Goal: Transaction & Acquisition: Book appointment/travel/reservation

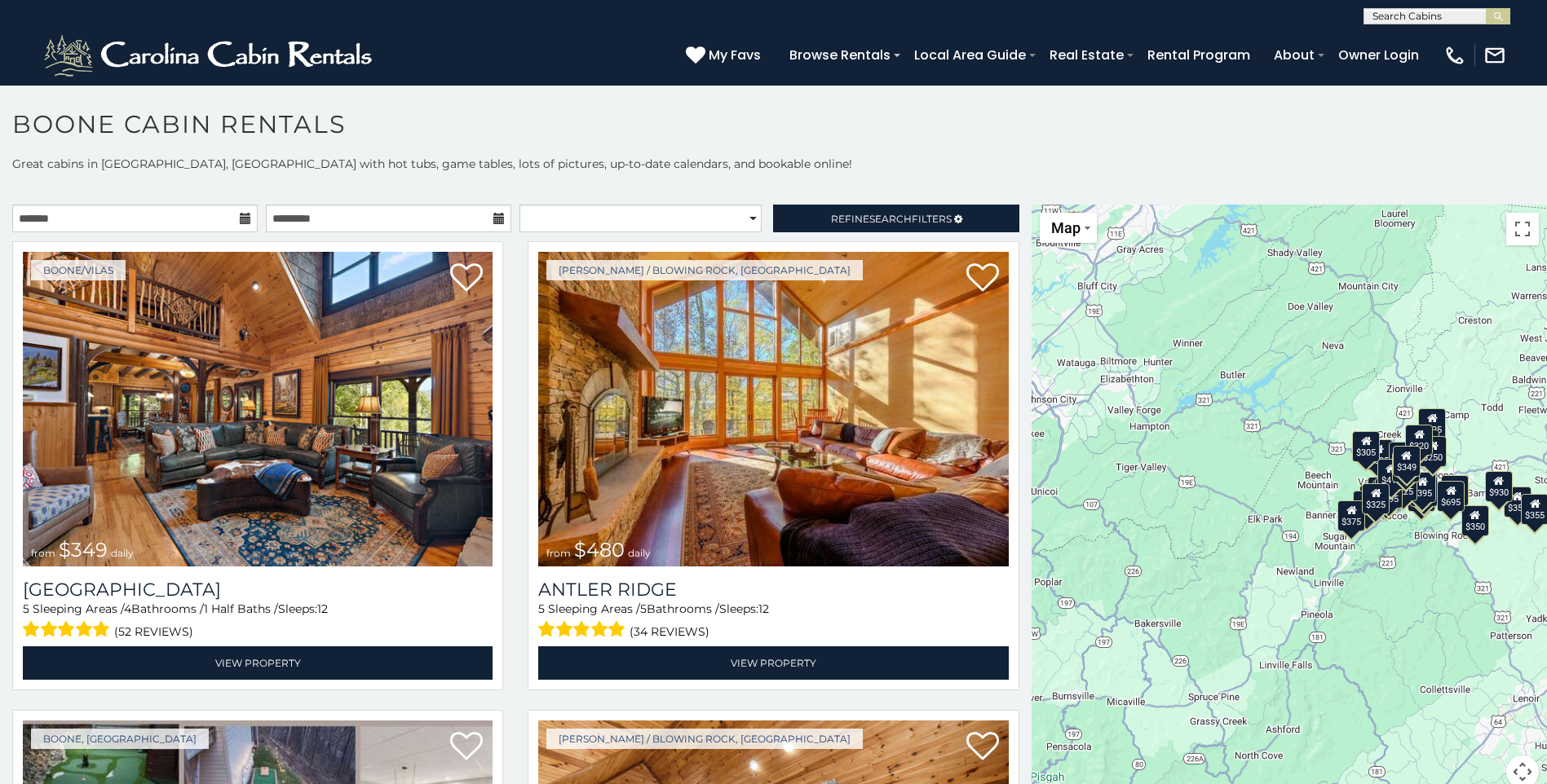
click at [240, 219] on icon at bounding box center [245, 218] width 11 height 11
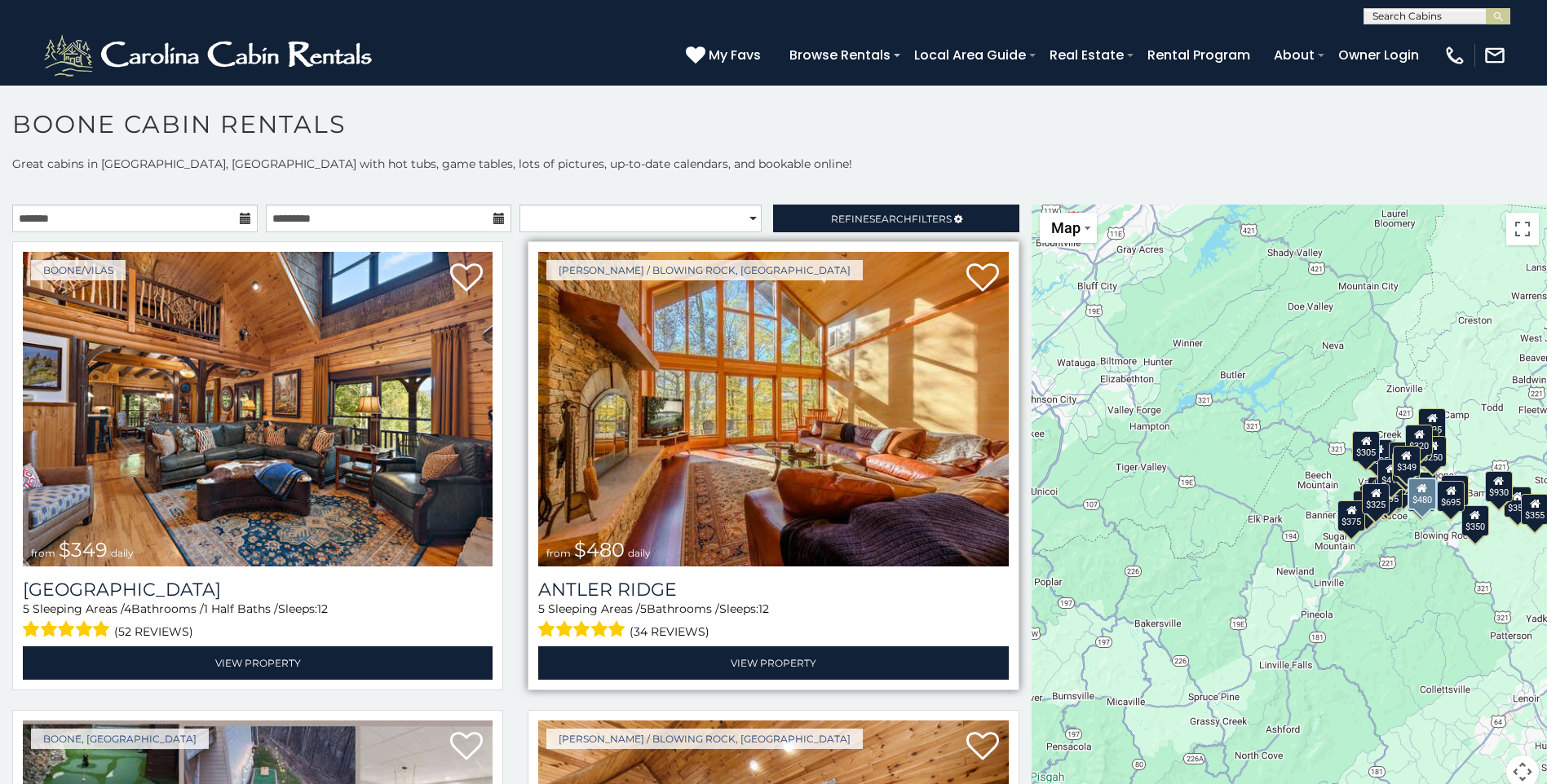
click at [810, 429] on img at bounding box center [773, 409] width 470 height 314
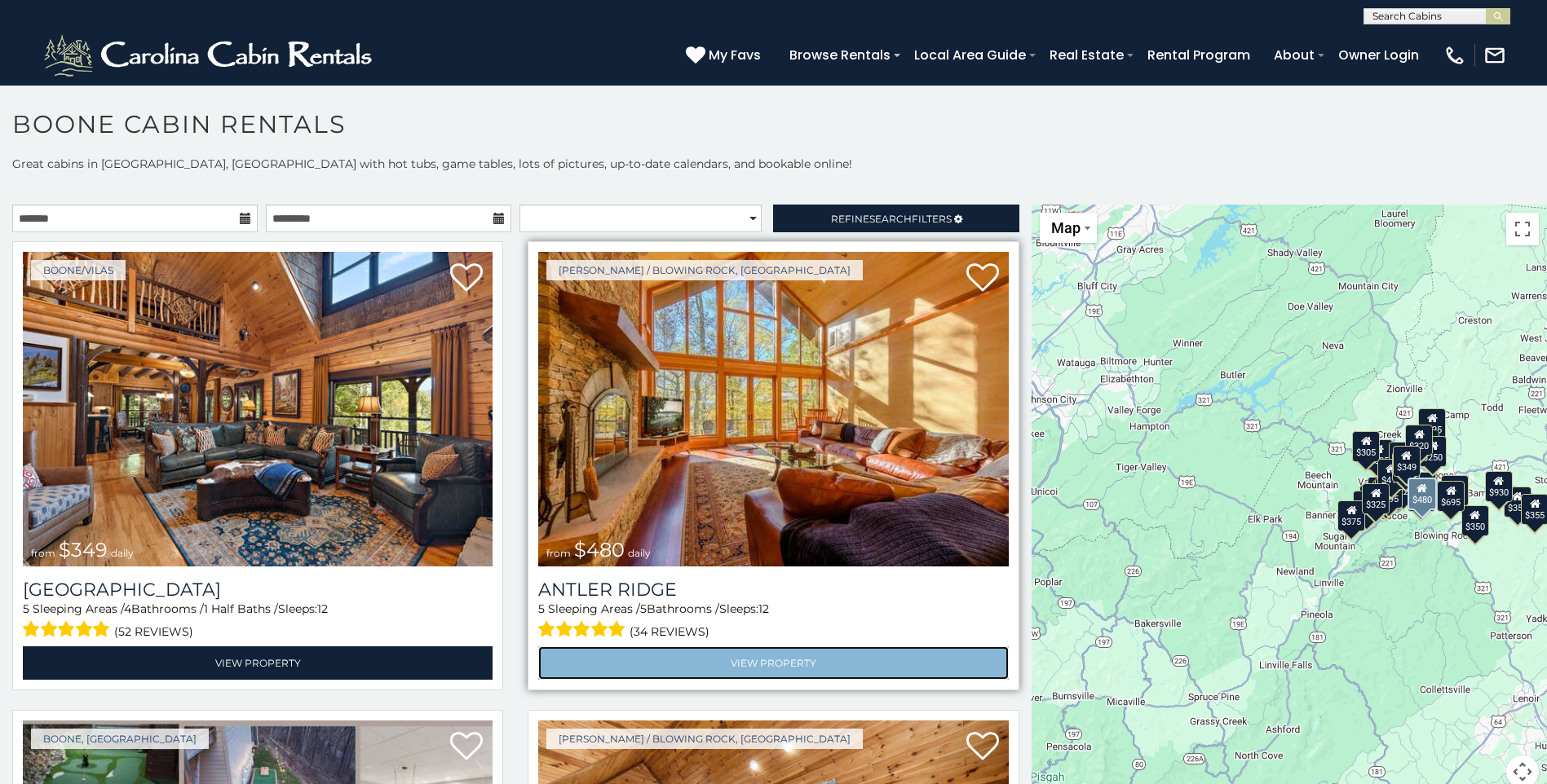
click at [761, 658] on link "View Property" at bounding box center [773, 663] width 470 height 34
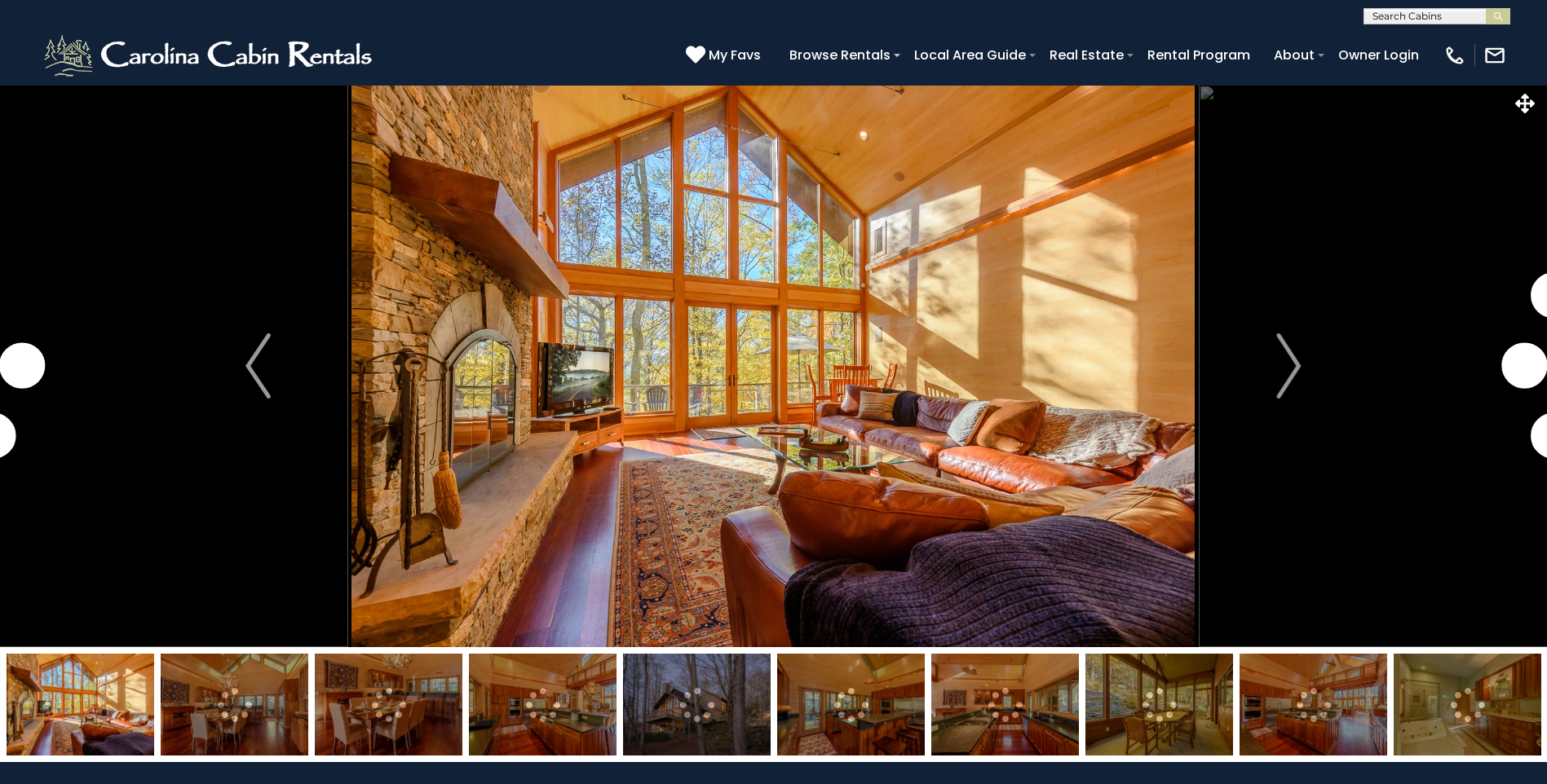
click at [1295, 370] on img "Next" at bounding box center [1289, 366] width 24 height 65
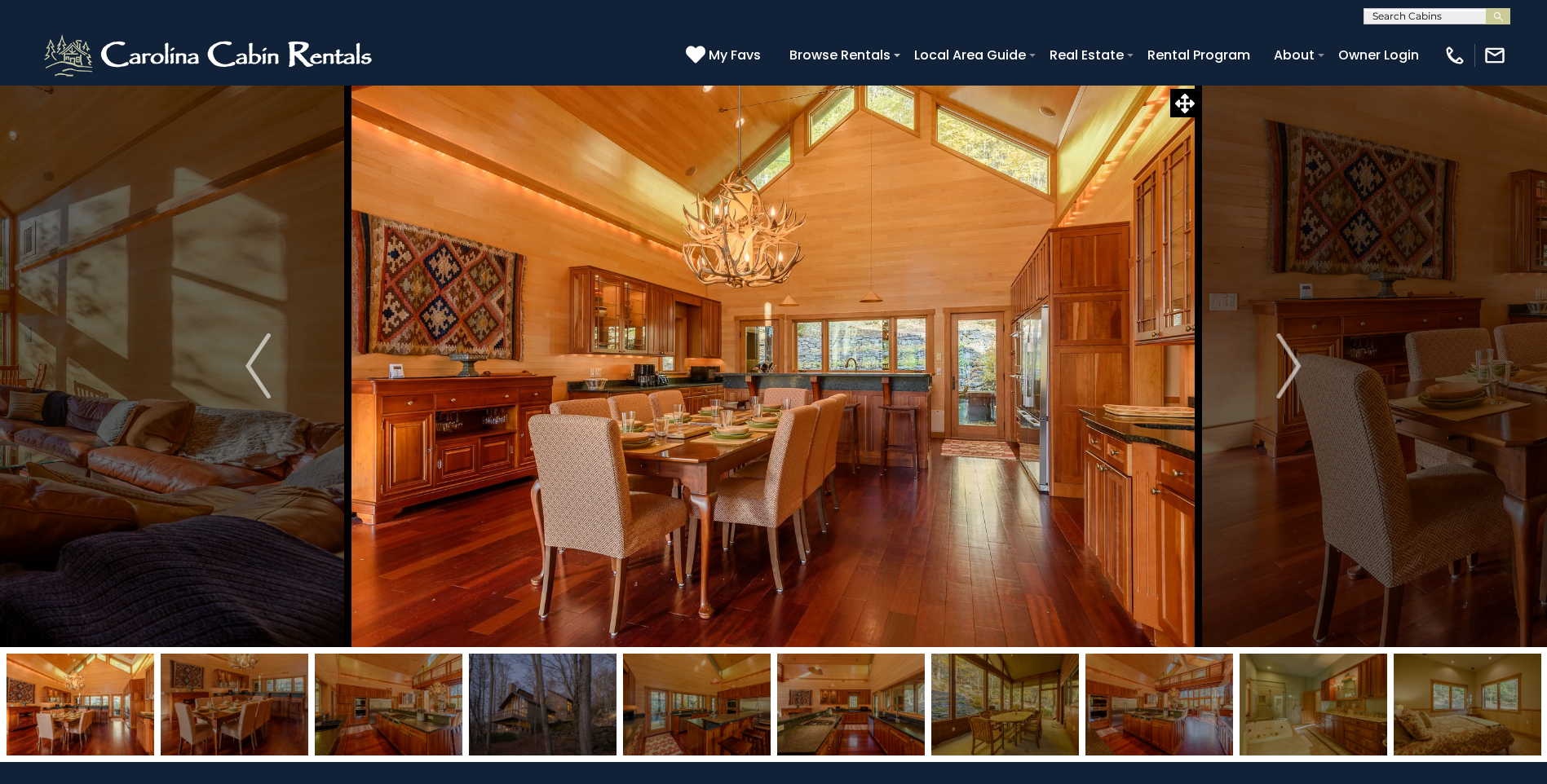
click at [1295, 370] on img "Next" at bounding box center [1289, 366] width 24 height 65
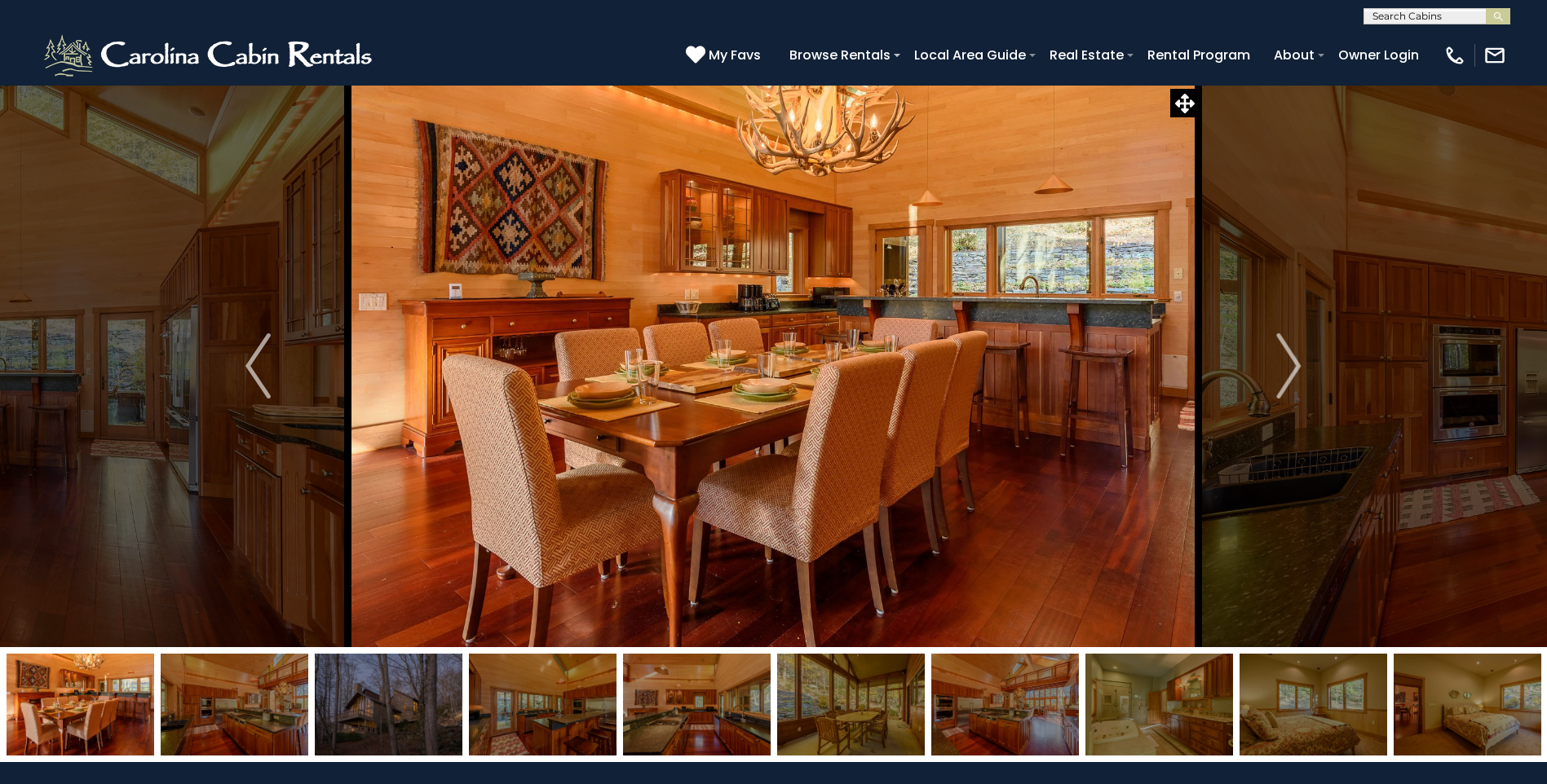
click at [1295, 370] on img "Next" at bounding box center [1289, 366] width 24 height 65
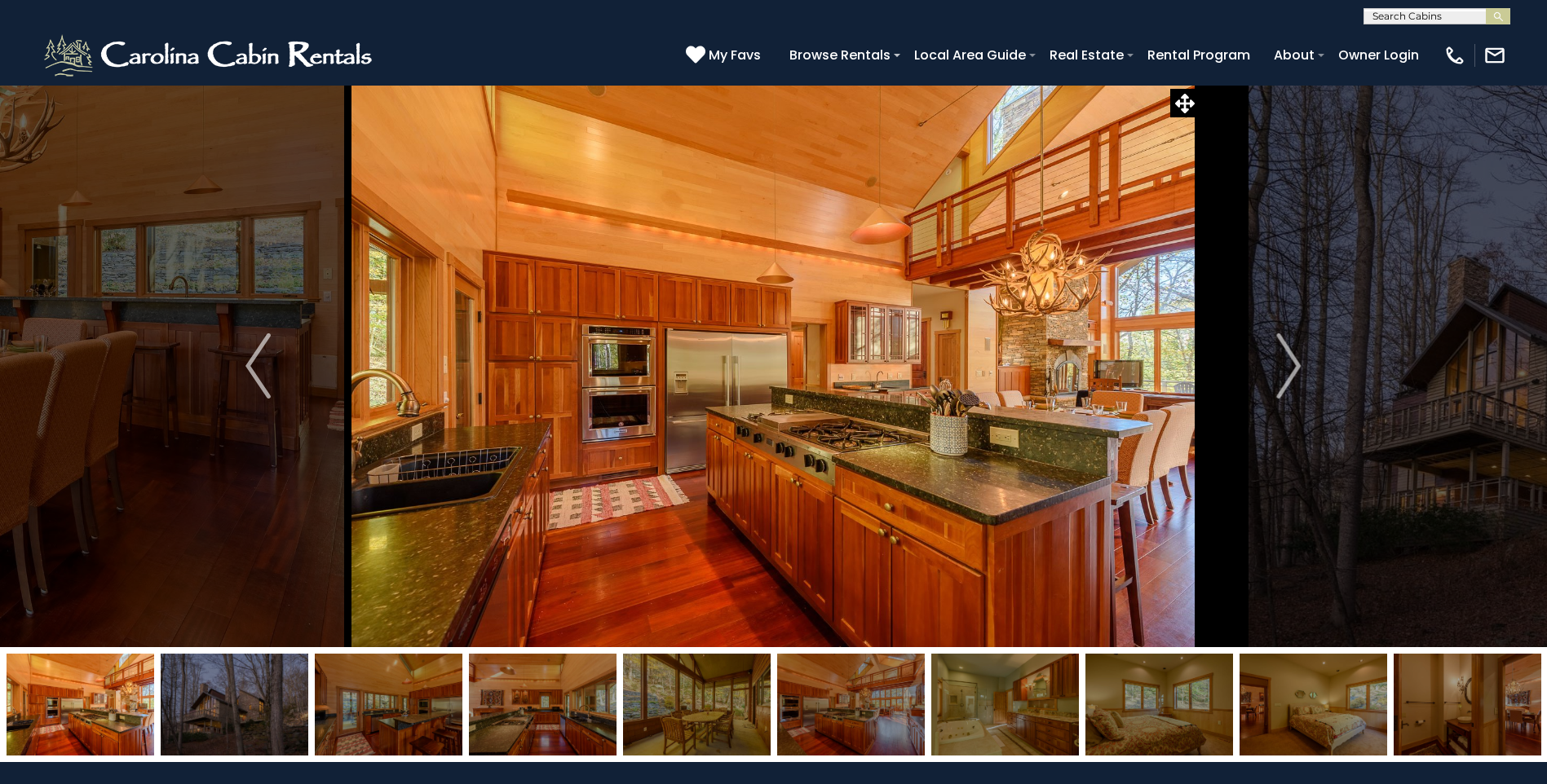
click at [1295, 370] on img "Next" at bounding box center [1289, 366] width 24 height 65
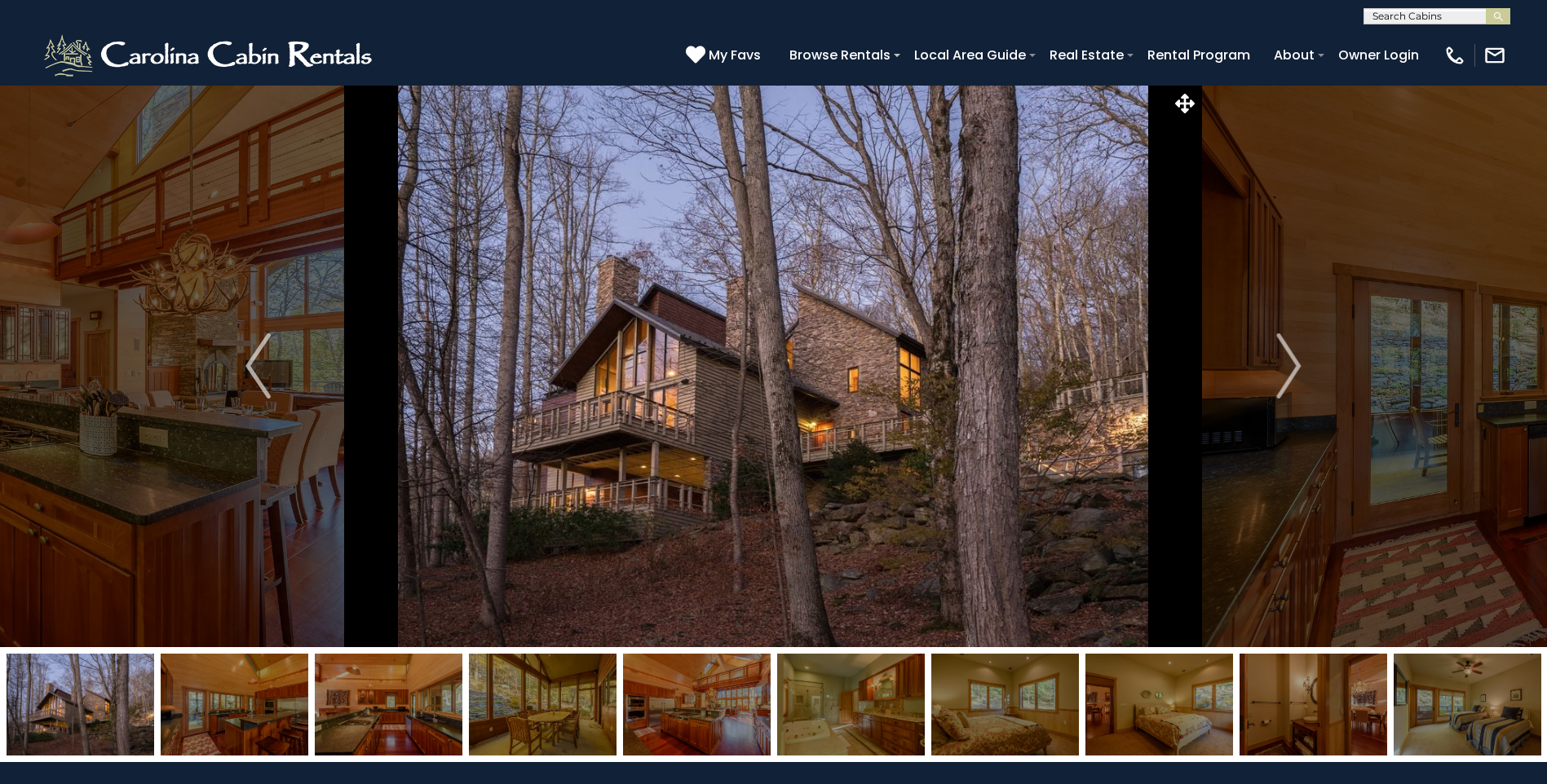
click at [1295, 370] on img "Next" at bounding box center [1289, 366] width 24 height 65
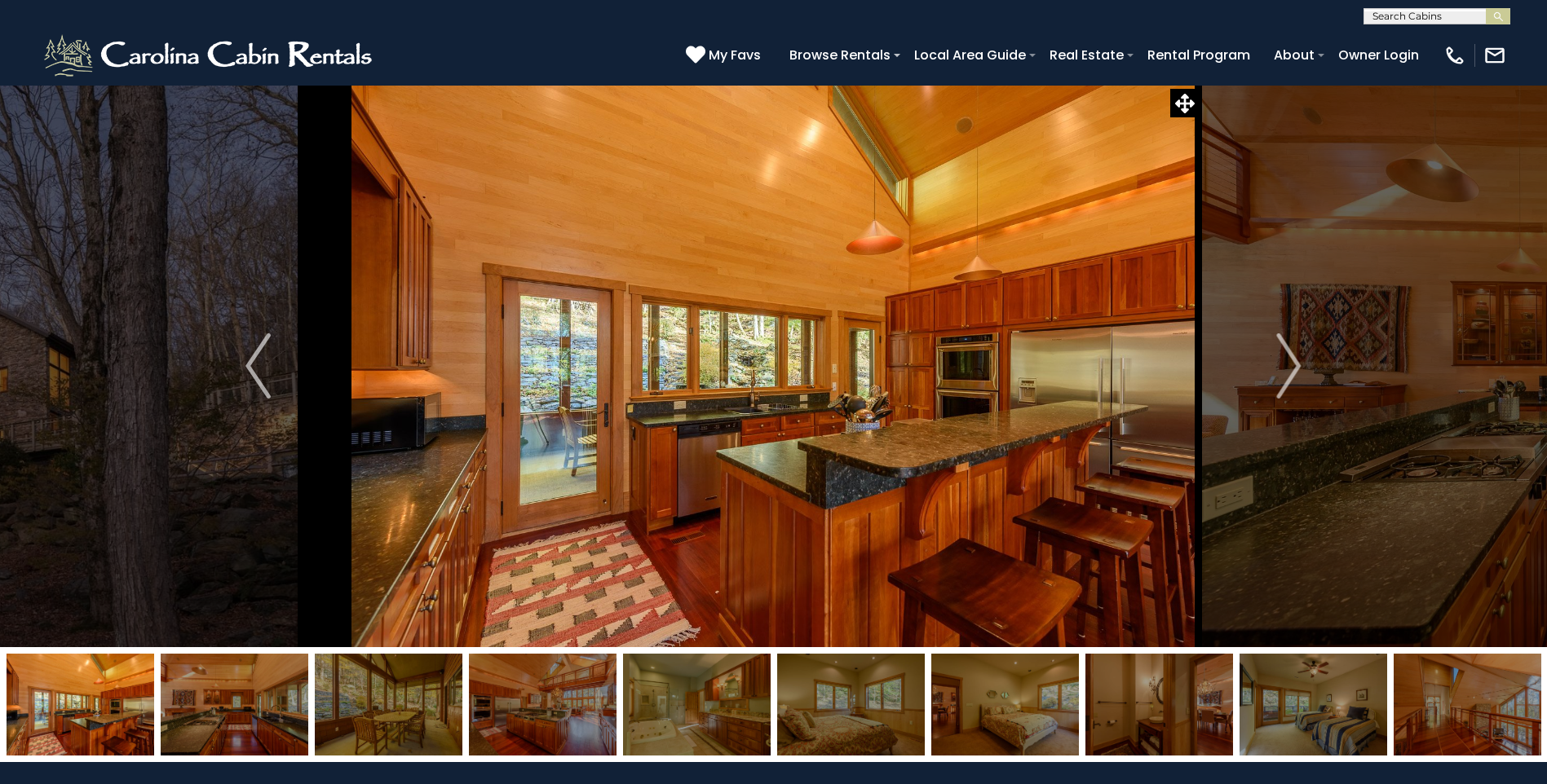
click at [1295, 370] on img "Next" at bounding box center [1289, 366] width 24 height 65
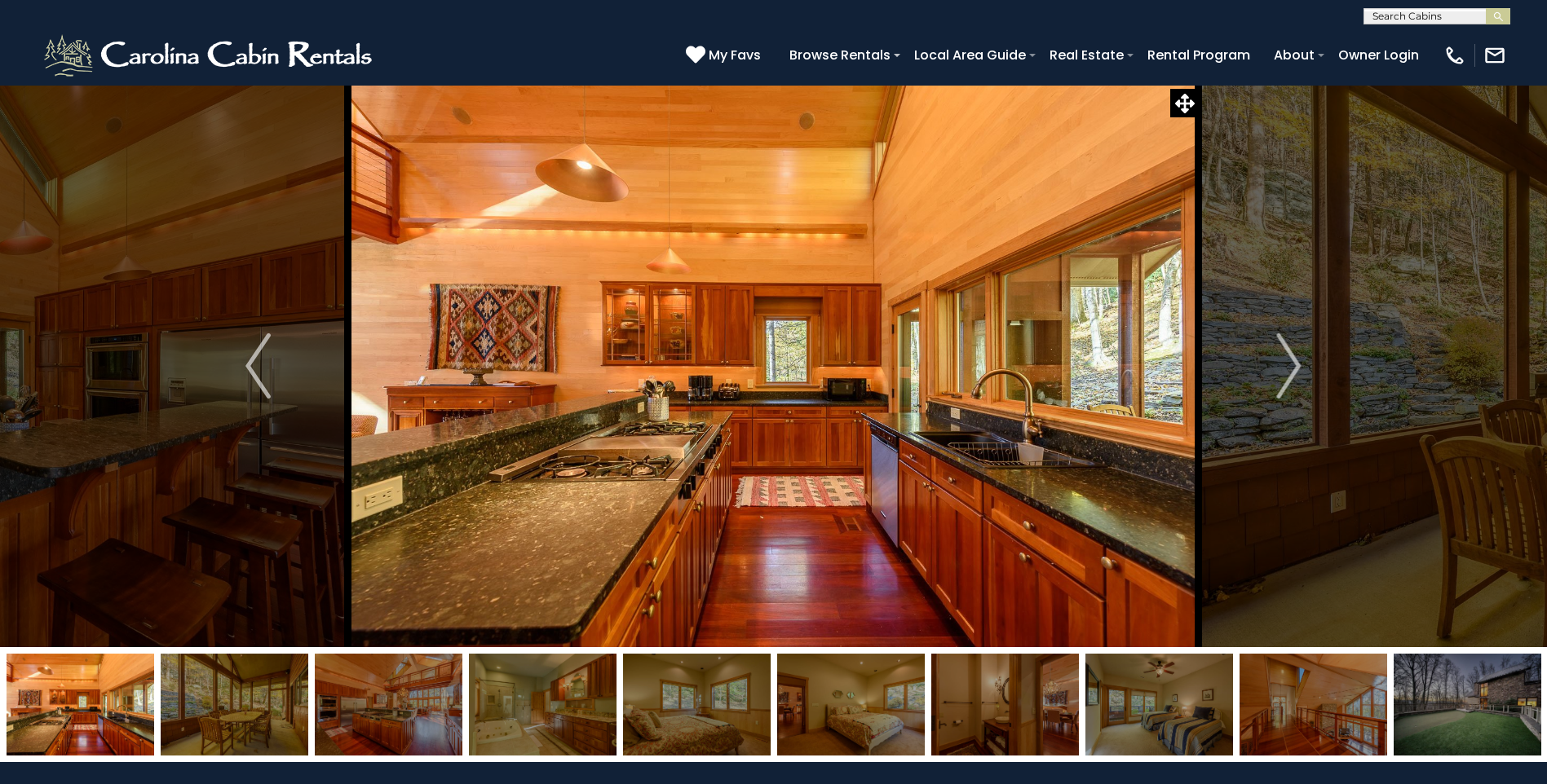
click at [1295, 370] on img "Next" at bounding box center [1289, 366] width 24 height 65
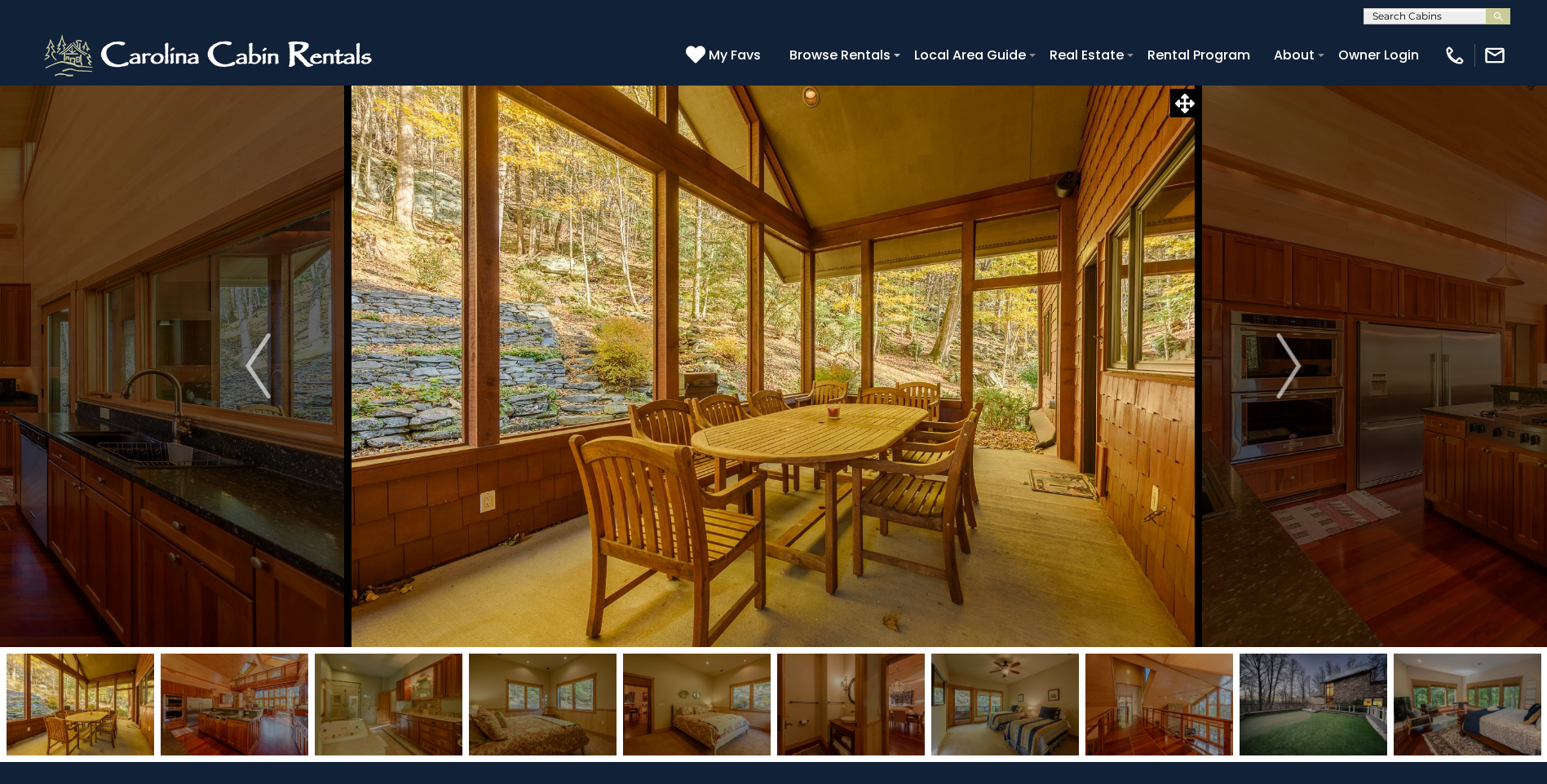
click at [1295, 370] on img "Next" at bounding box center [1289, 366] width 24 height 65
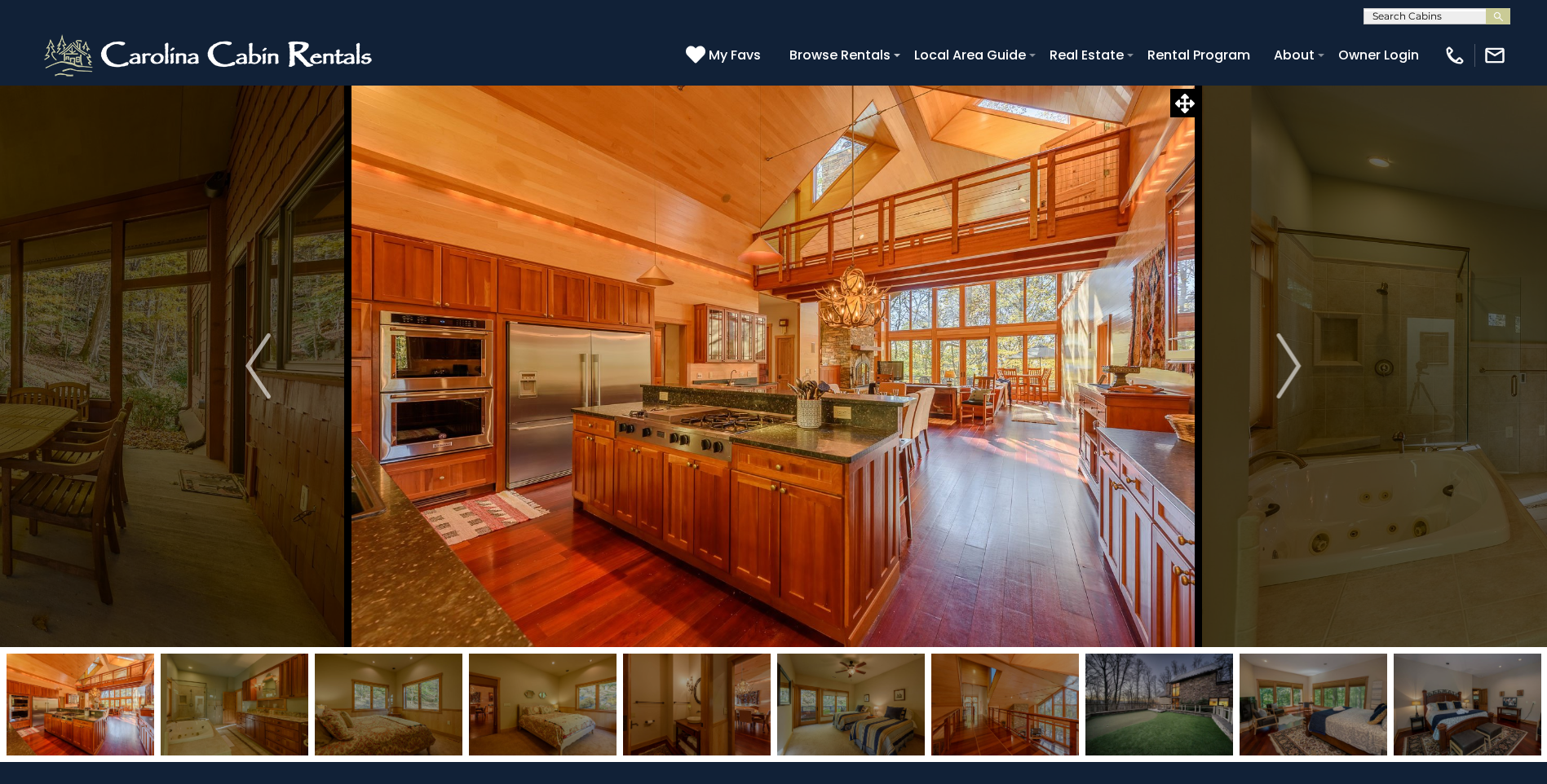
click at [1295, 370] on img "Next" at bounding box center [1289, 366] width 24 height 65
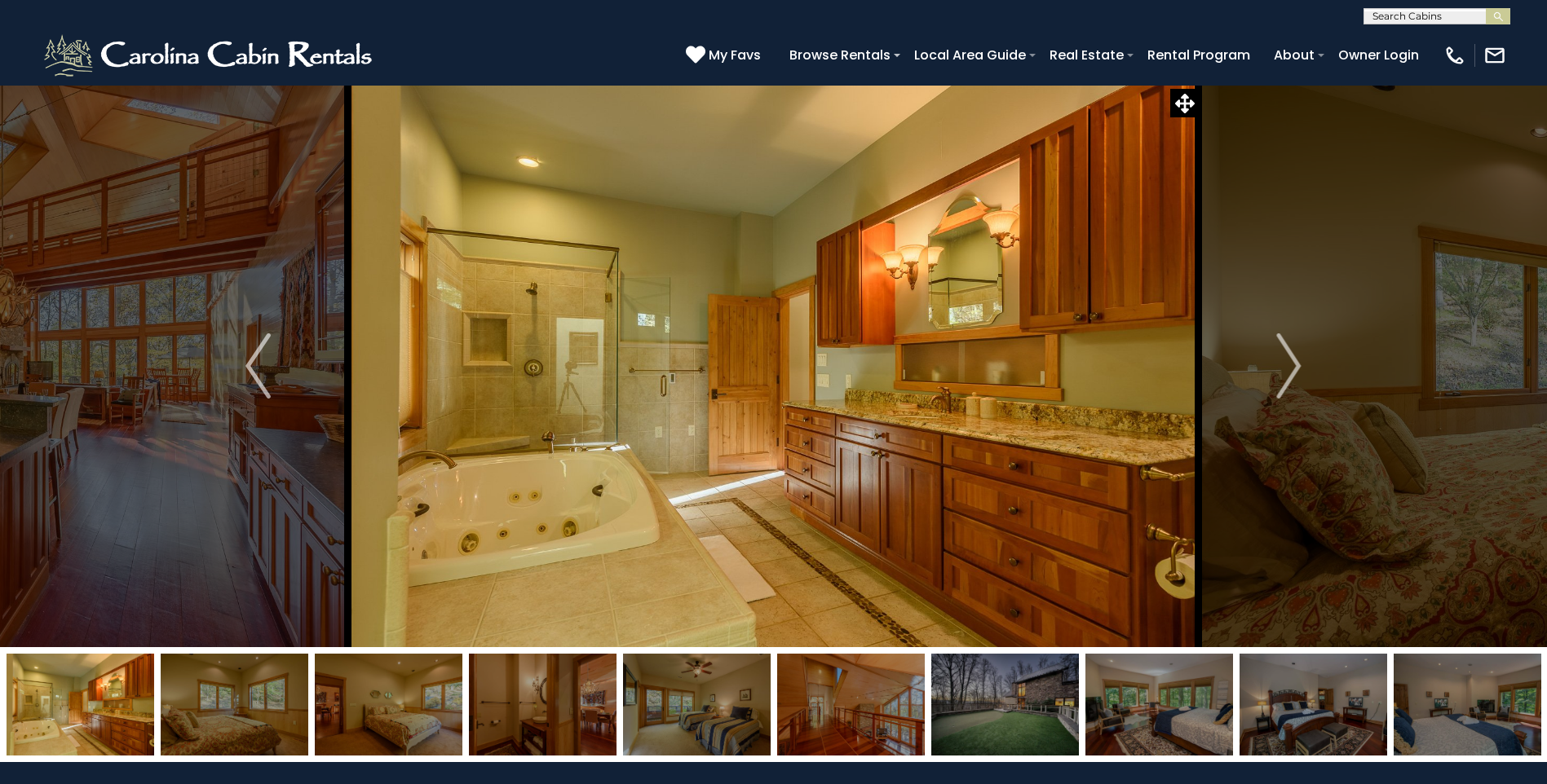
click at [1295, 370] on img "Next" at bounding box center [1289, 366] width 24 height 65
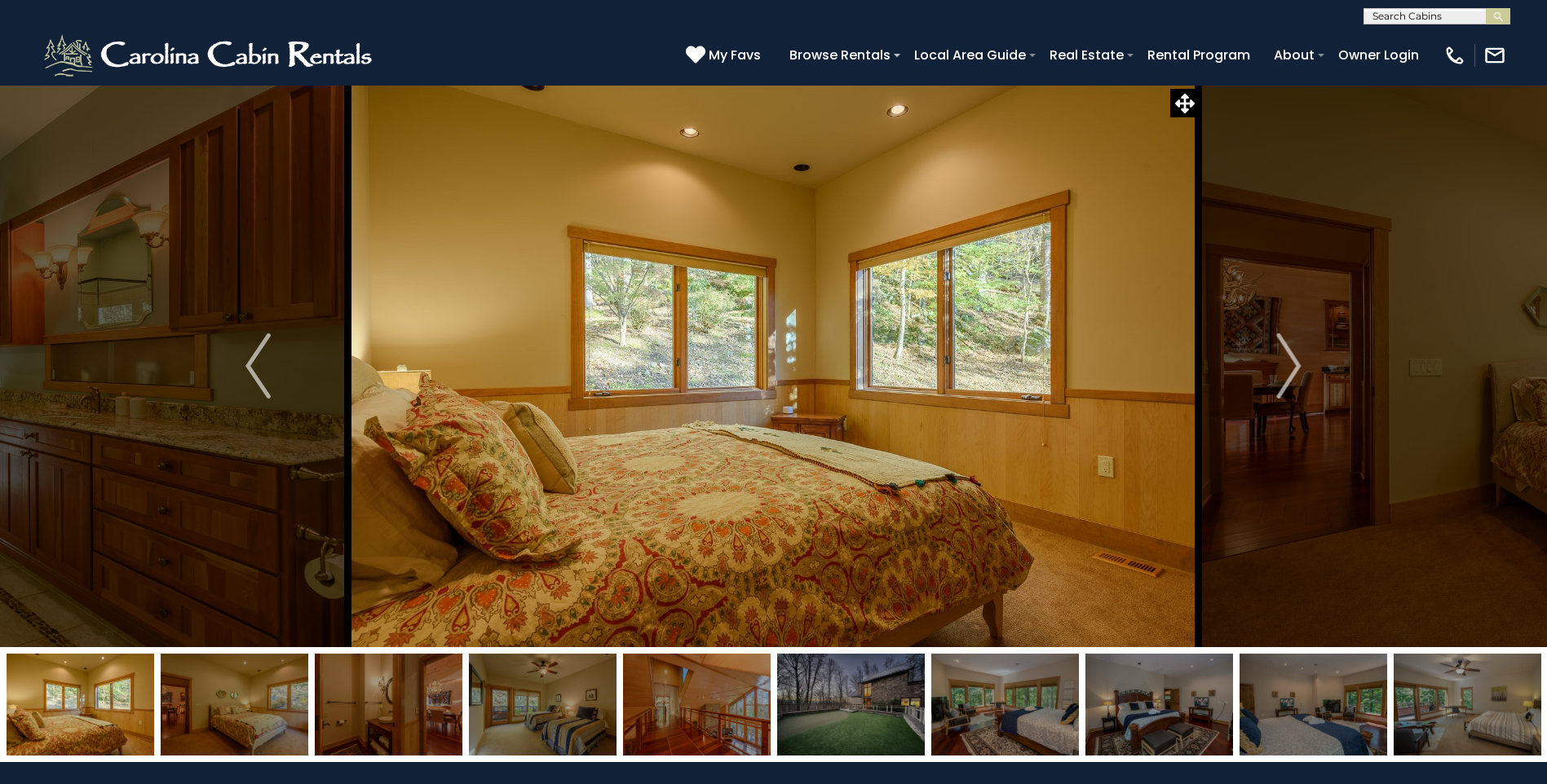
click at [1295, 370] on img "Next" at bounding box center [1289, 366] width 24 height 65
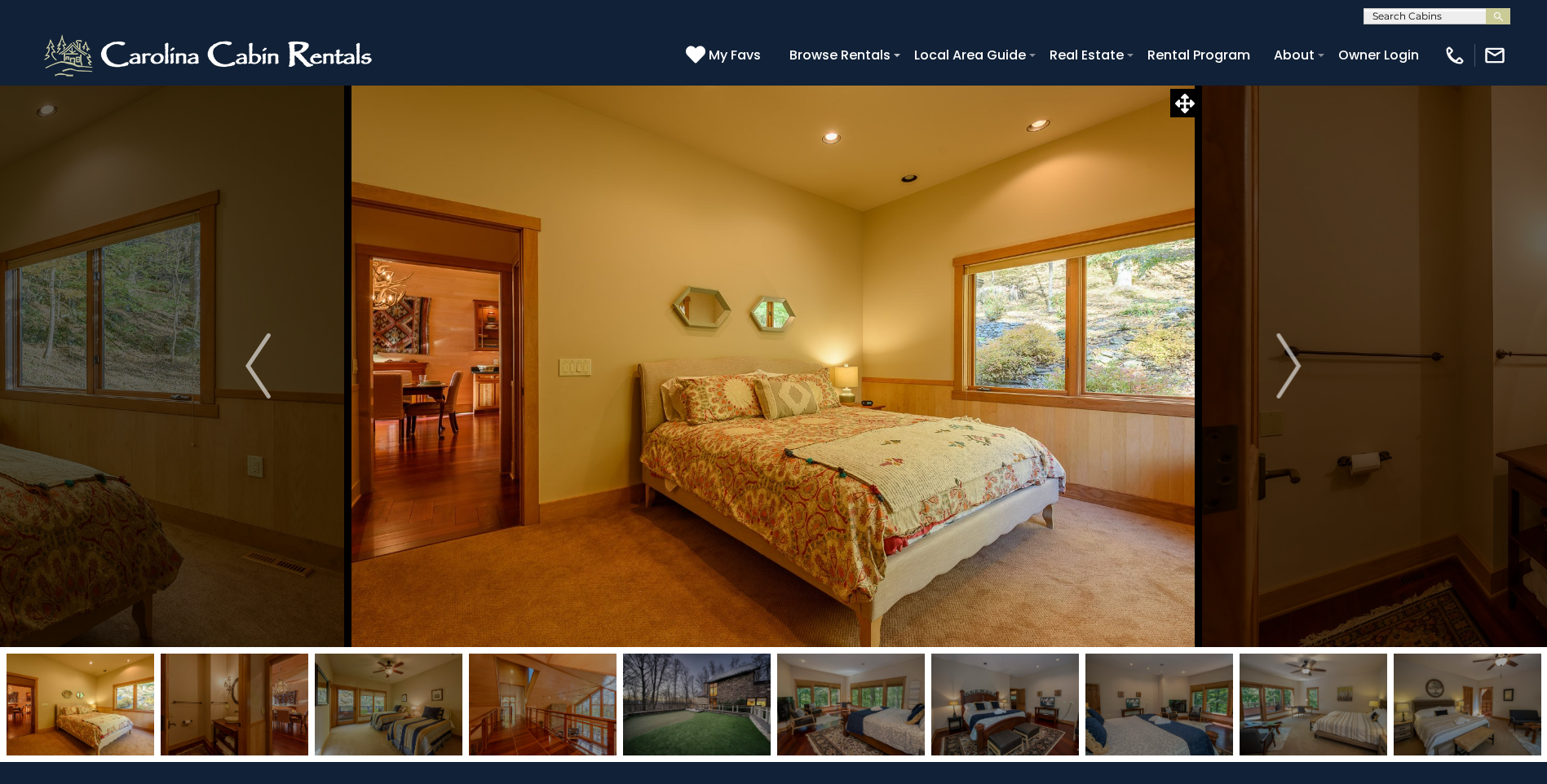
click at [1295, 370] on img "Next" at bounding box center [1289, 366] width 24 height 65
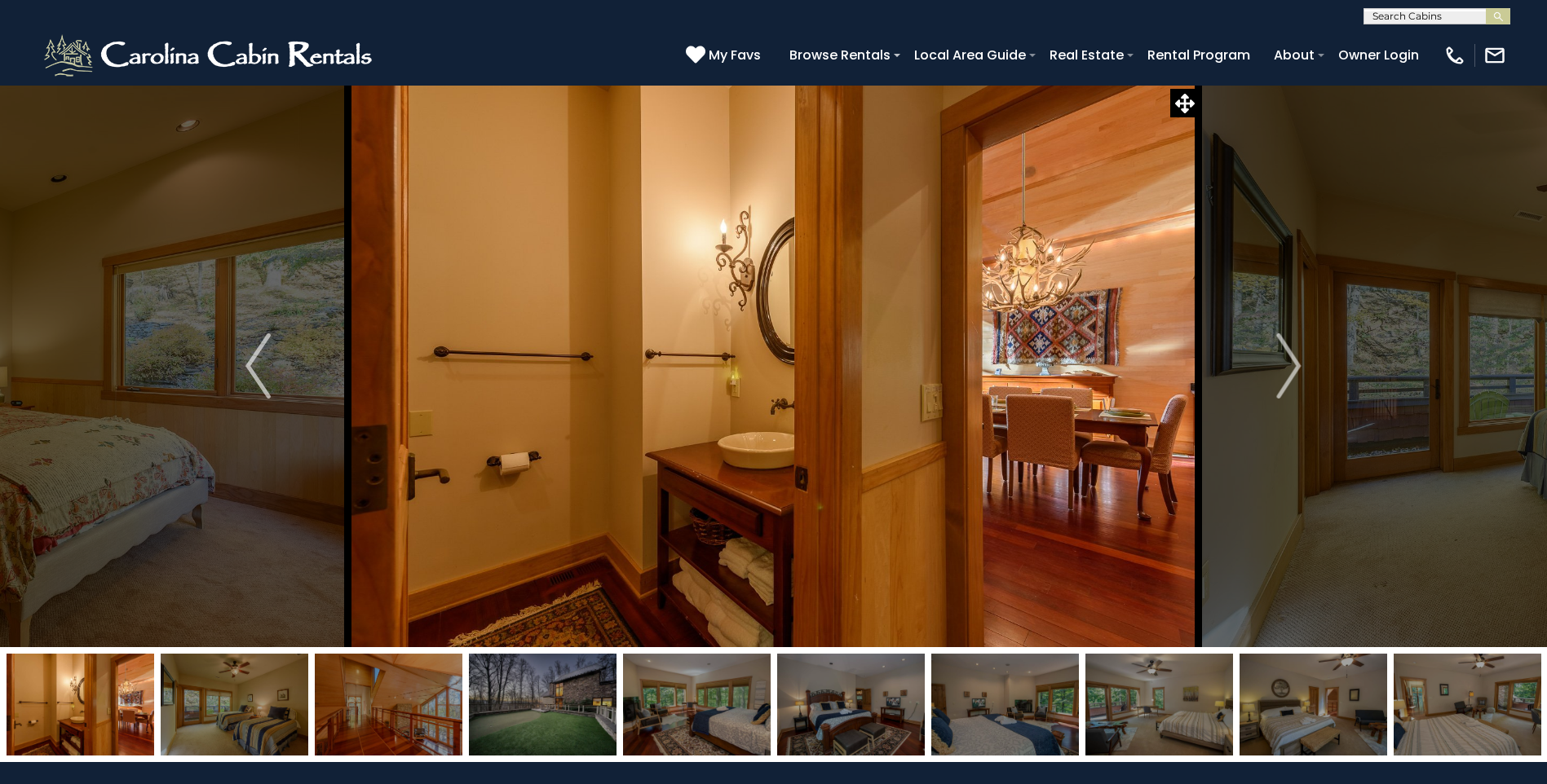
click at [1295, 370] on img "Next" at bounding box center [1289, 366] width 24 height 65
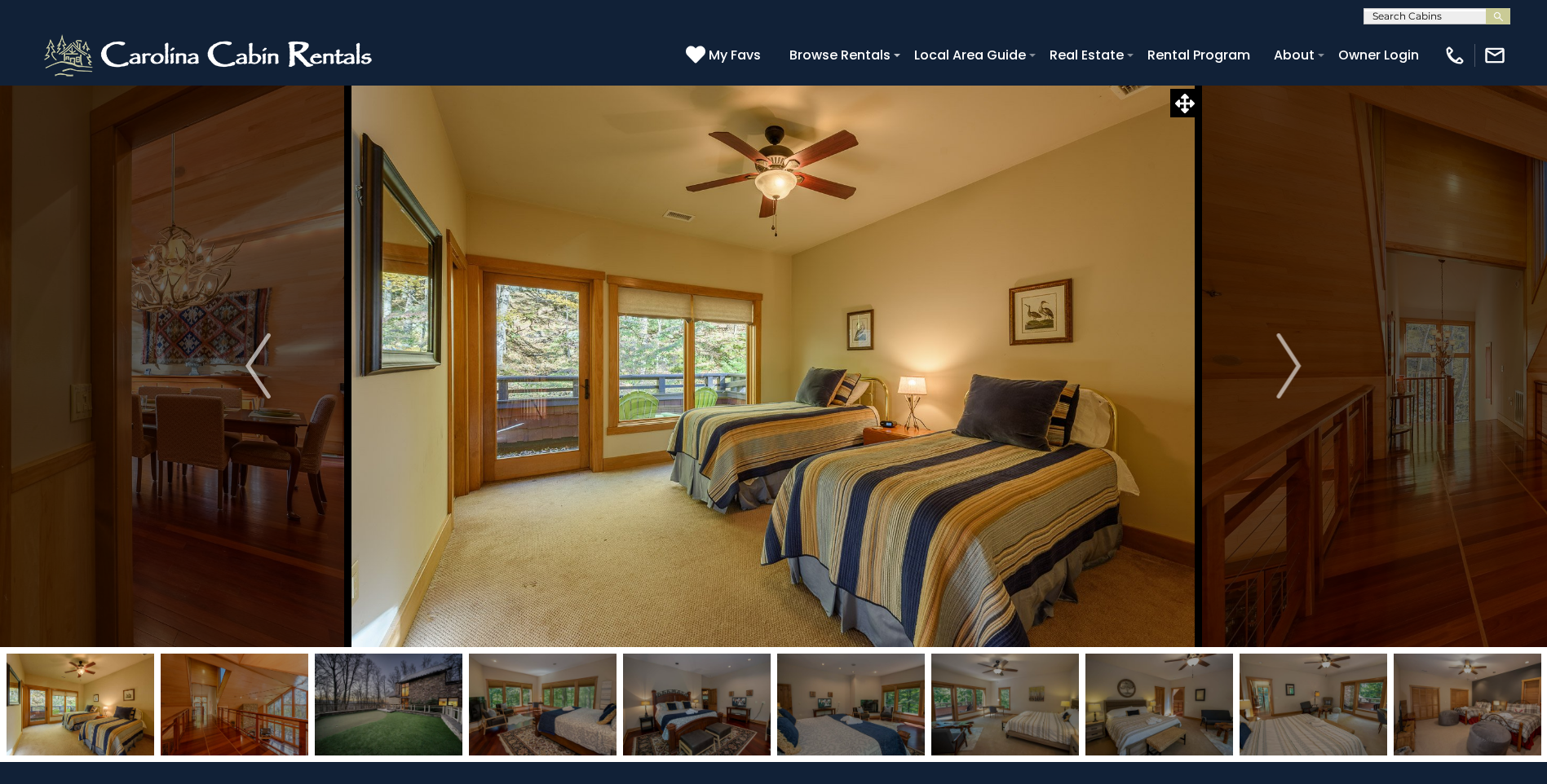
click at [1295, 370] on img "Next" at bounding box center [1289, 366] width 24 height 65
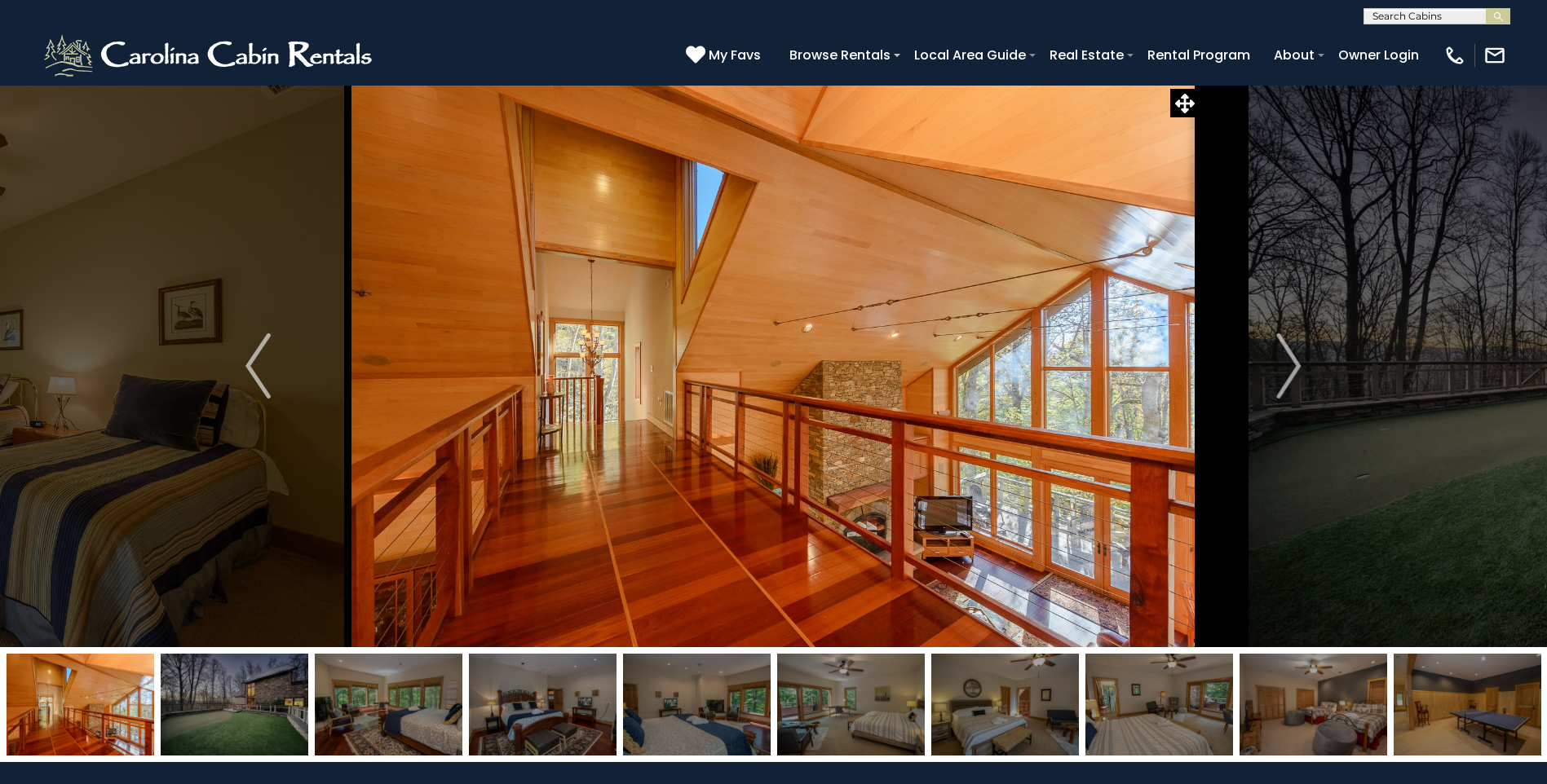
click at [1295, 370] on img "Next" at bounding box center [1289, 366] width 24 height 65
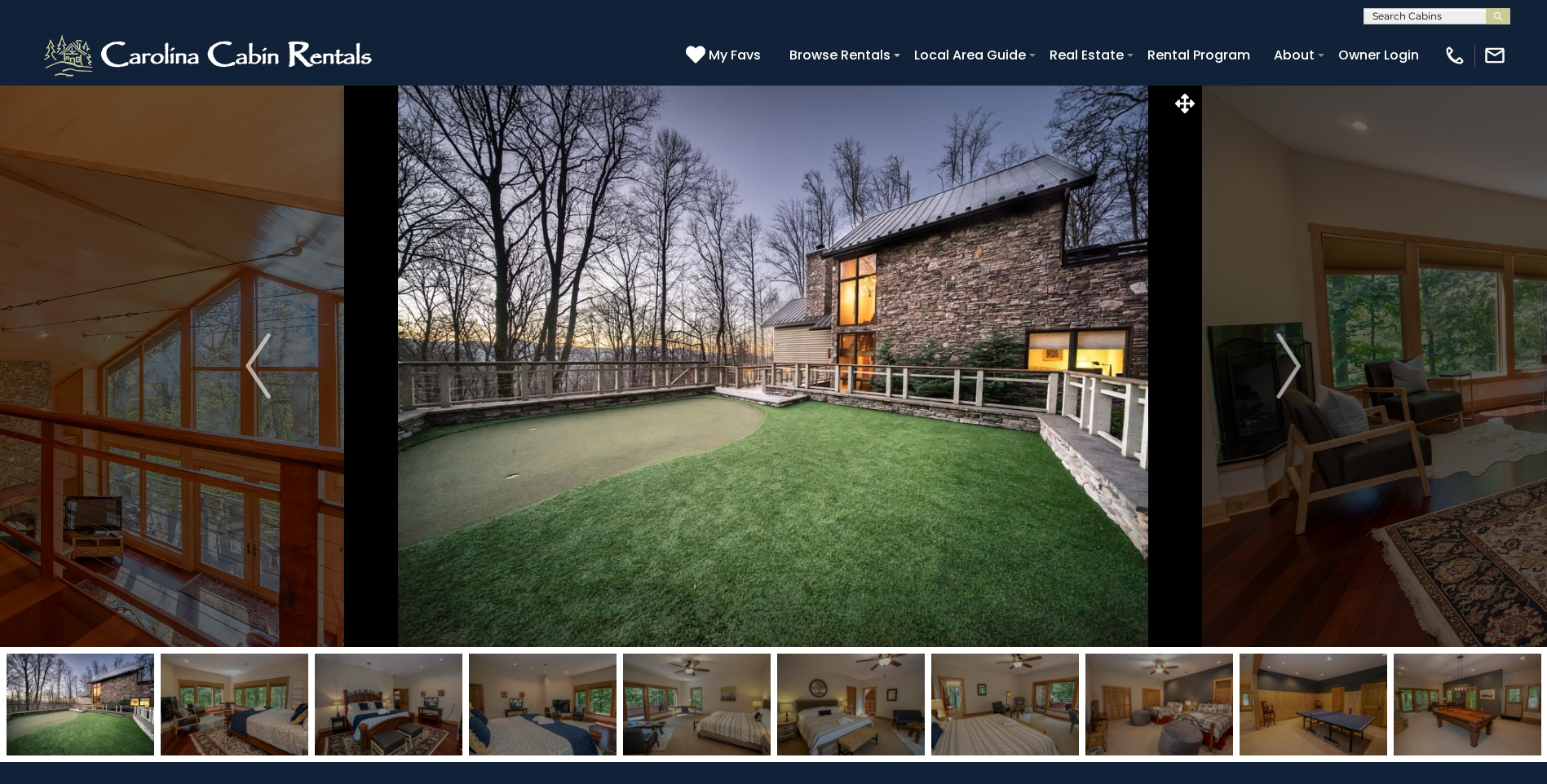
click at [1295, 370] on img "Next" at bounding box center [1289, 366] width 24 height 65
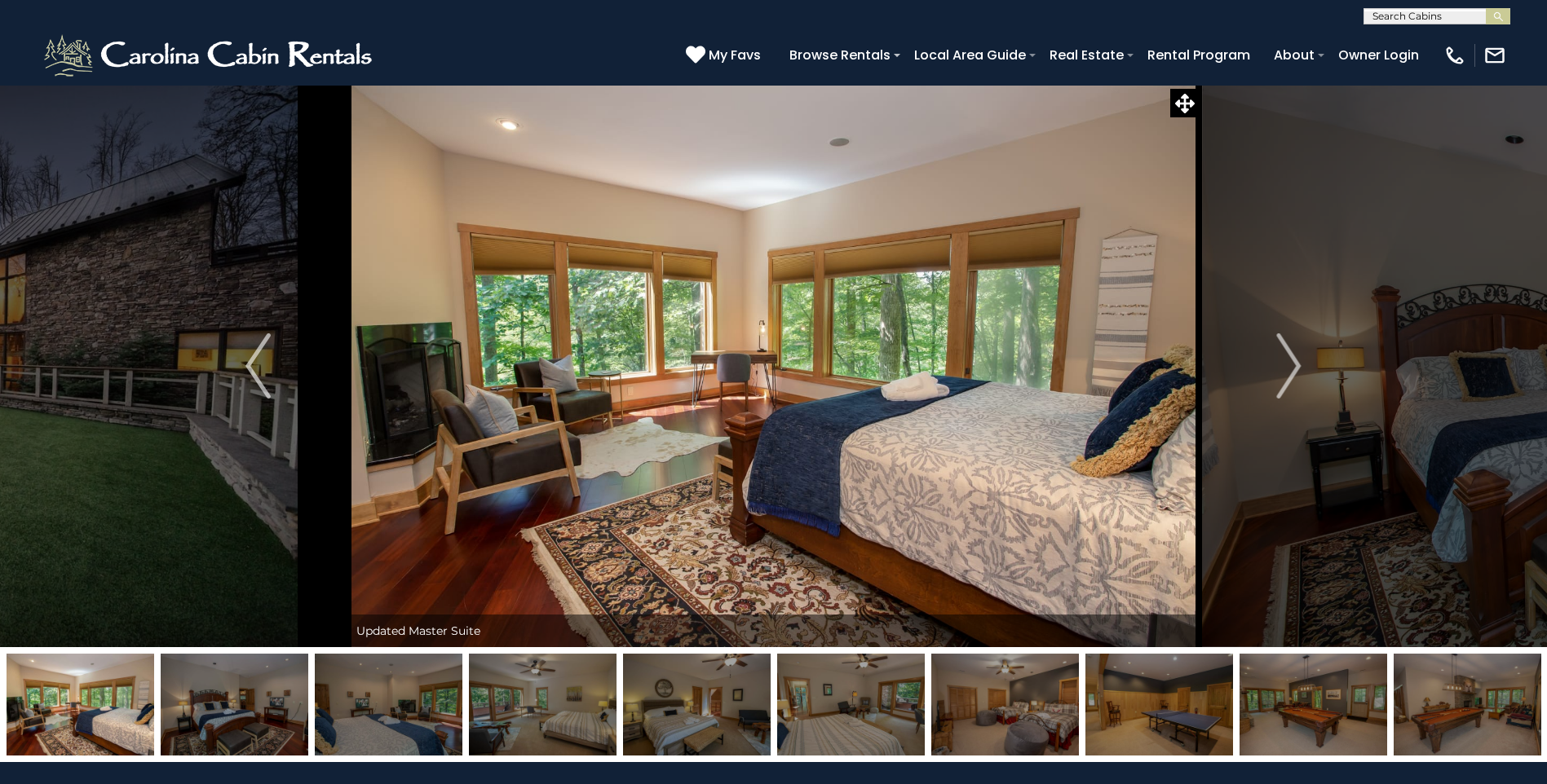
click at [1295, 370] on img "Next" at bounding box center [1289, 366] width 24 height 65
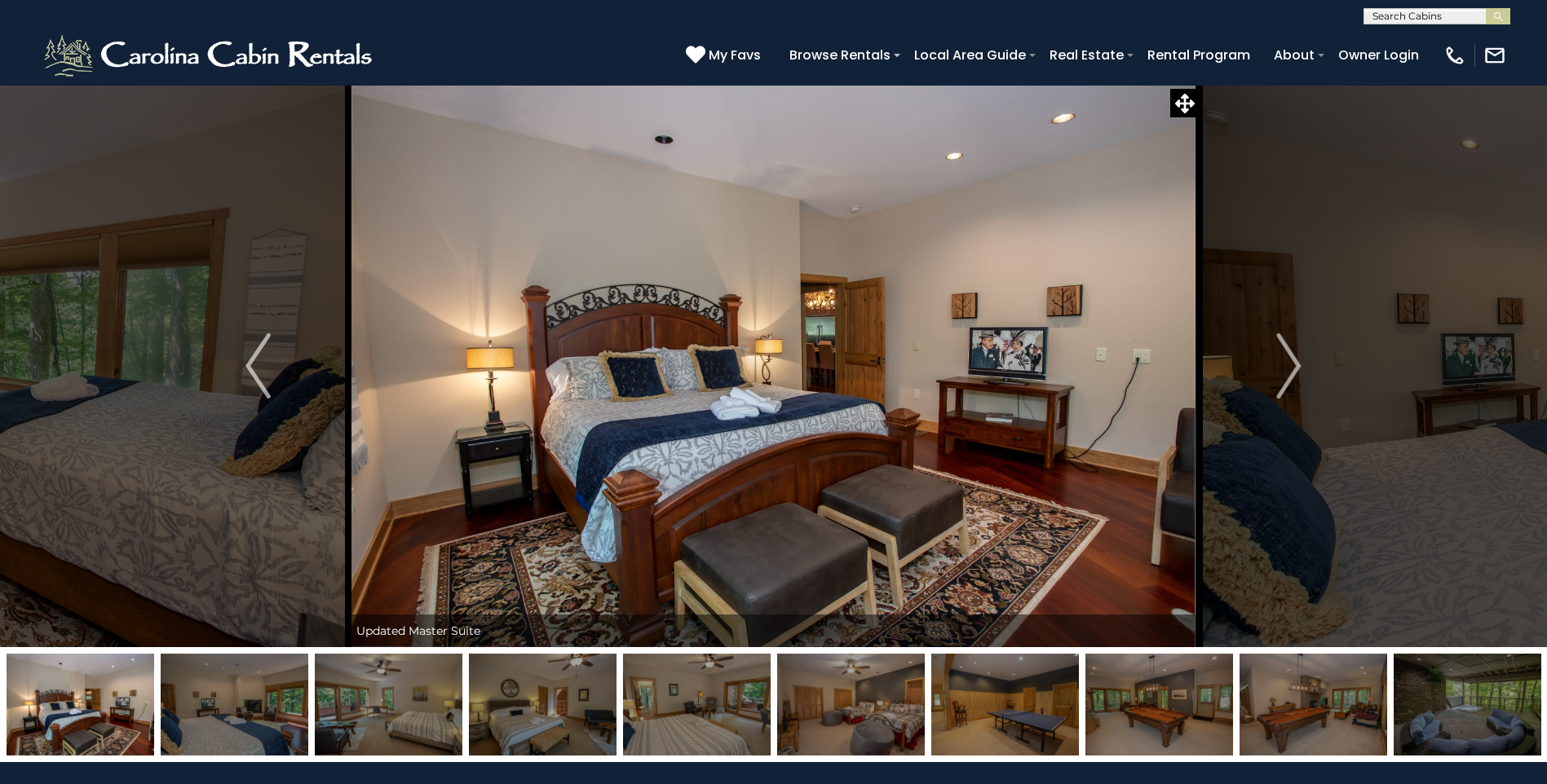
click at [1295, 370] on img "Next" at bounding box center [1289, 366] width 24 height 65
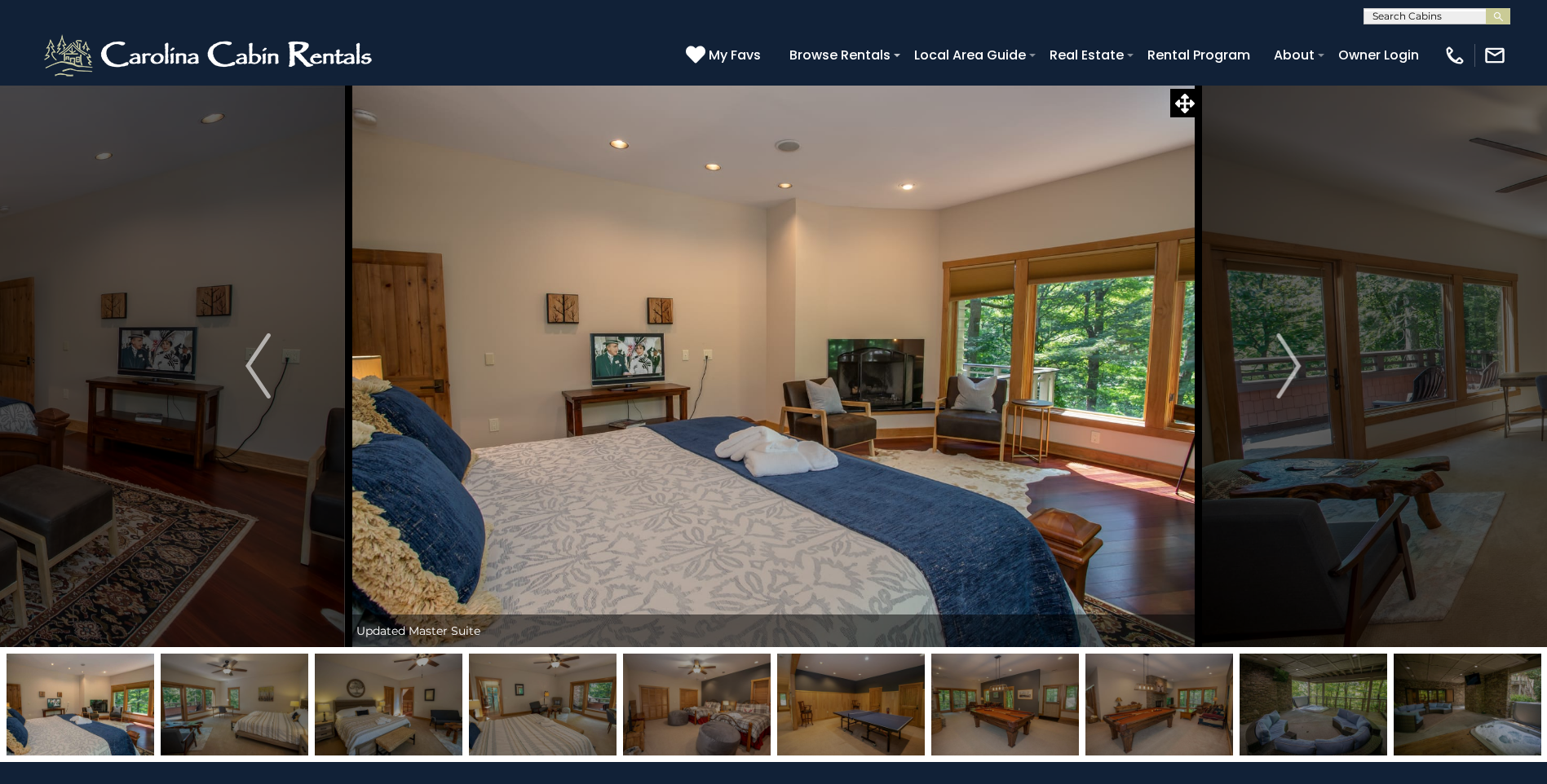
click at [1295, 370] on img "Next" at bounding box center [1289, 366] width 24 height 65
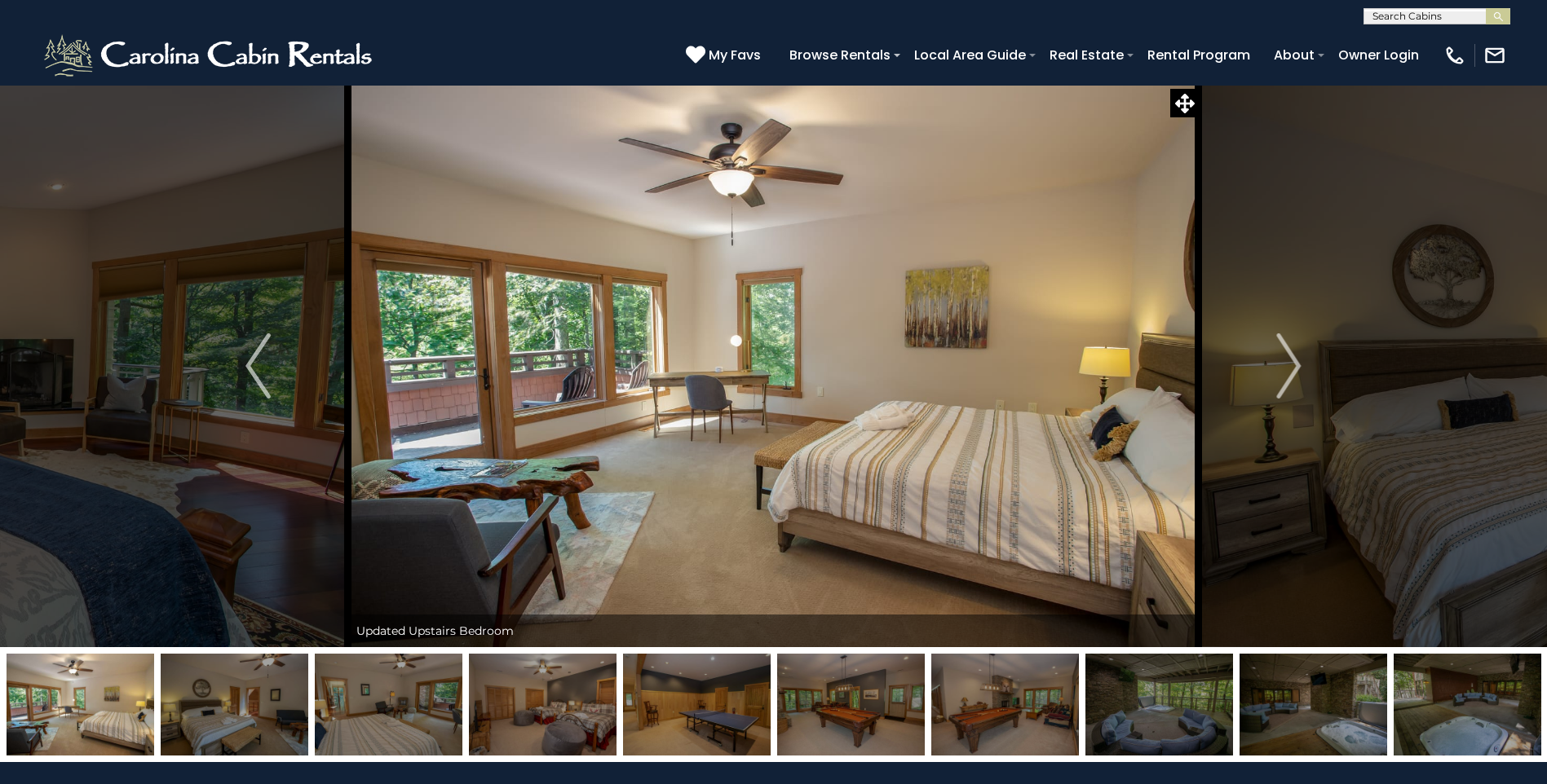
click at [1295, 370] on img "Next" at bounding box center [1289, 366] width 24 height 65
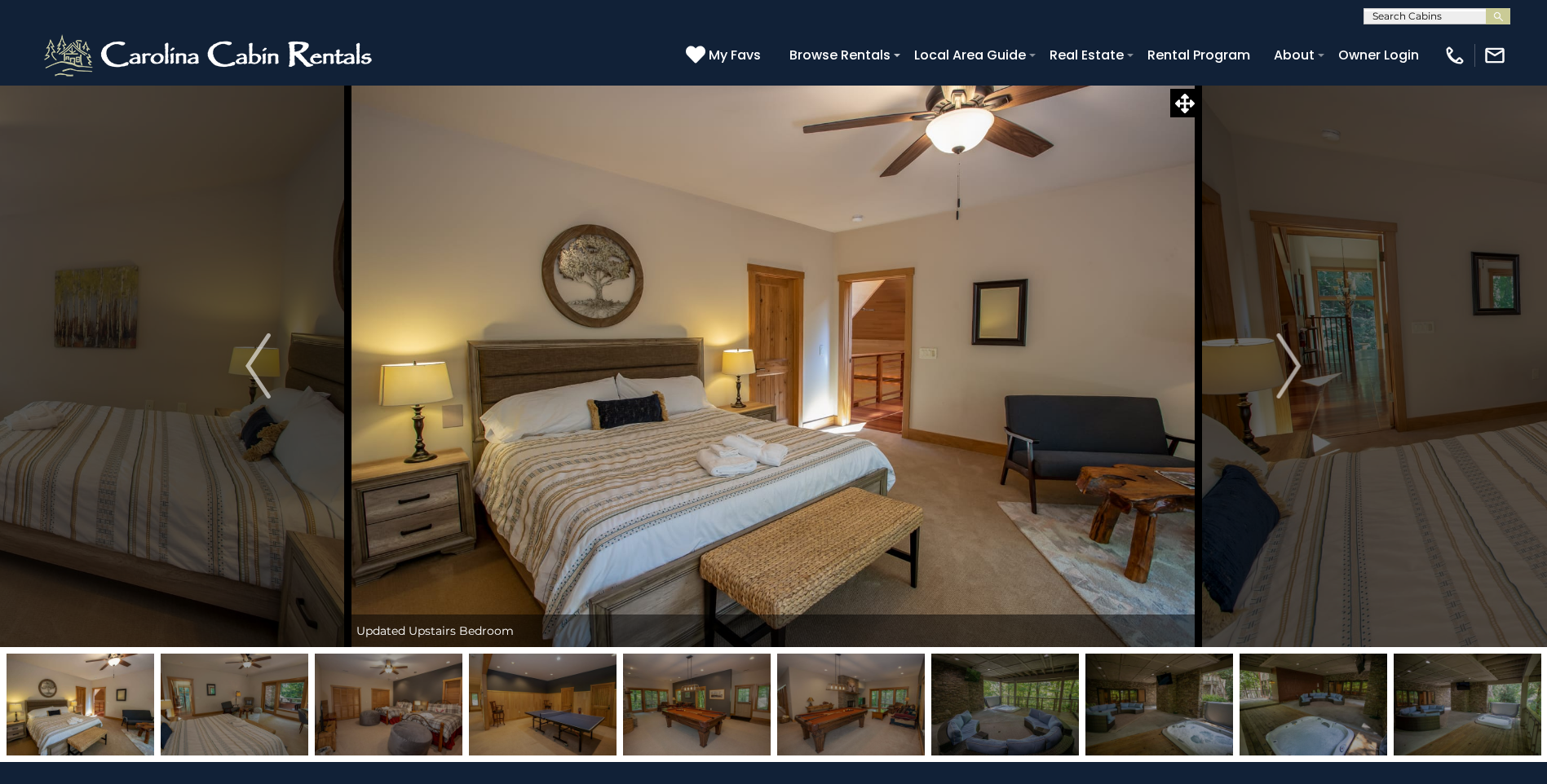
click at [1295, 370] on img "Next" at bounding box center [1289, 366] width 24 height 65
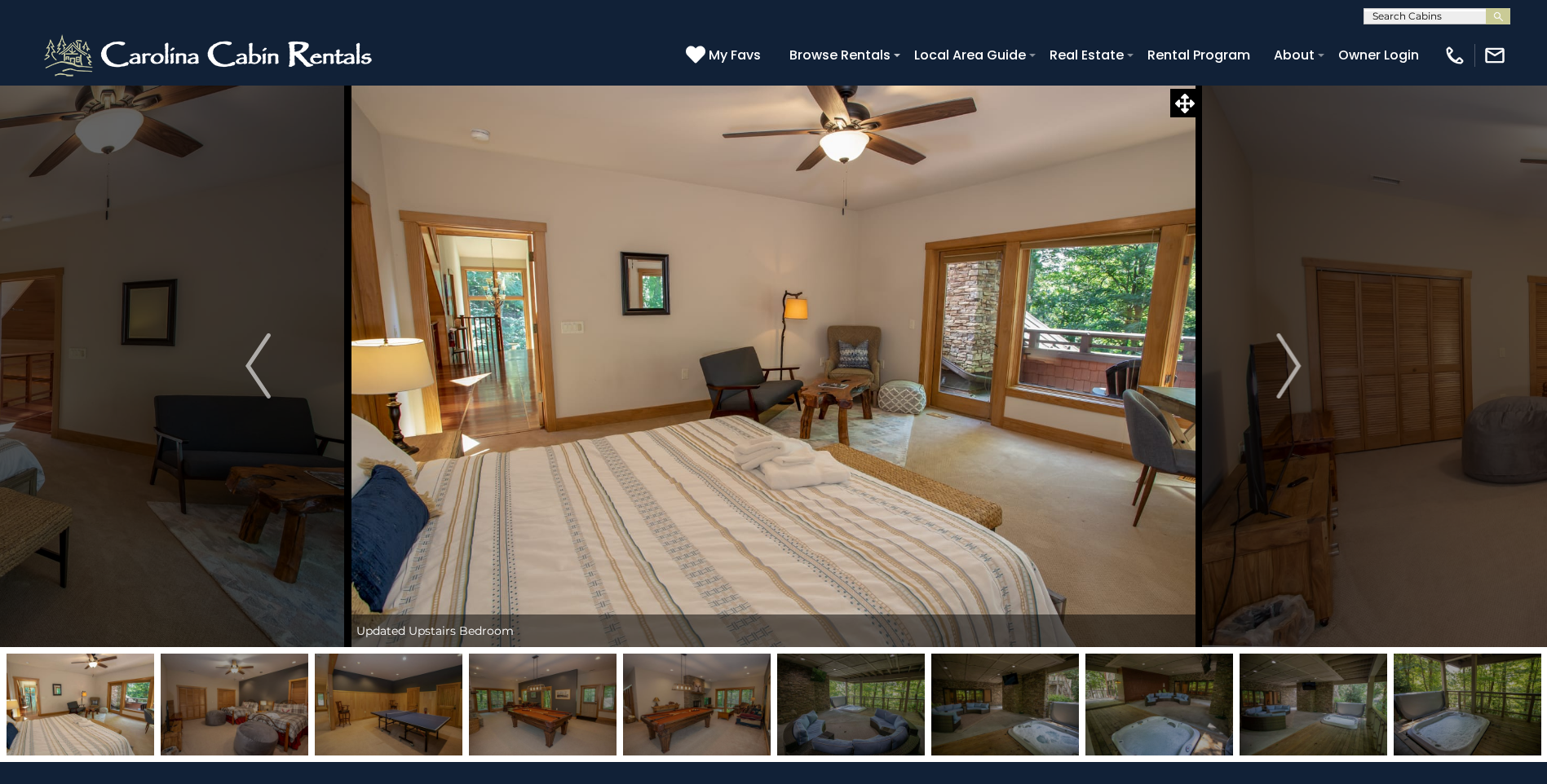
click at [1295, 370] on img "Next" at bounding box center [1289, 366] width 24 height 65
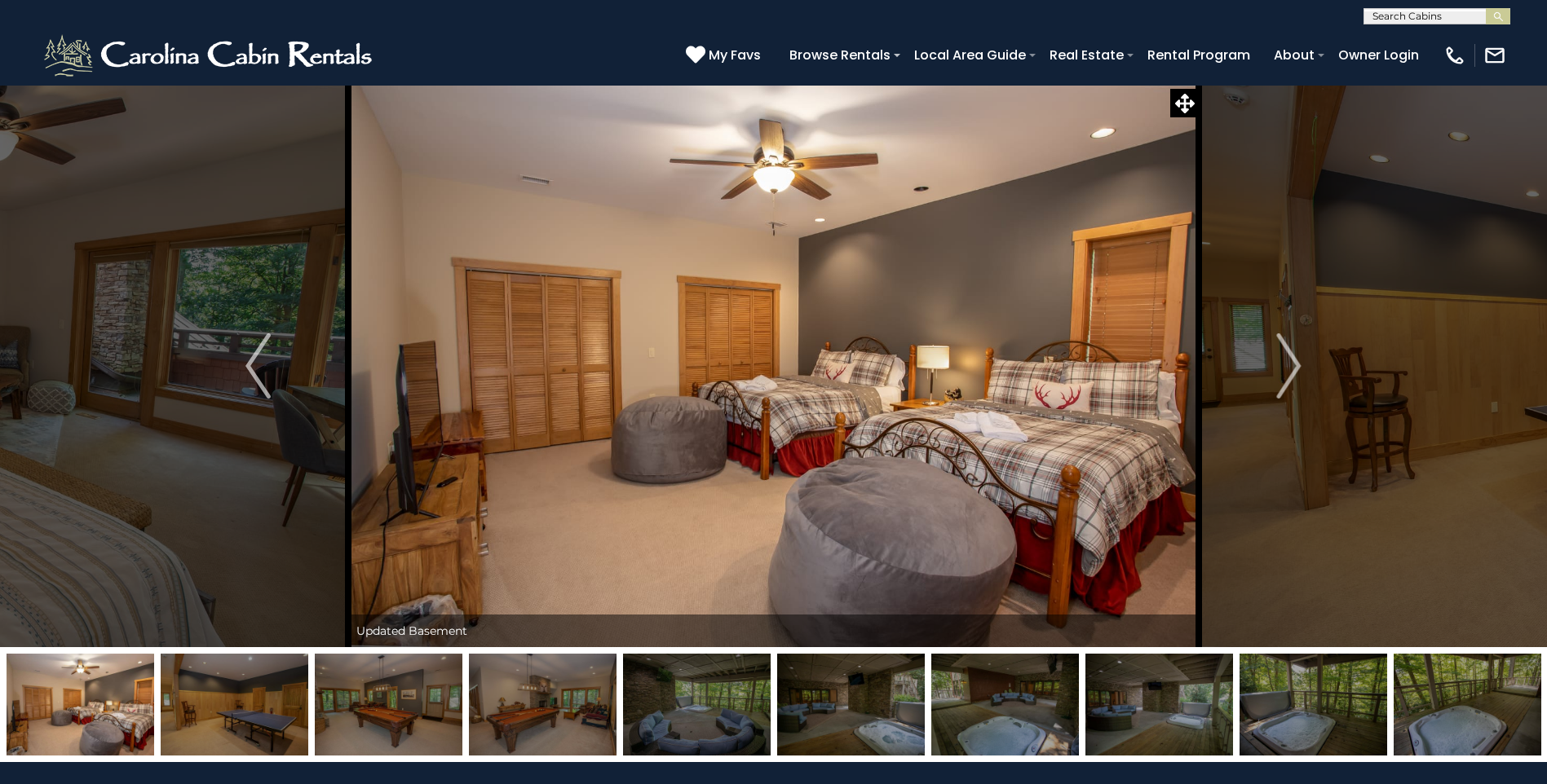
click at [1295, 370] on img "Next" at bounding box center [1289, 366] width 24 height 65
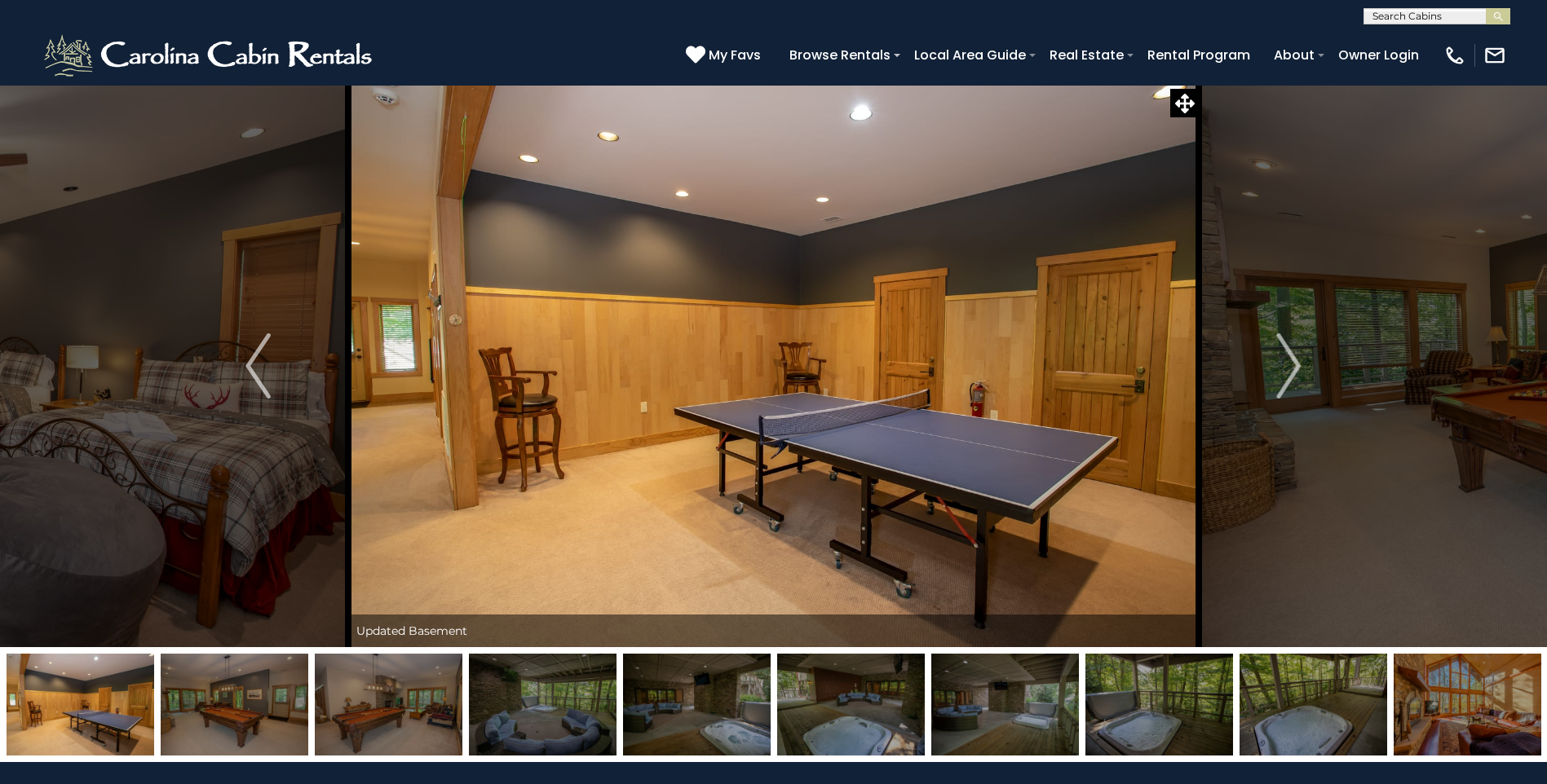
click at [1295, 370] on img "Next" at bounding box center [1289, 366] width 24 height 65
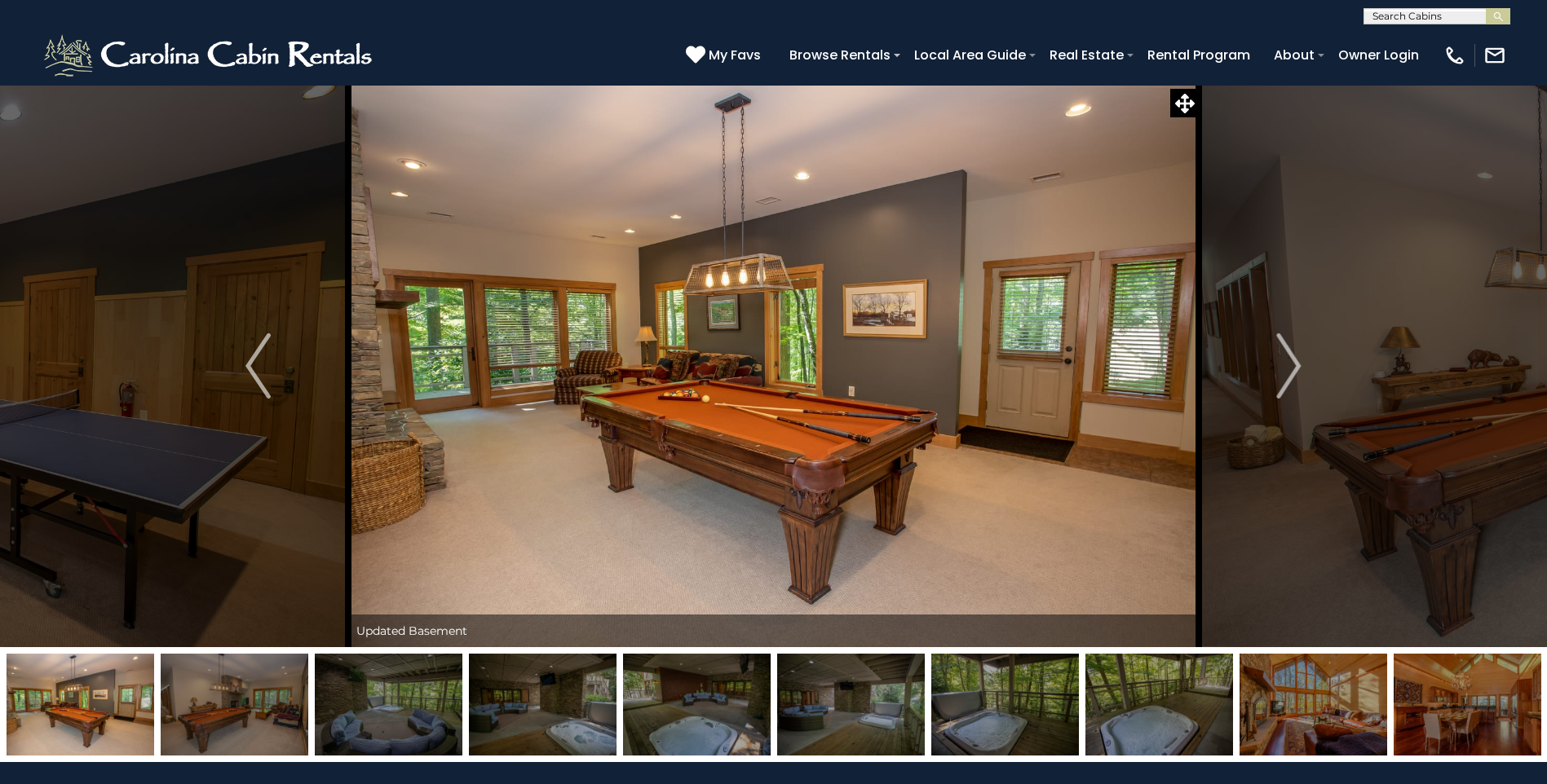
click at [1295, 370] on img "Next" at bounding box center [1289, 366] width 24 height 65
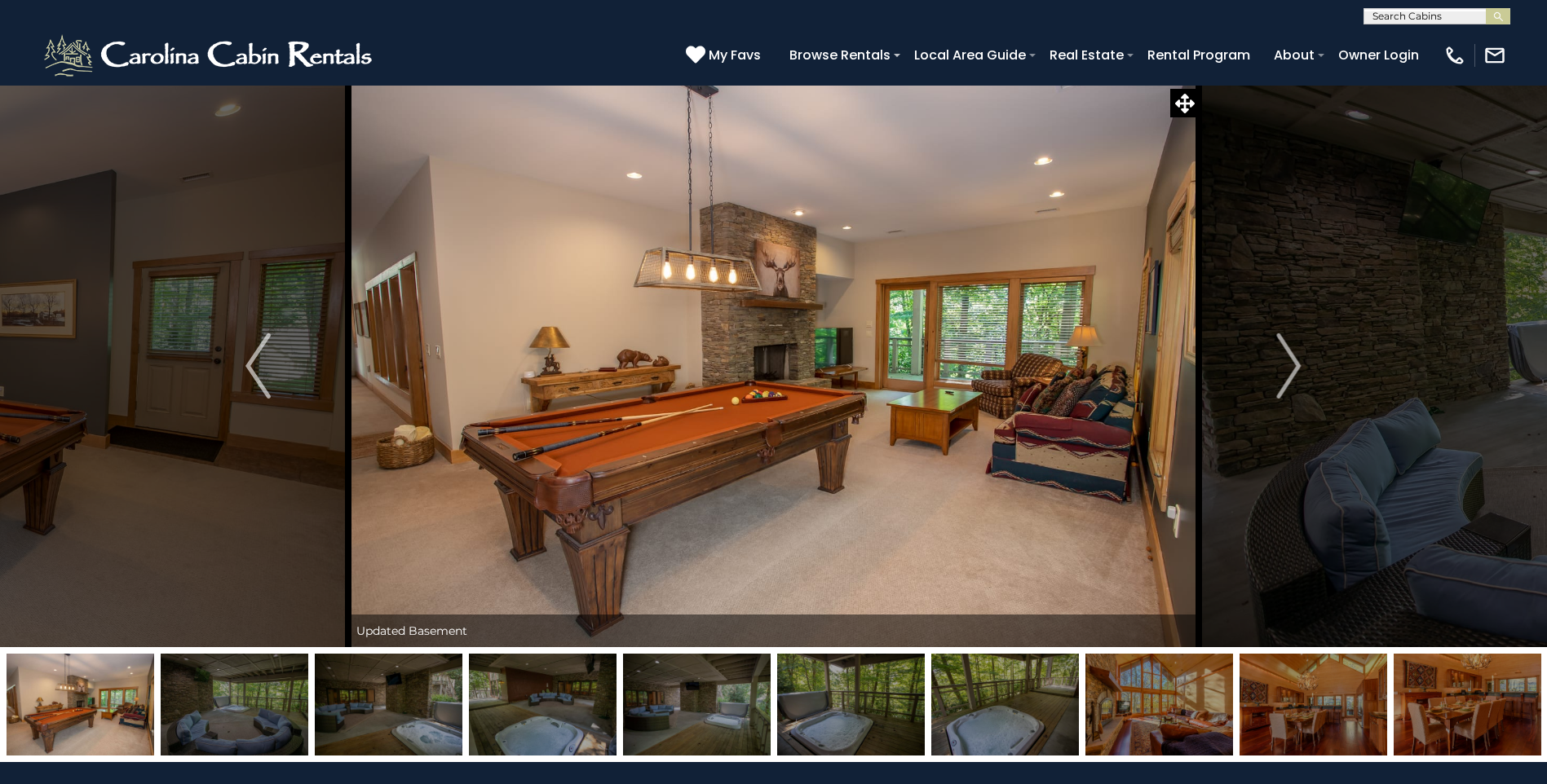
click at [1295, 370] on img "Next" at bounding box center [1289, 366] width 24 height 65
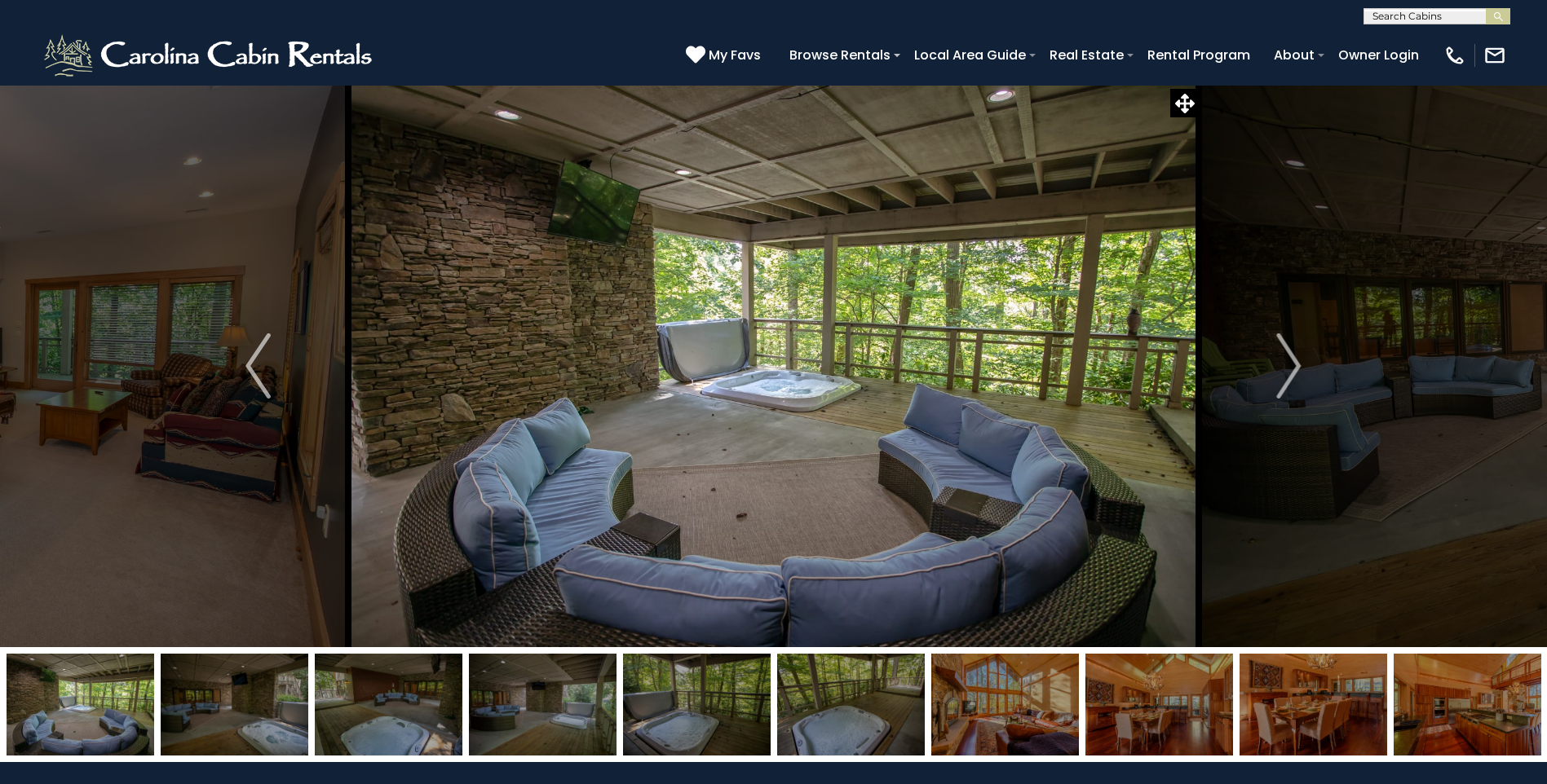
click at [1295, 370] on img "Next" at bounding box center [1289, 366] width 24 height 65
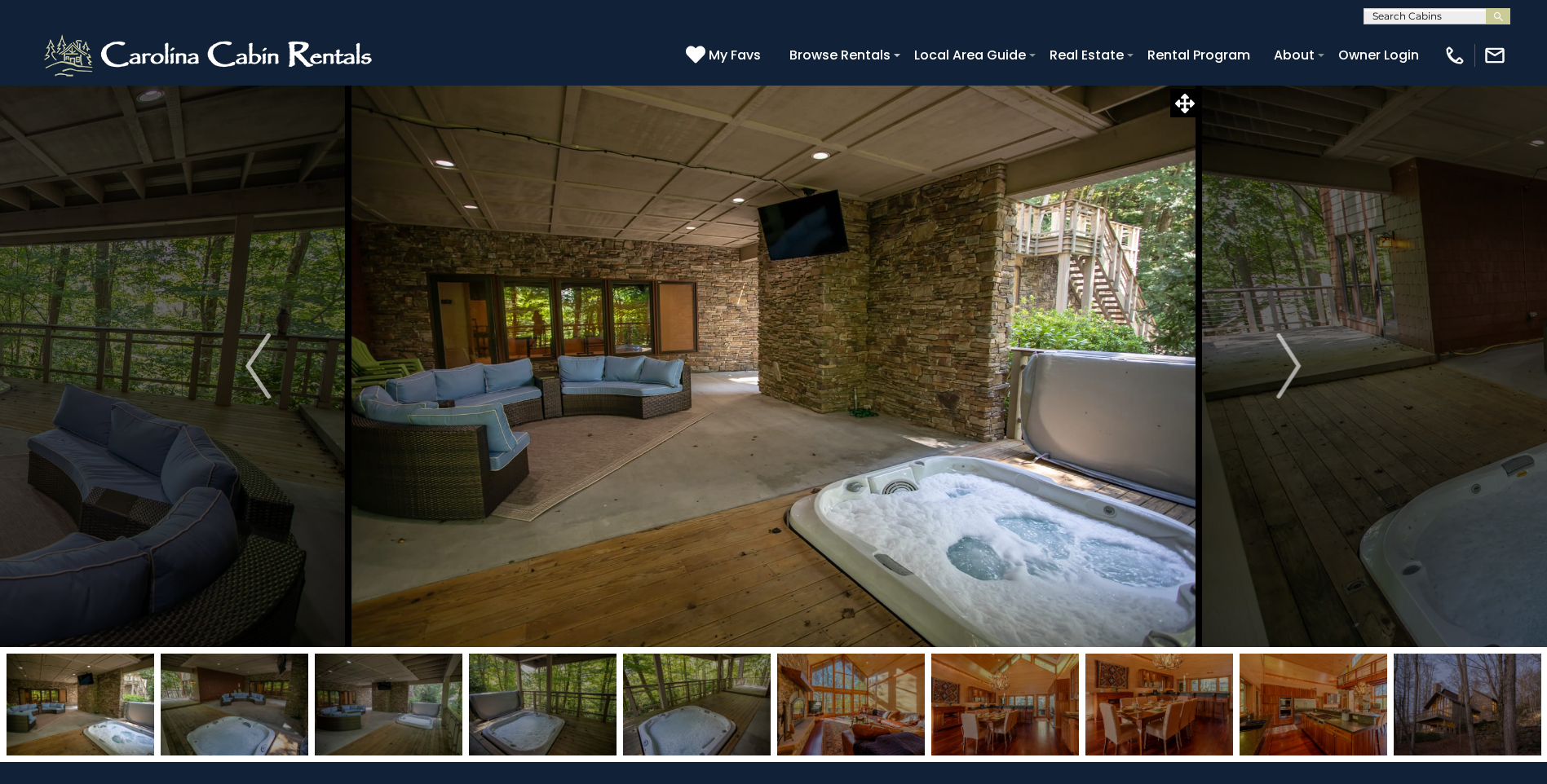
click at [1295, 370] on img "Next" at bounding box center [1289, 366] width 24 height 65
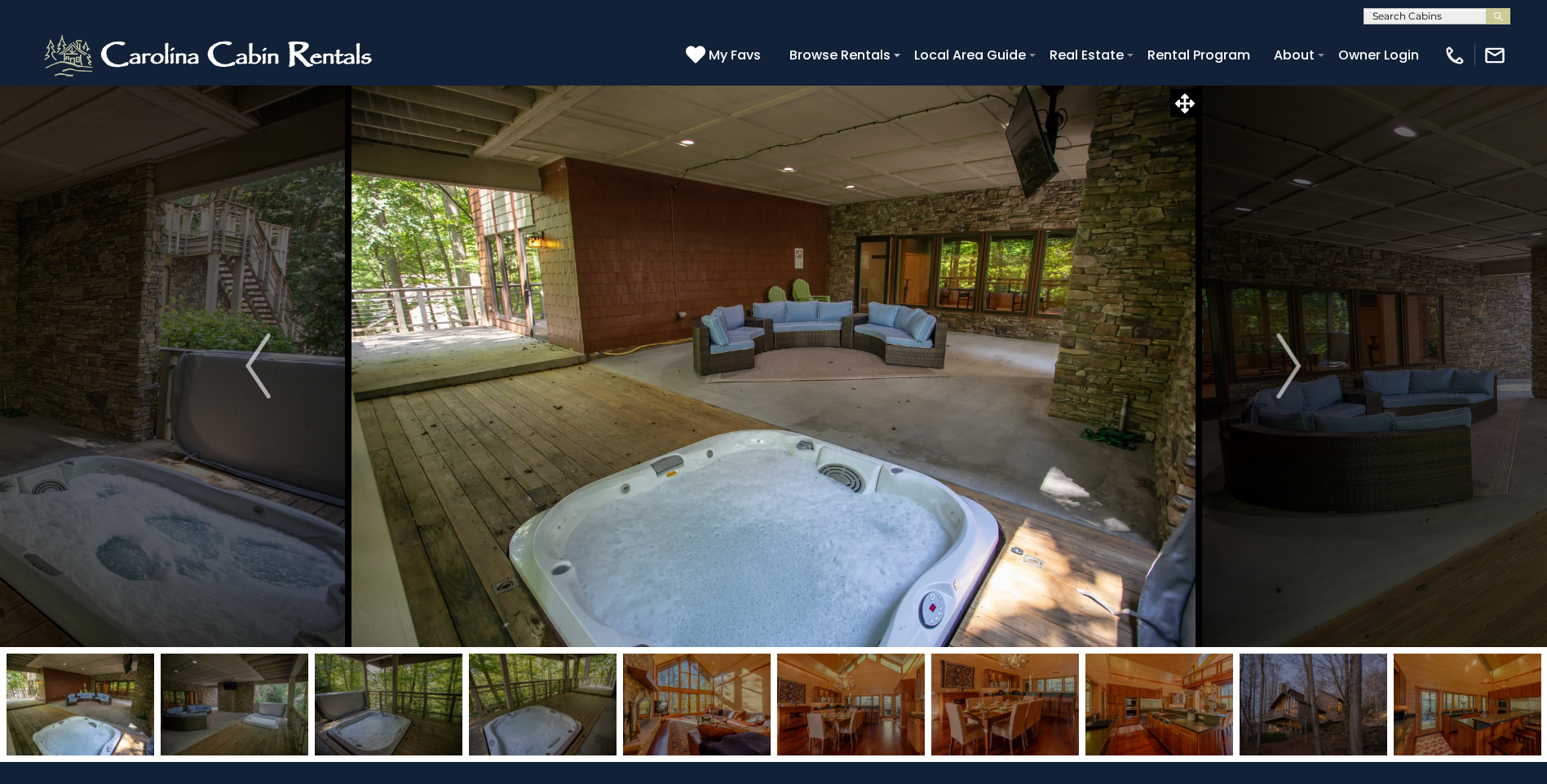
click at [1295, 370] on img "Next" at bounding box center [1289, 366] width 24 height 65
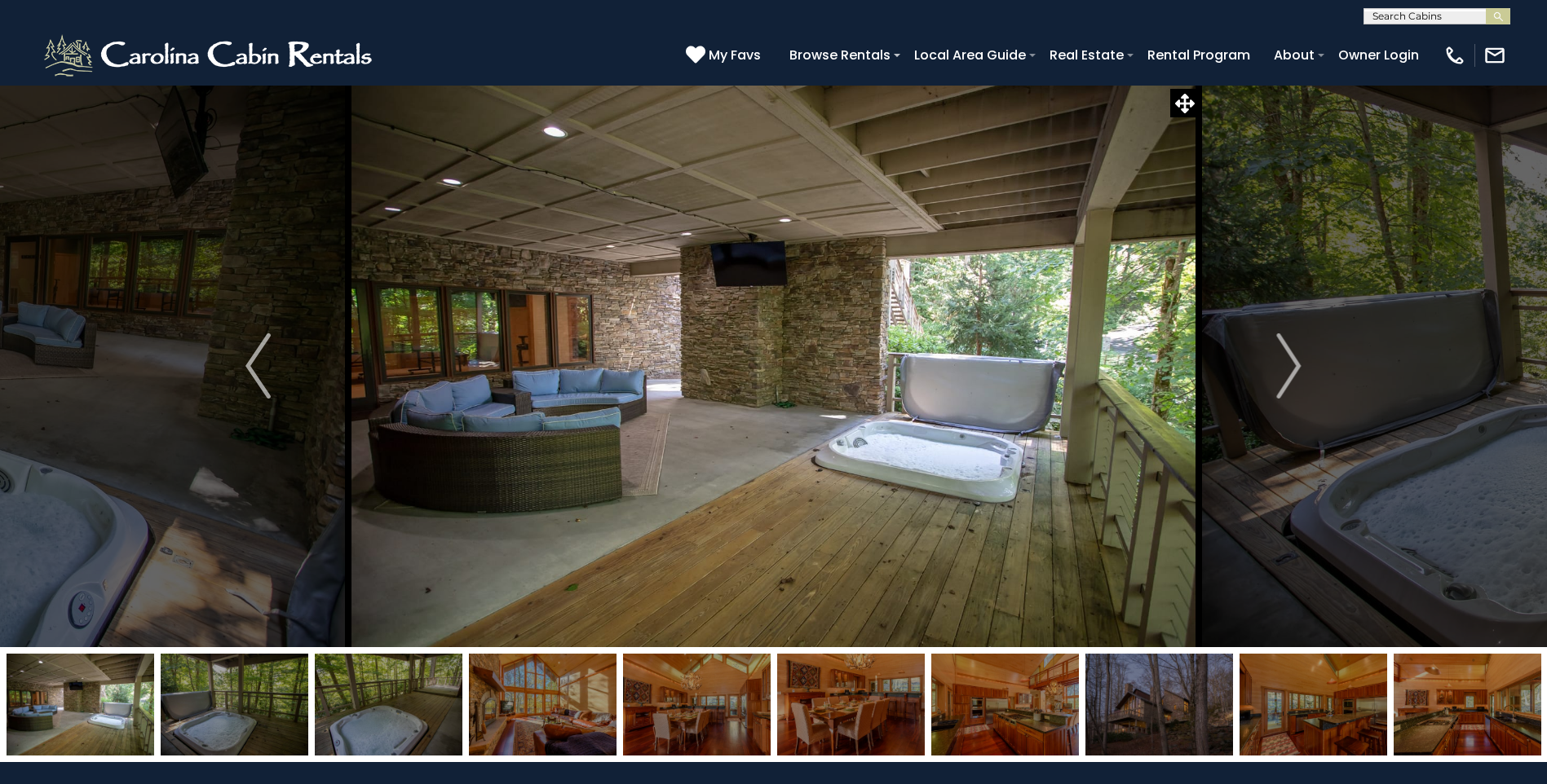
click at [1295, 370] on img "Next" at bounding box center [1289, 366] width 24 height 65
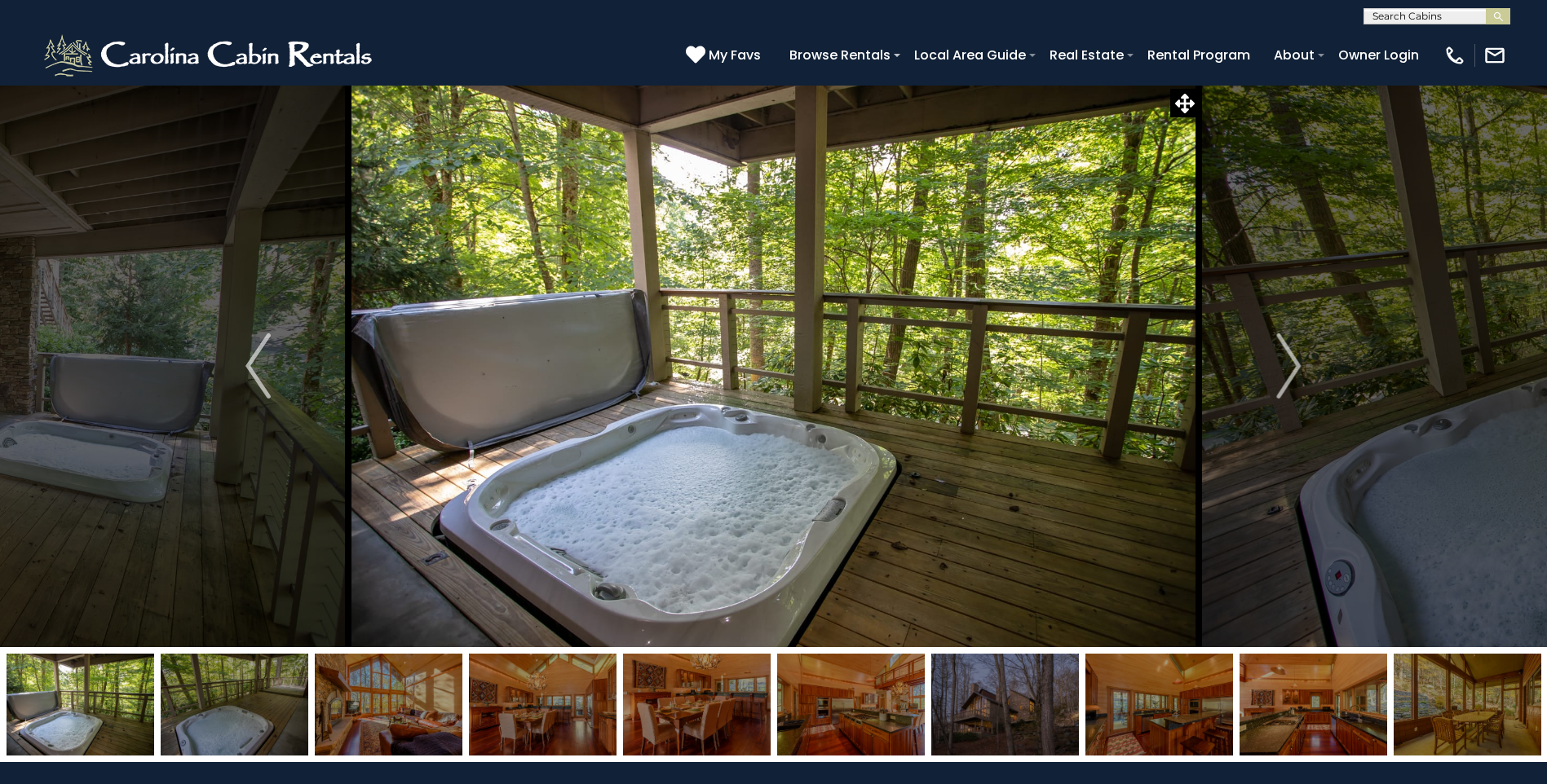
click at [1295, 370] on img "Next" at bounding box center [1289, 366] width 24 height 65
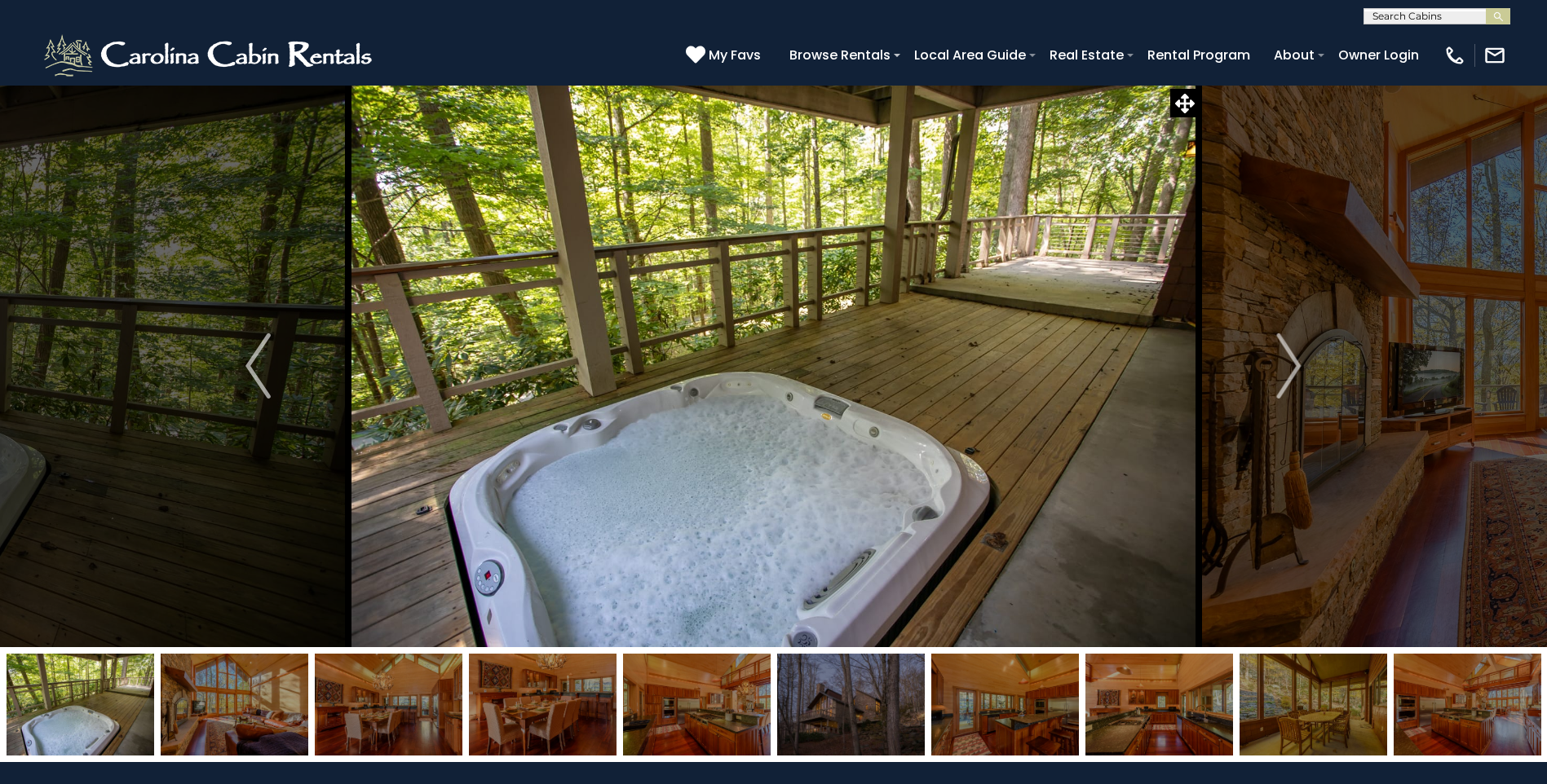
click at [1295, 370] on img "Next" at bounding box center [1289, 366] width 24 height 65
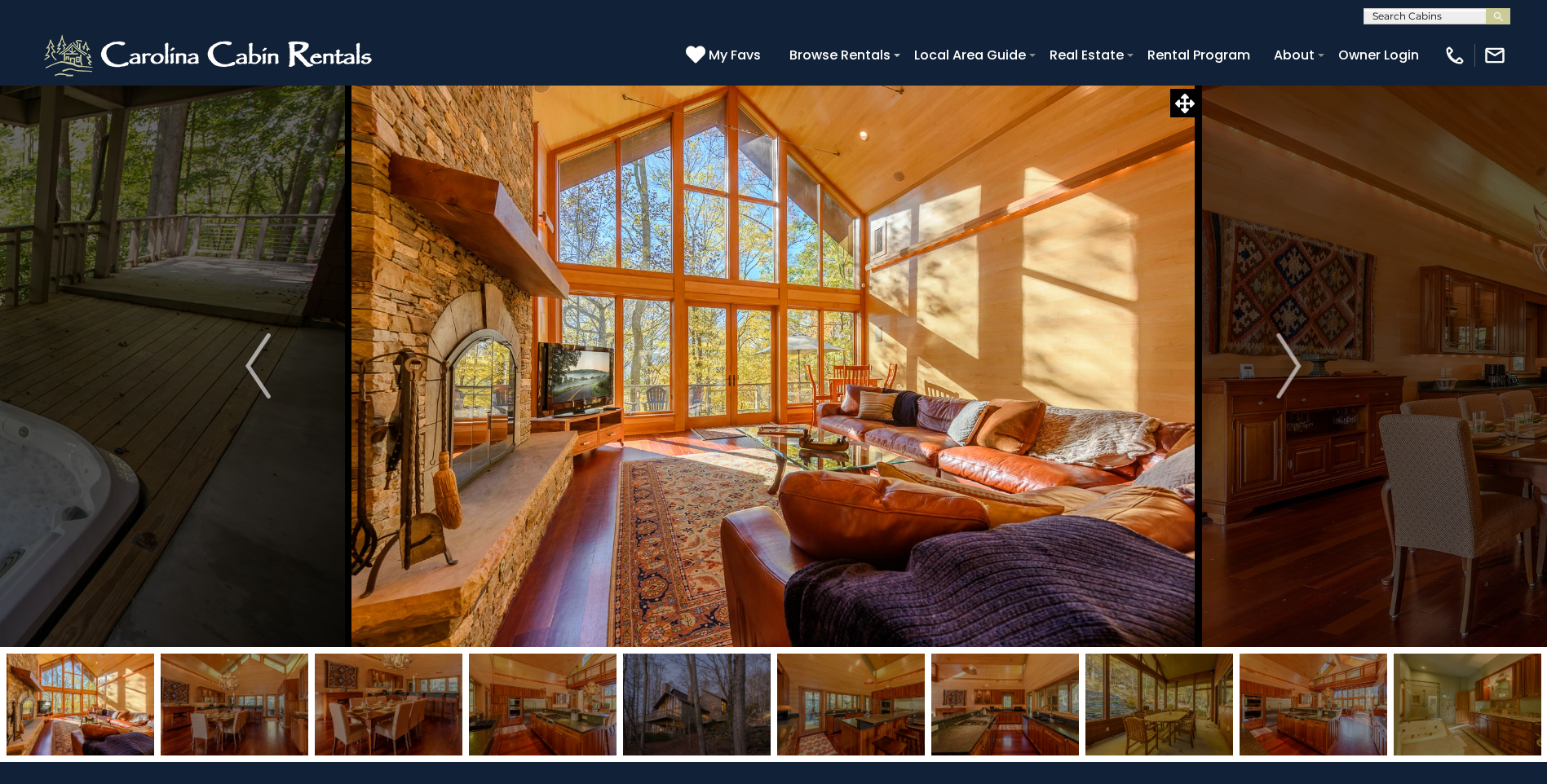
click at [1295, 370] on img "Next" at bounding box center [1289, 366] width 24 height 65
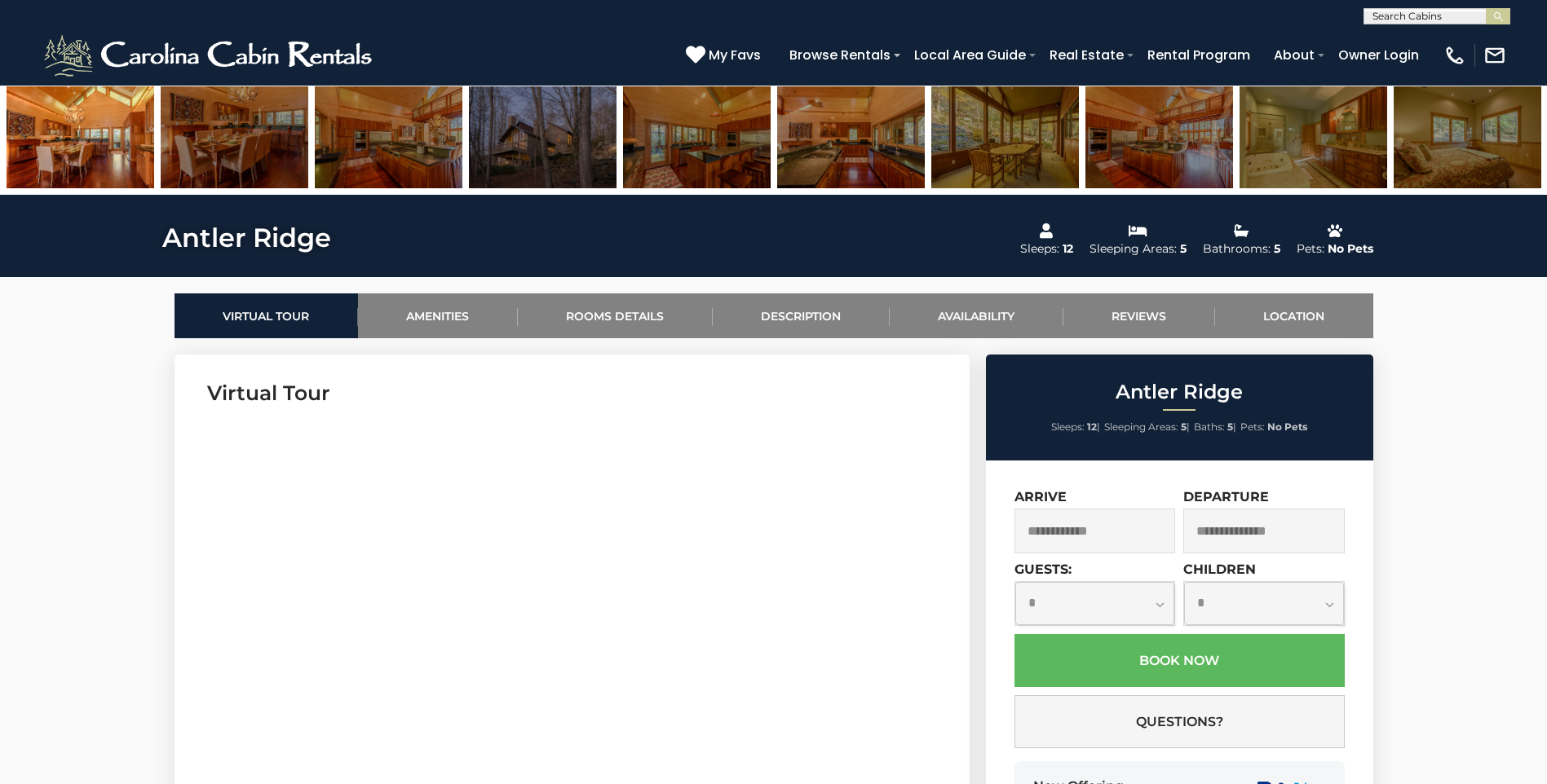
scroll to position [897, 0]
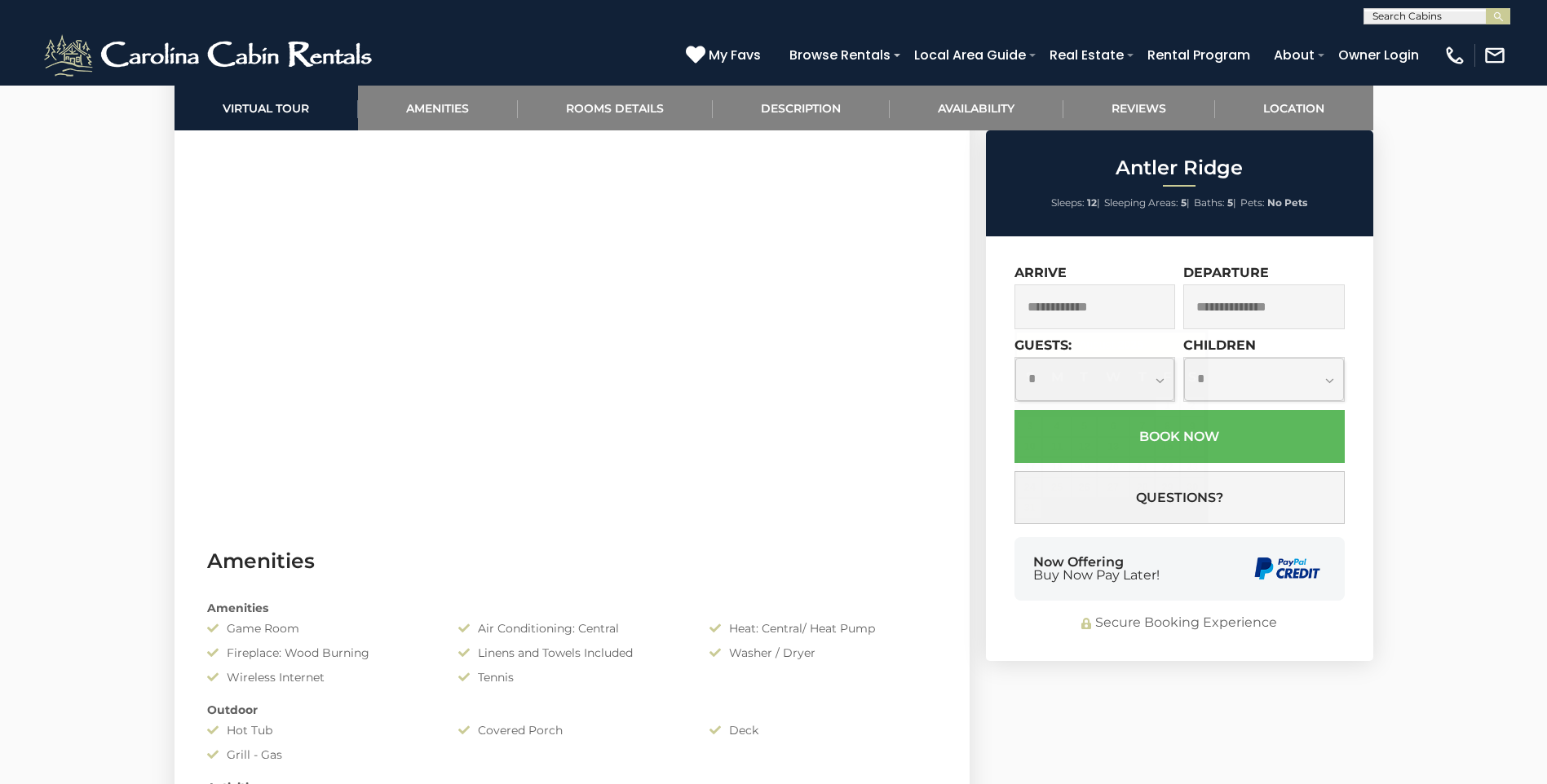
click at [1098, 306] on input "text" at bounding box center [1095, 307] width 162 height 45
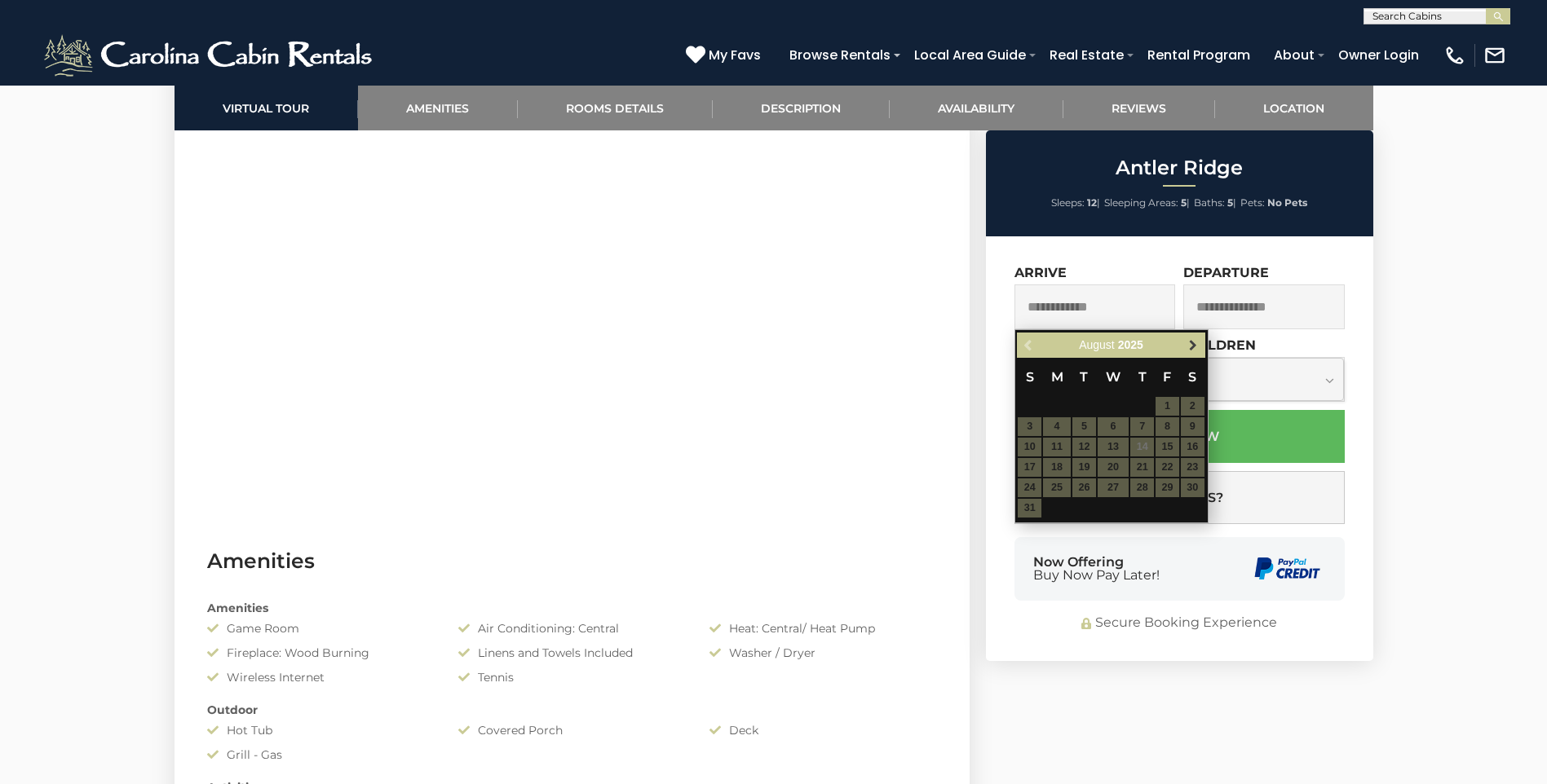
click at [1191, 351] on span "Next" at bounding box center [1193, 346] width 13 height 13
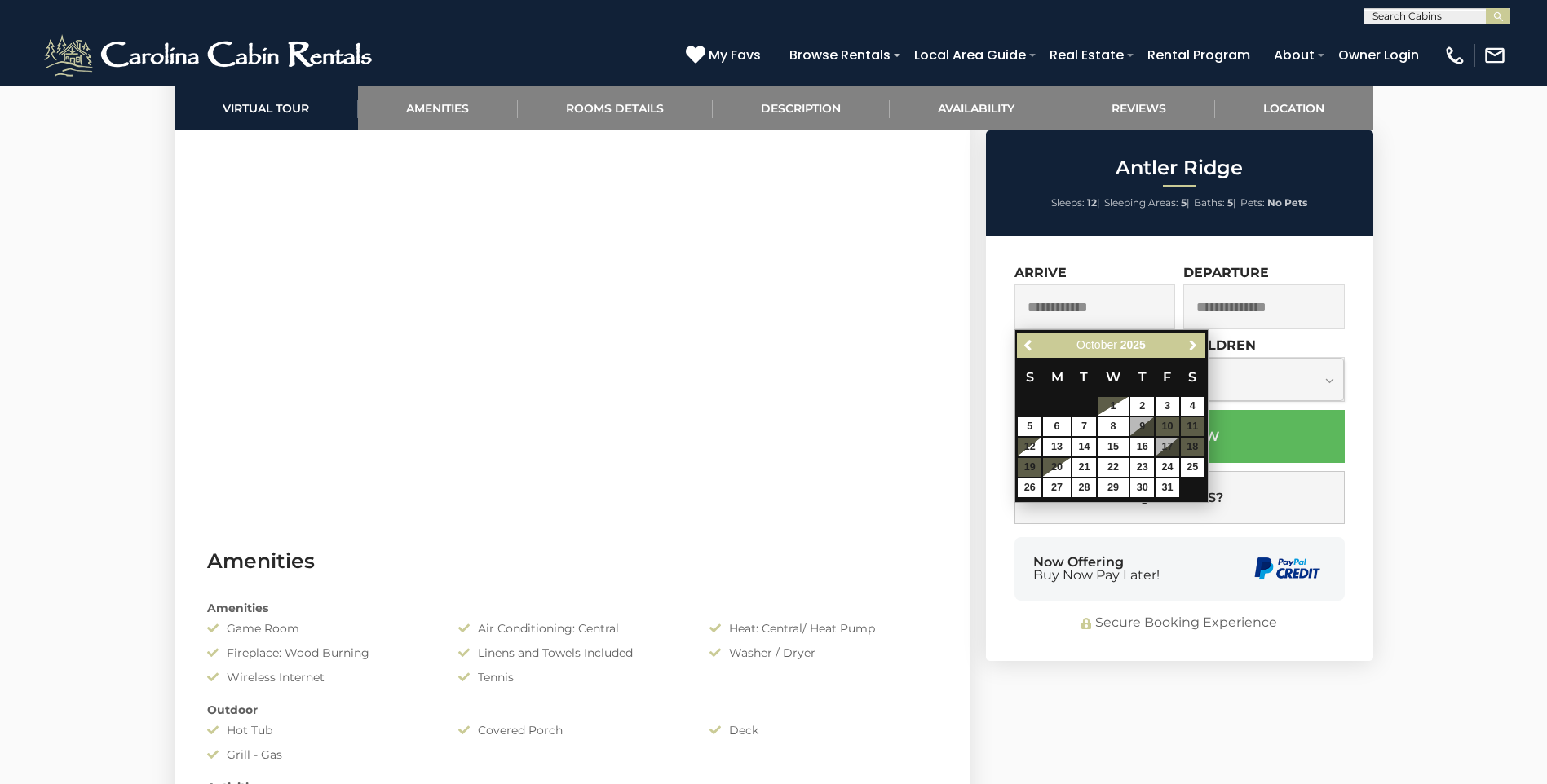
click at [1191, 351] on span "Next" at bounding box center [1193, 346] width 13 height 13
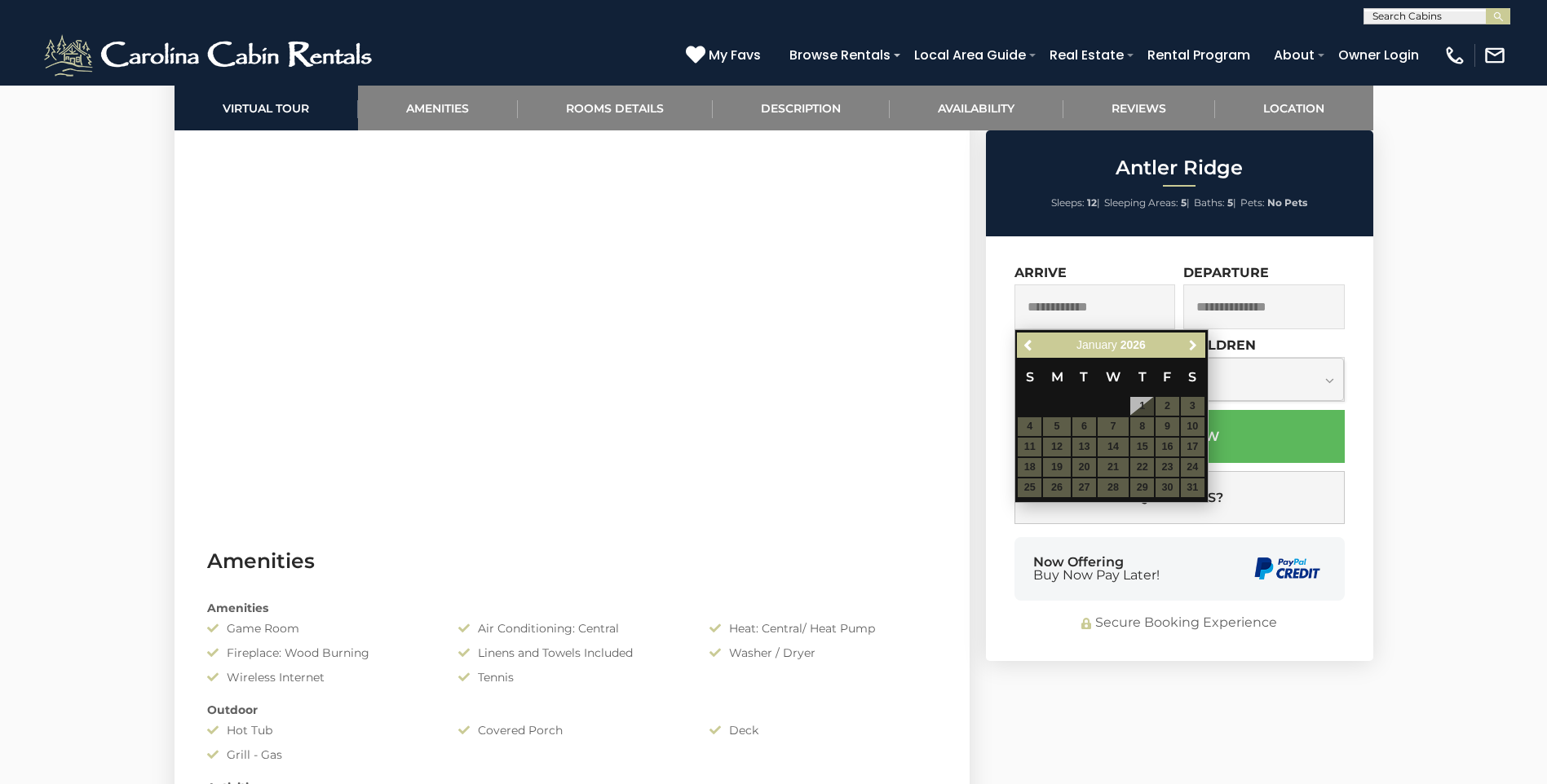
click at [1191, 351] on span "Next" at bounding box center [1193, 346] width 13 height 13
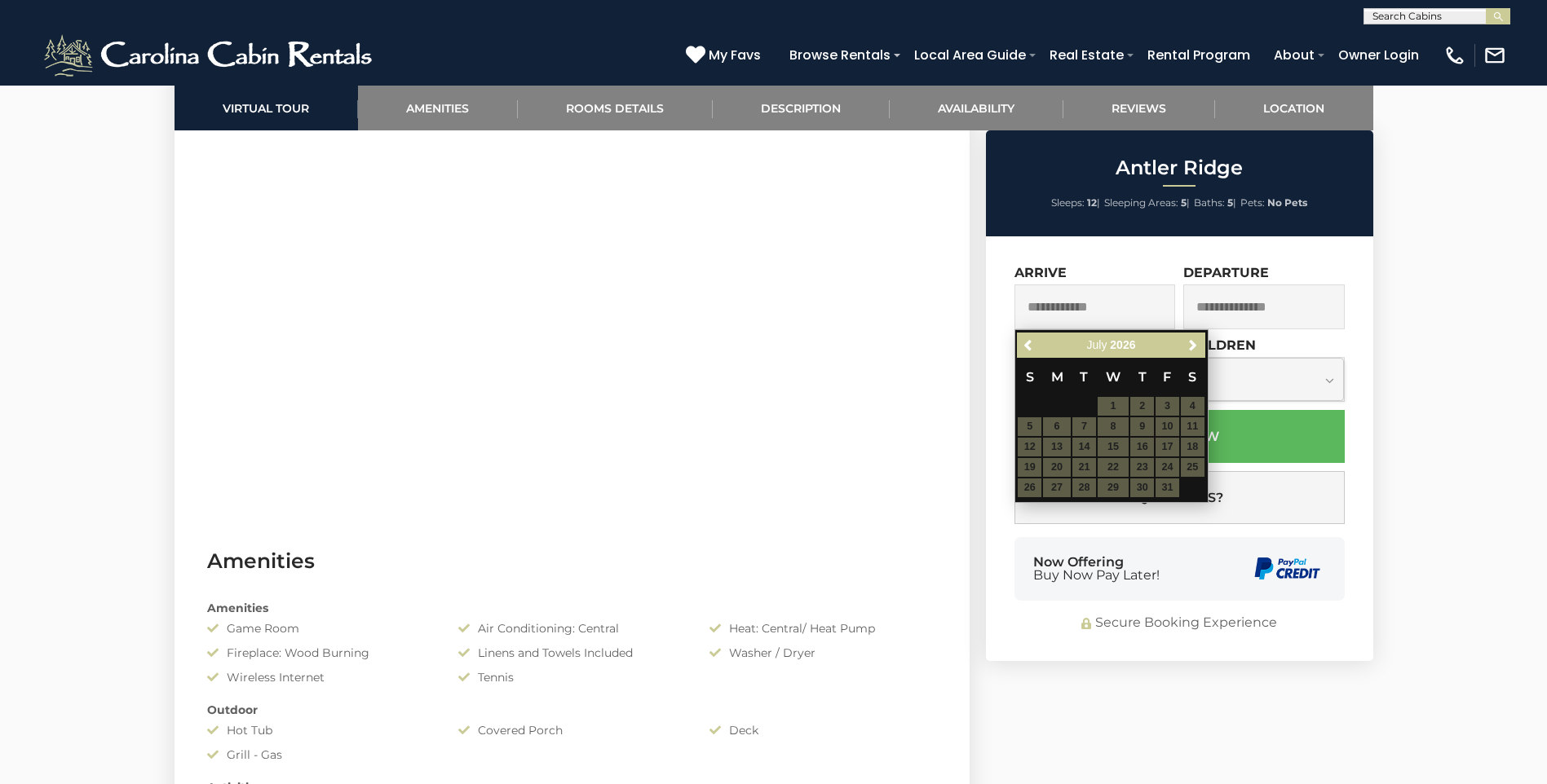
click at [1192, 444] on table "S M T W T F S 1 2 3 4 5 6 7 8 9 10 11 12 13 14 15 16 17 18 19 20 21 22 23 24 25…" at bounding box center [1111, 428] width 187 height 140
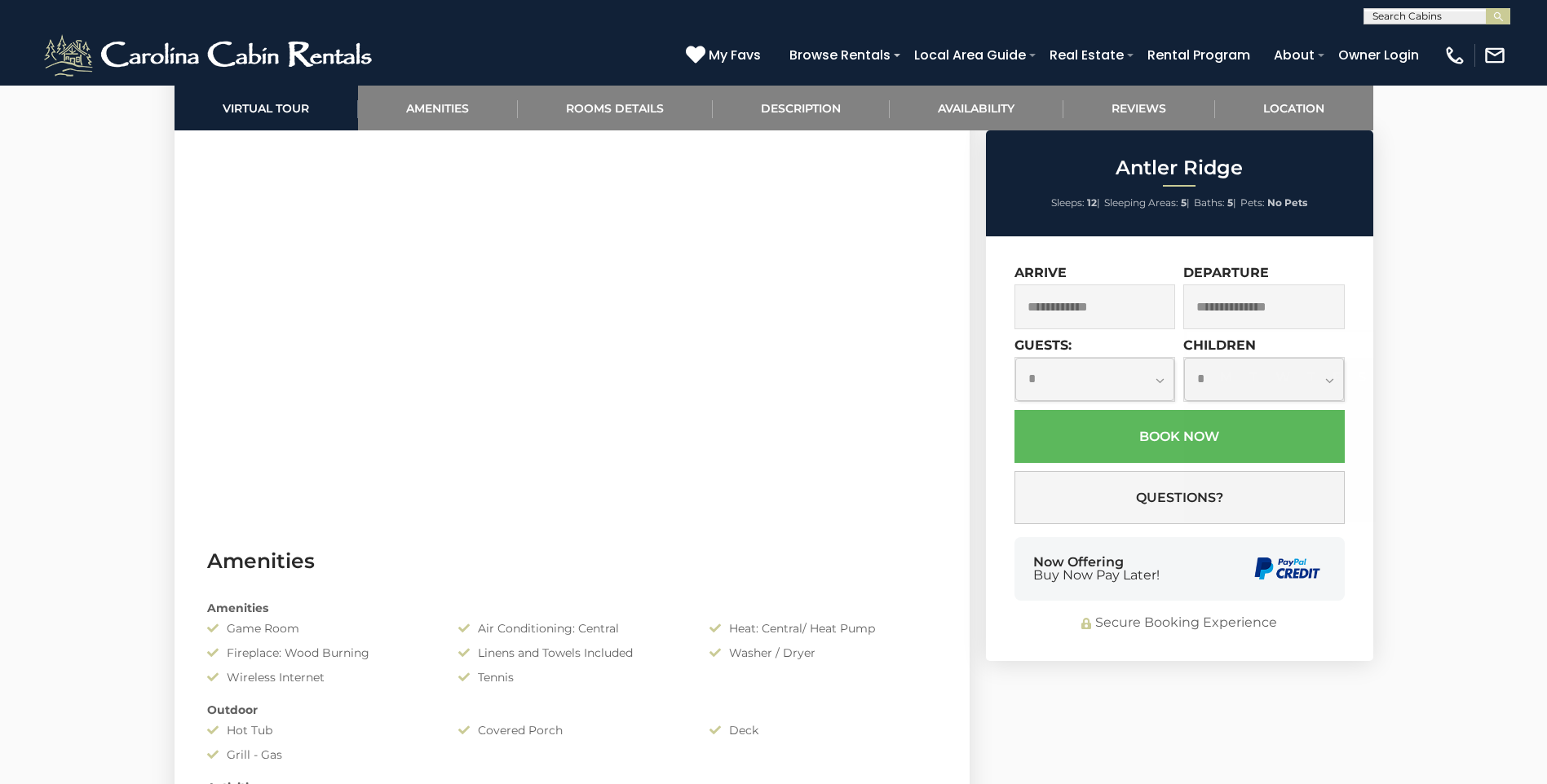
drag, startPoint x: 1125, startPoint y: 248, endPoint x: 1179, endPoint y: 231, distance: 56.6
click at [1125, 247] on div "**********" at bounding box center [1180, 449] width 387 height 425
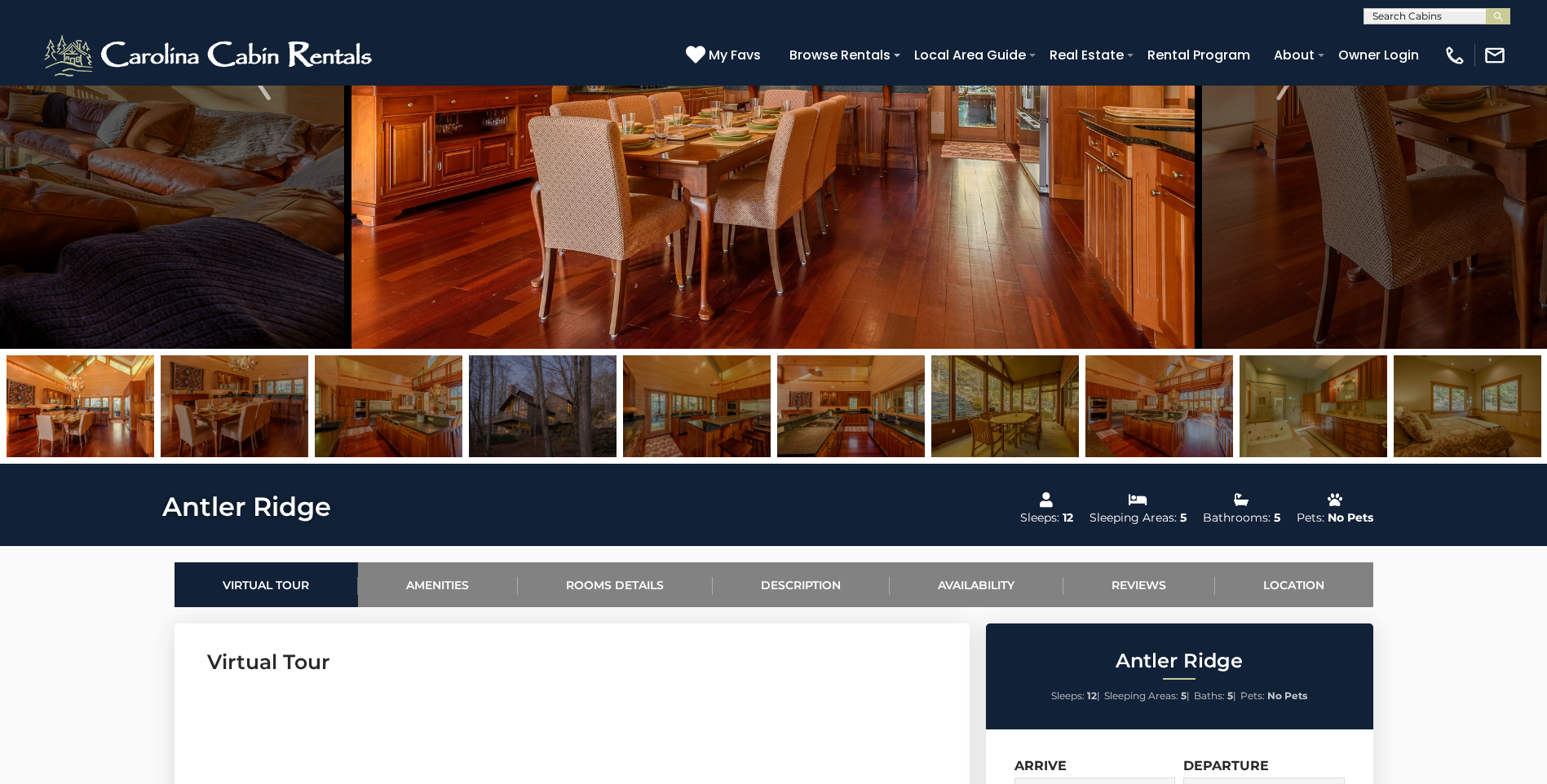
scroll to position [0, 0]
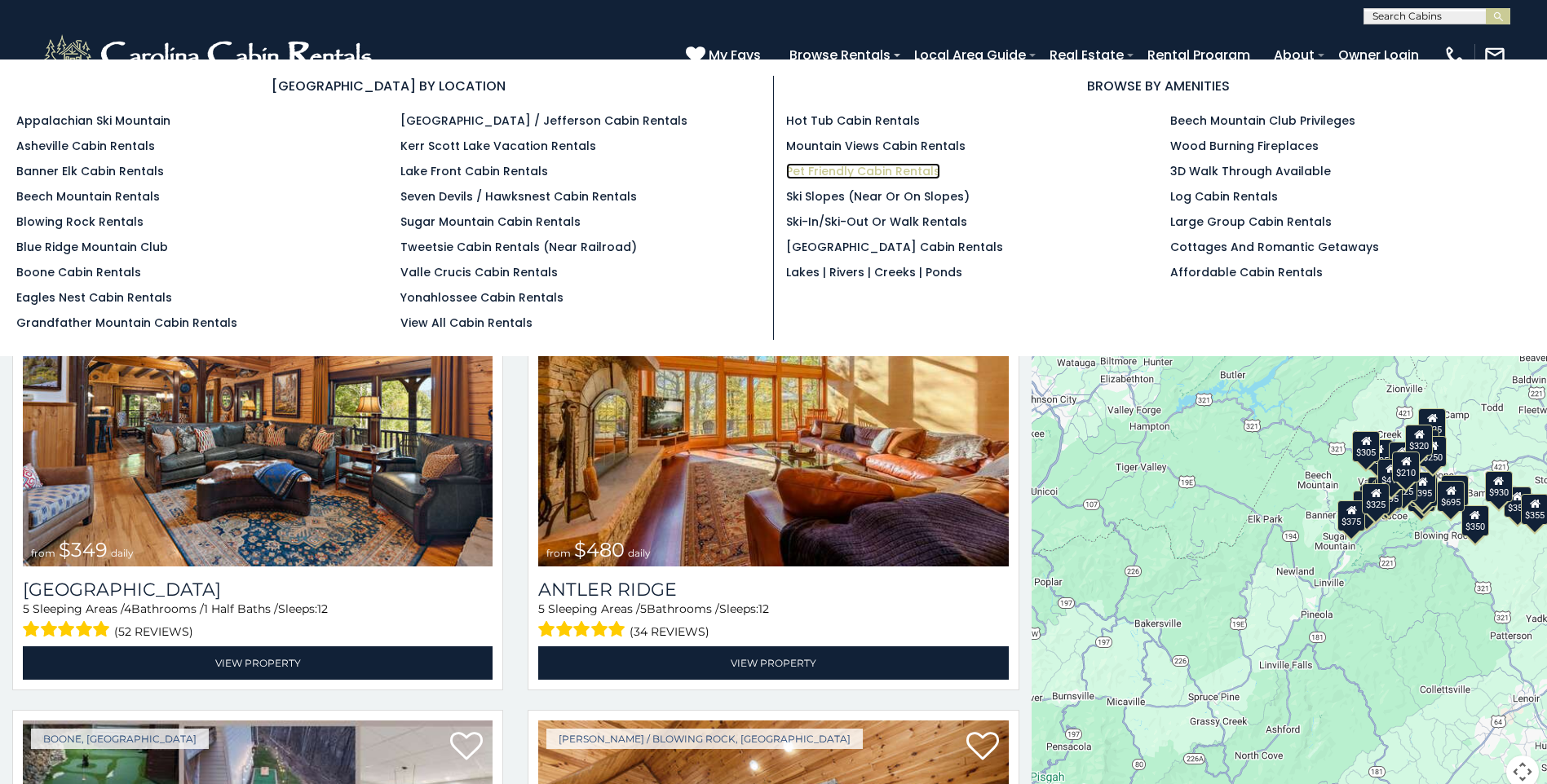
click at [867, 170] on link "Pet Friendly Cabin Rentals" at bounding box center [863, 170] width 154 height 16
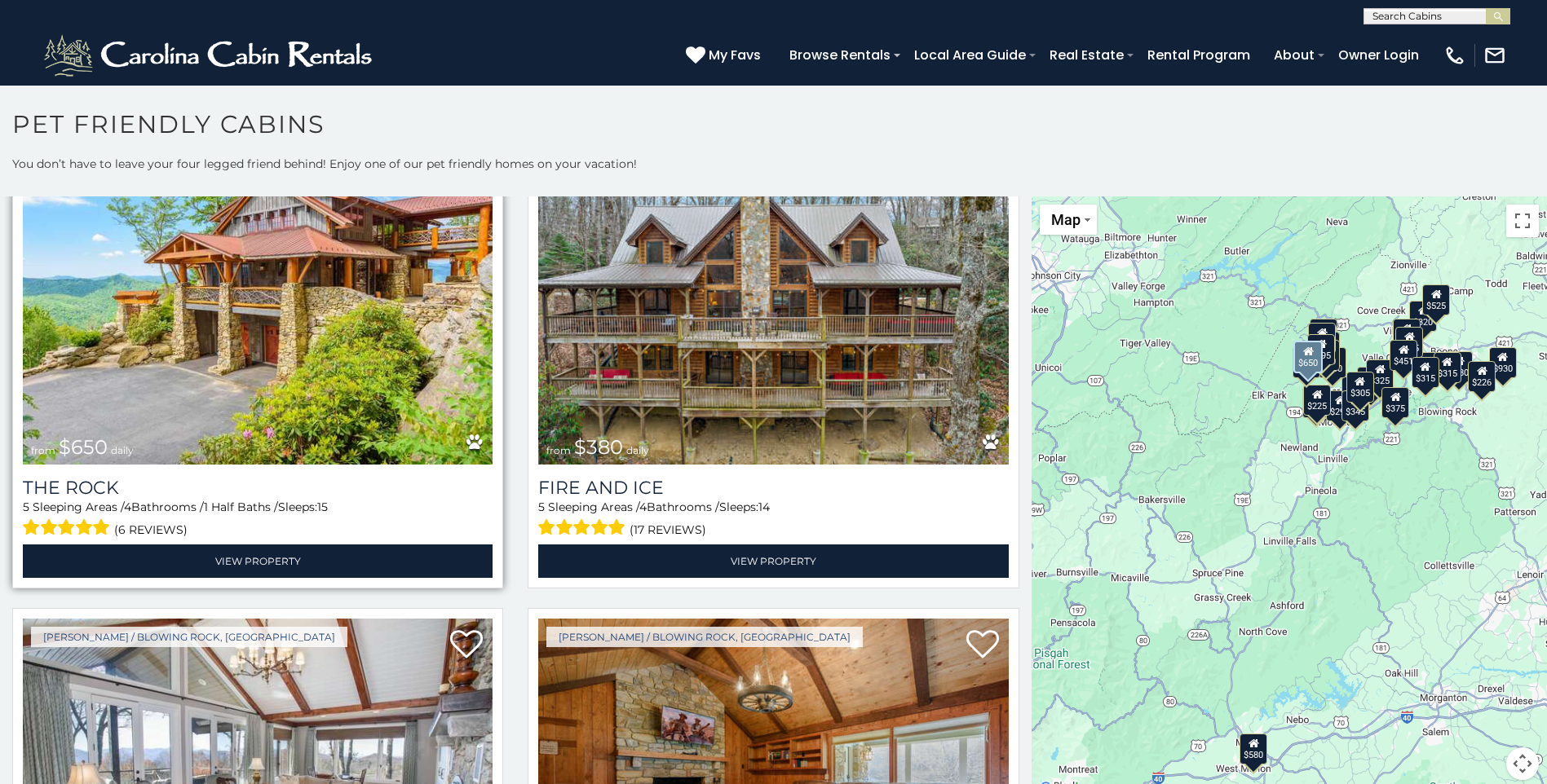
scroll to position [2935, 0]
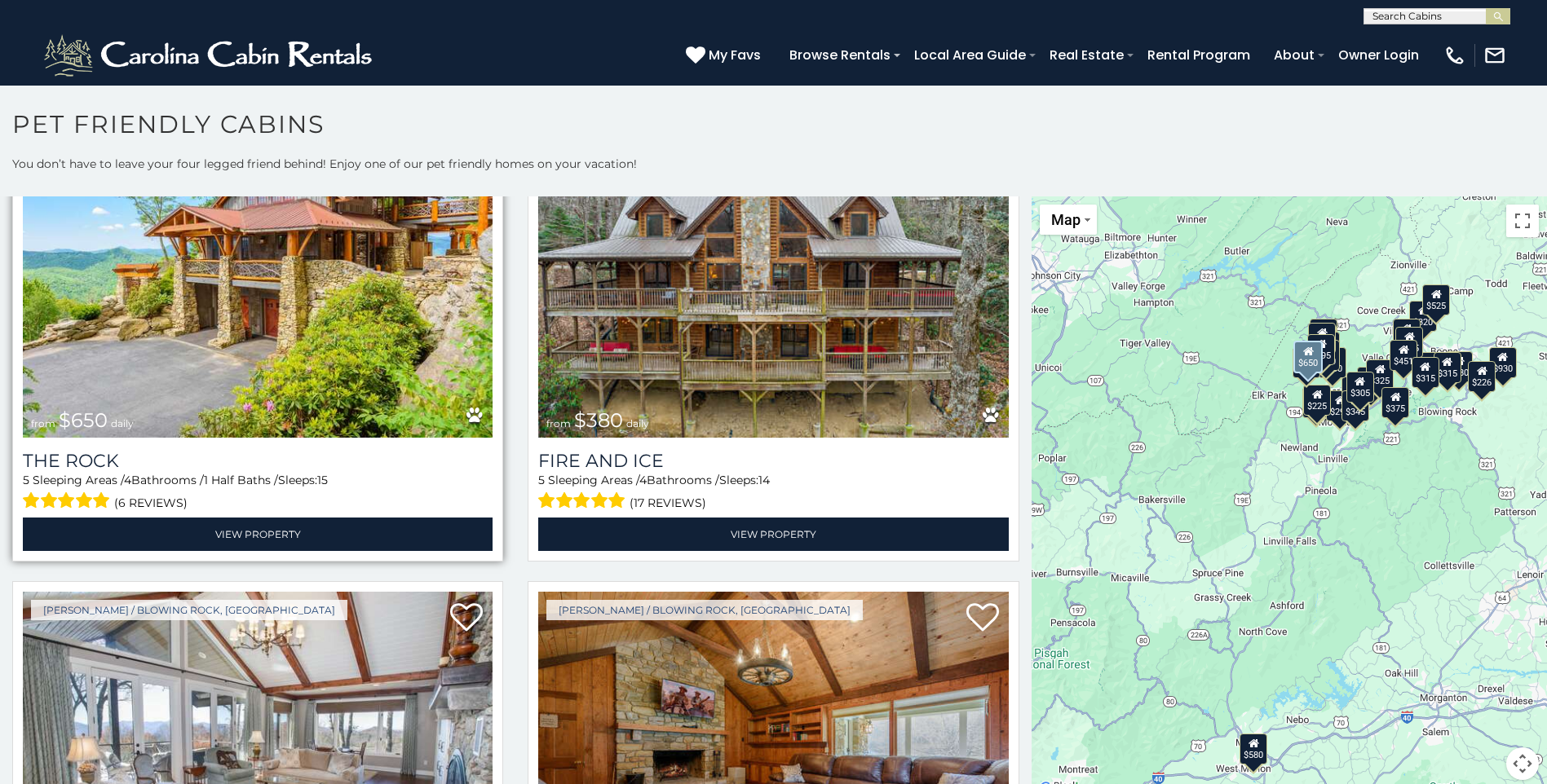
click at [246, 349] on img at bounding box center [257, 281] width 470 height 314
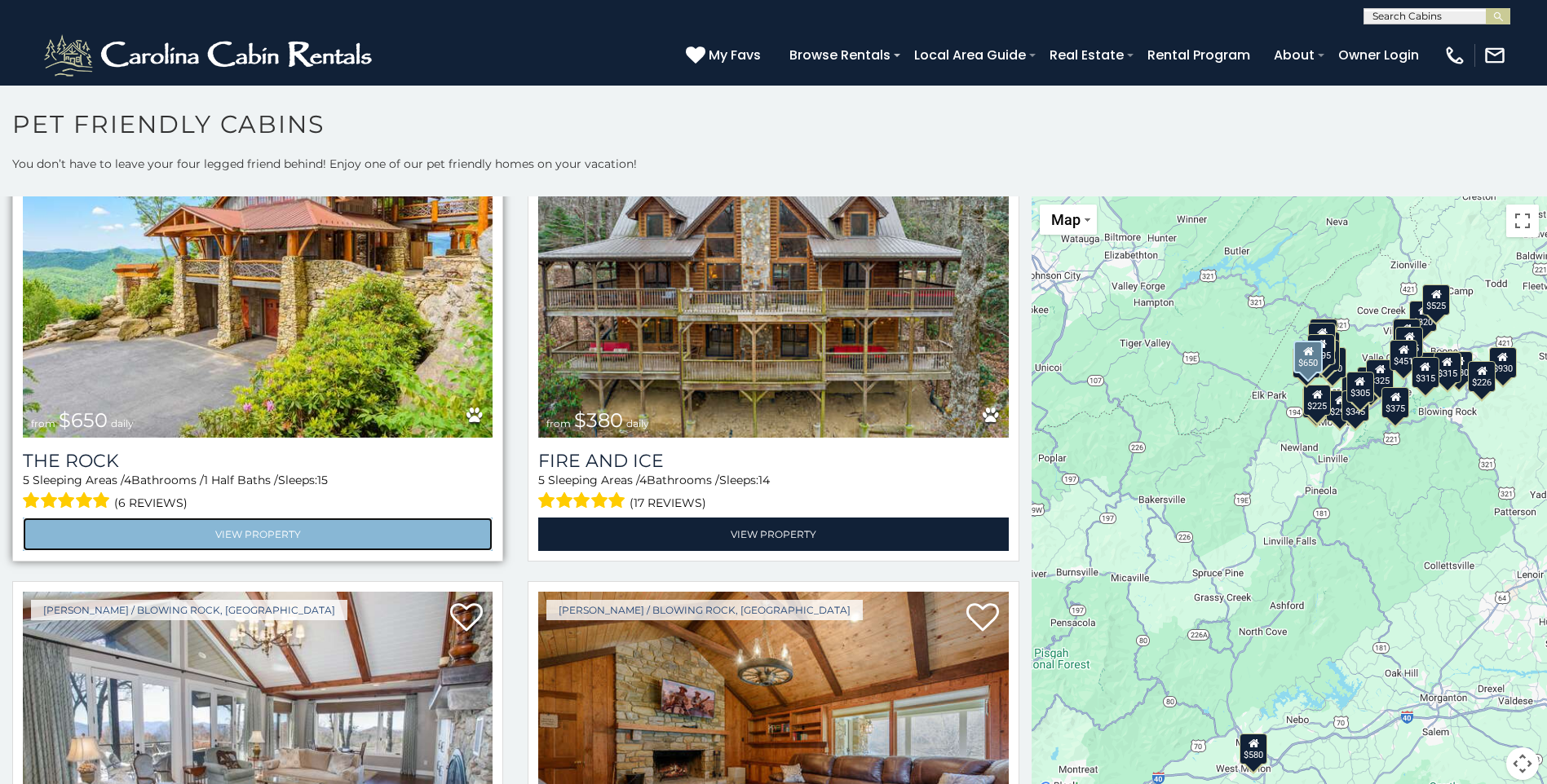
click at [253, 517] on link "View Property" at bounding box center [257, 534] width 470 height 34
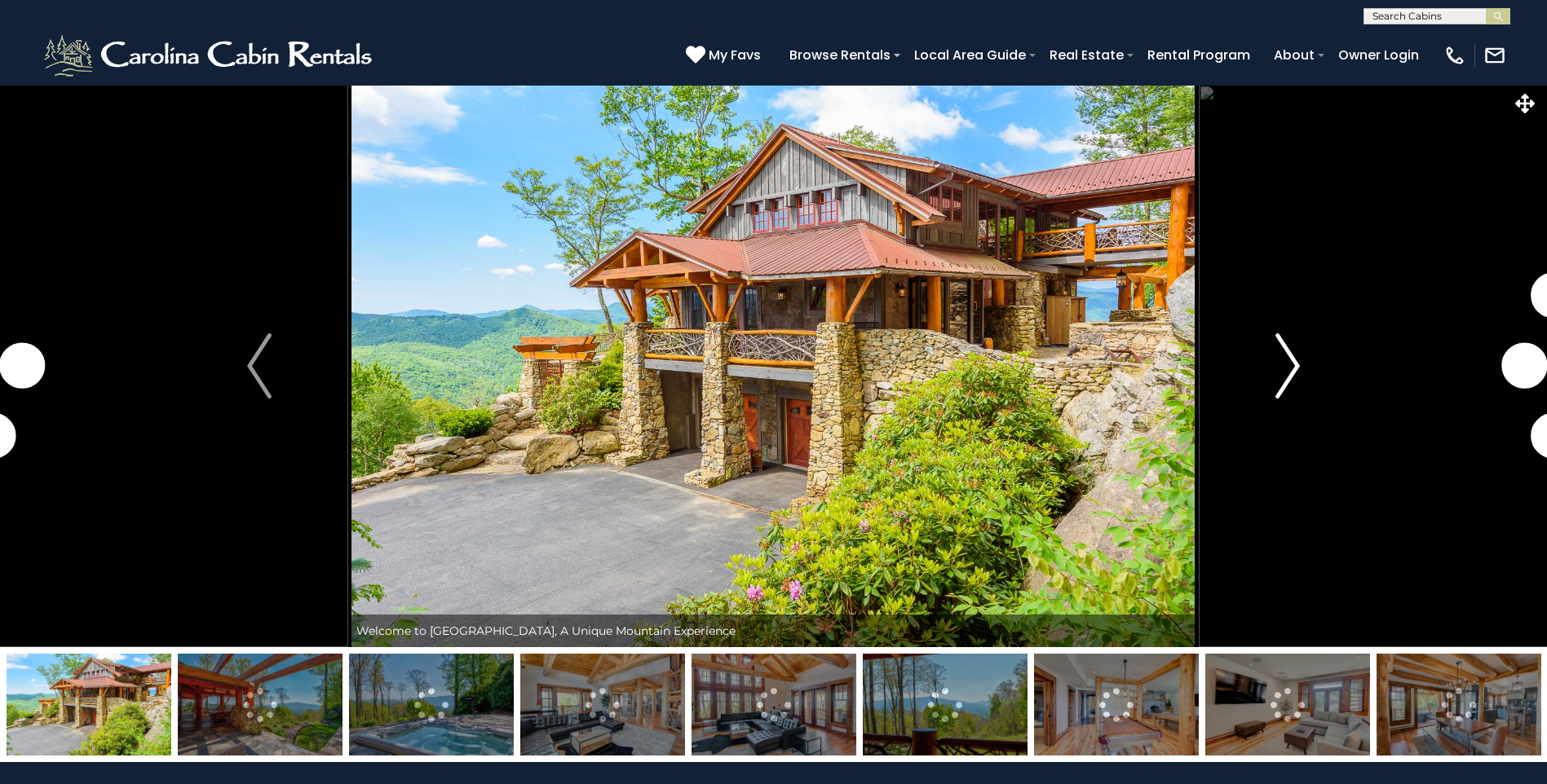
click at [1292, 367] on img "Next" at bounding box center [1288, 366] width 24 height 65
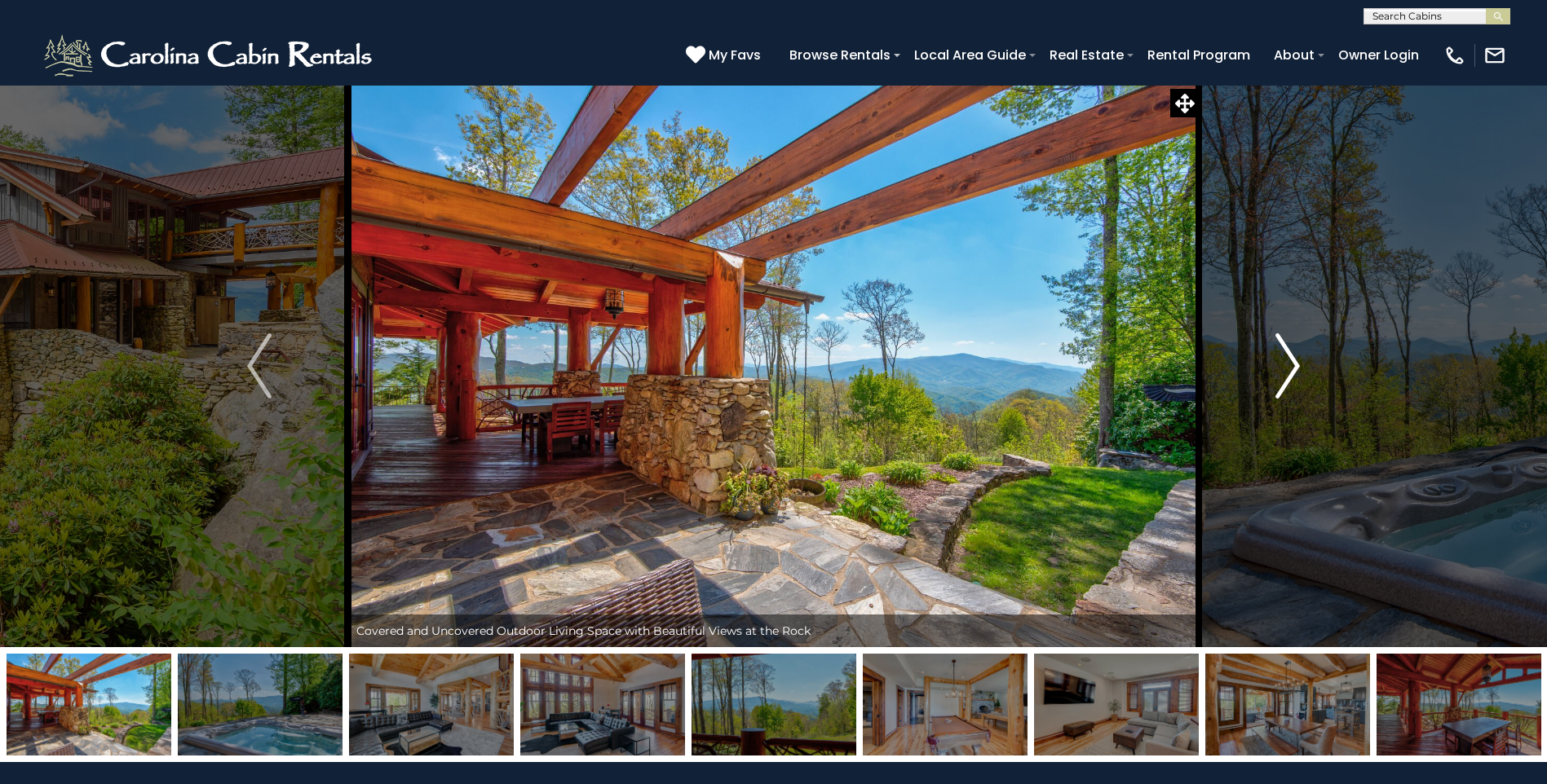
click at [1292, 367] on img "Next" at bounding box center [1288, 366] width 24 height 65
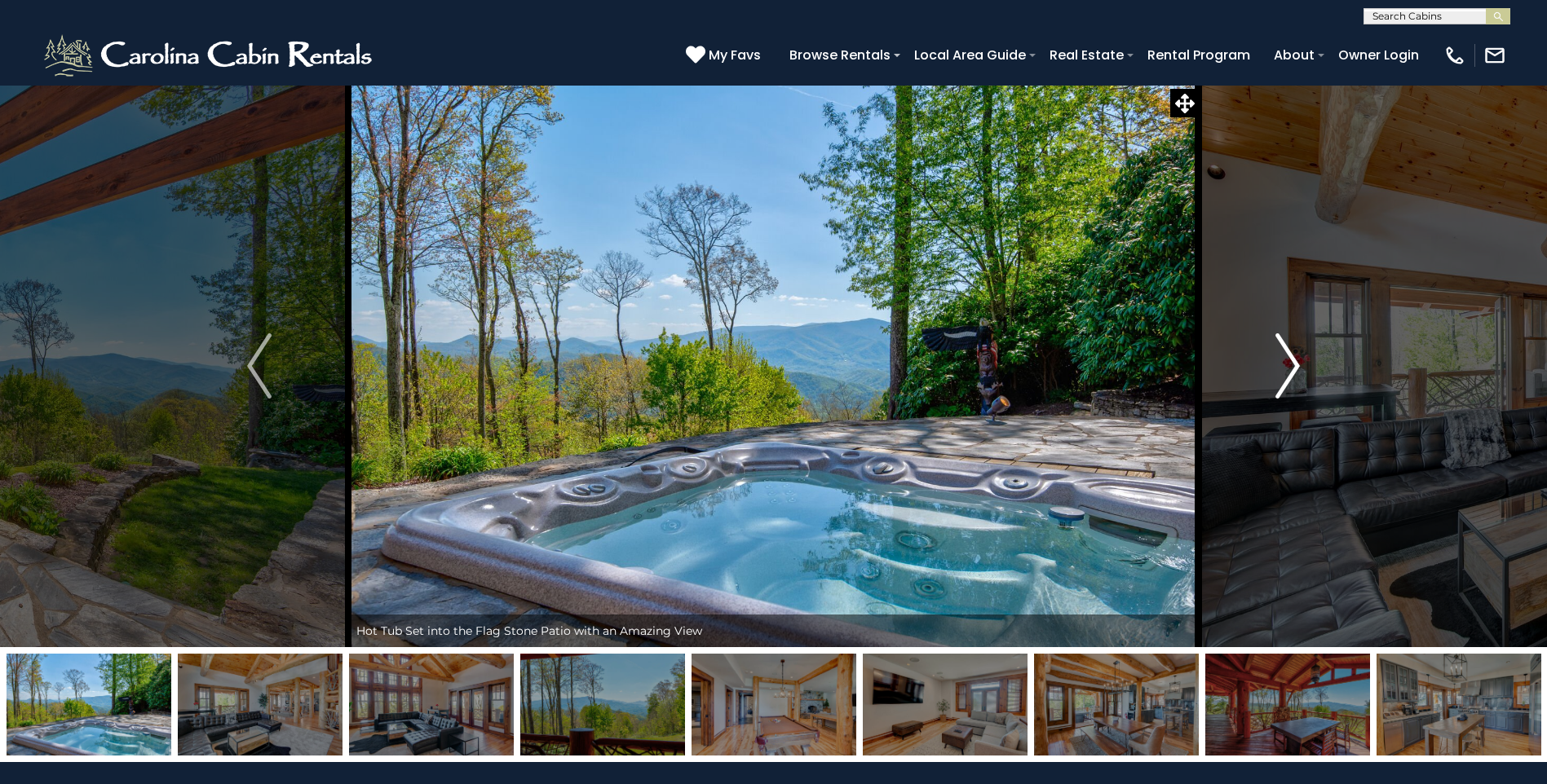
click at [1292, 367] on img "Next" at bounding box center [1288, 366] width 24 height 65
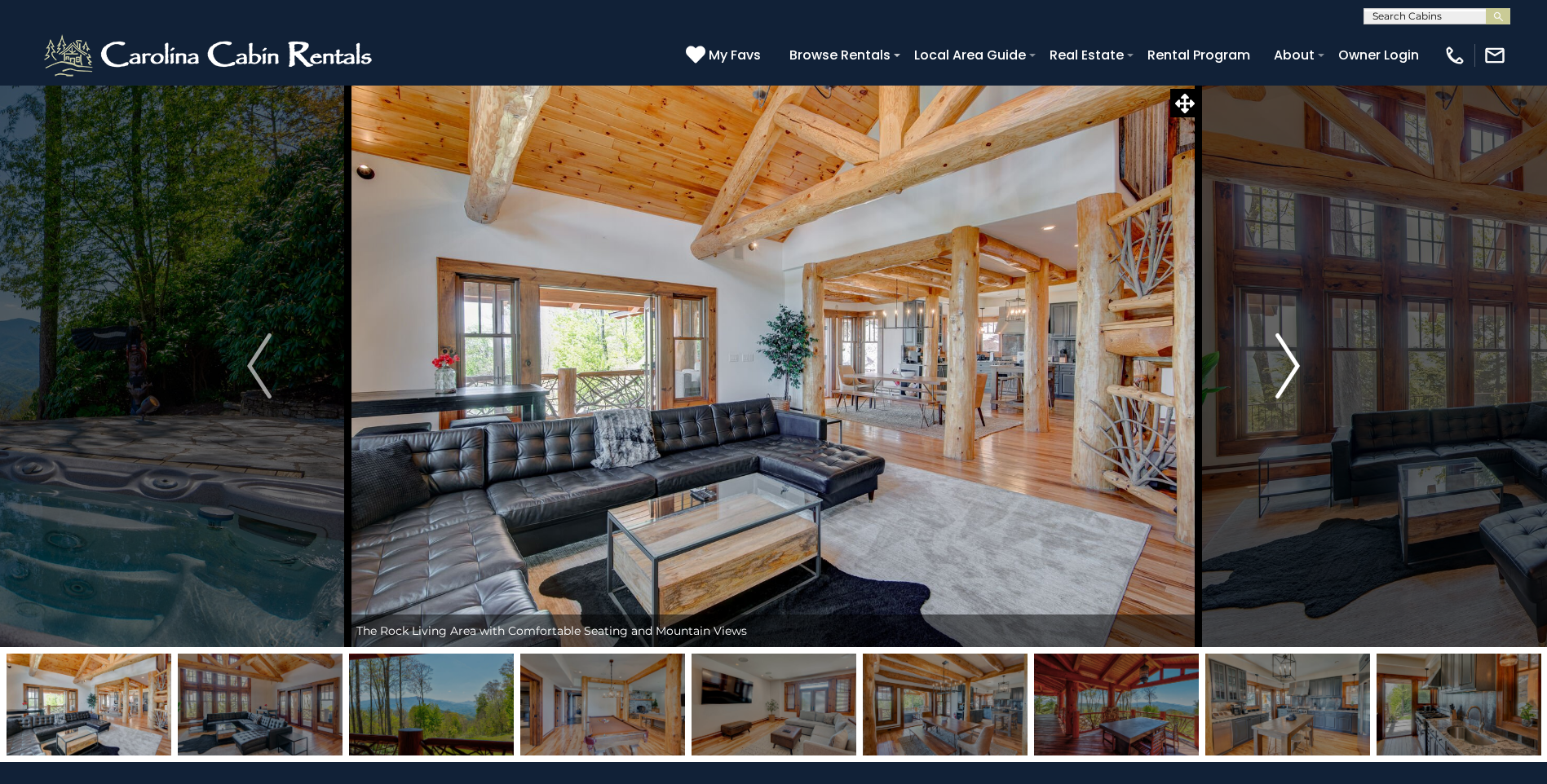
click at [1292, 367] on img "Next" at bounding box center [1288, 366] width 24 height 65
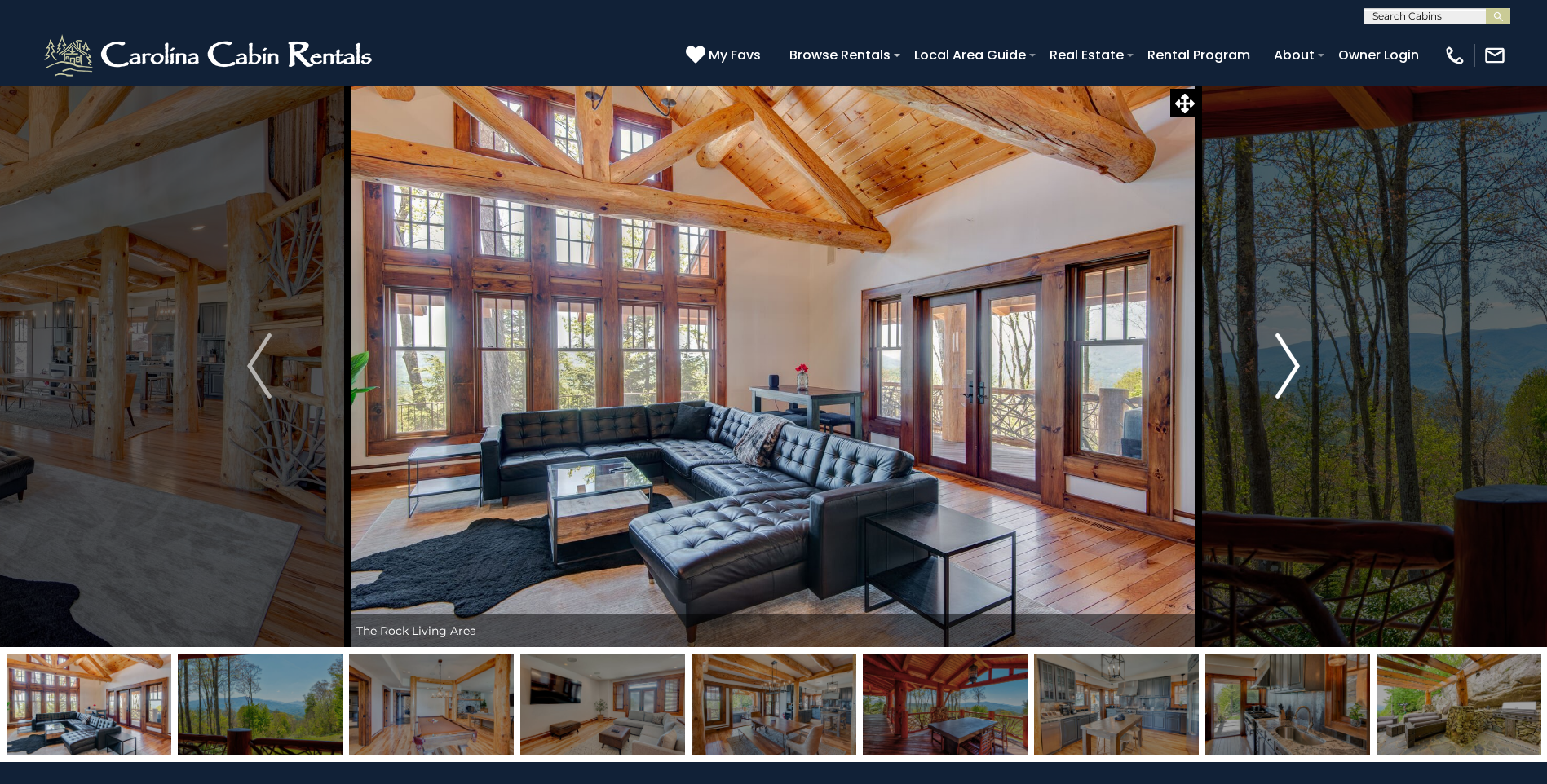
click at [1292, 367] on img "Next" at bounding box center [1288, 366] width 24 height 65
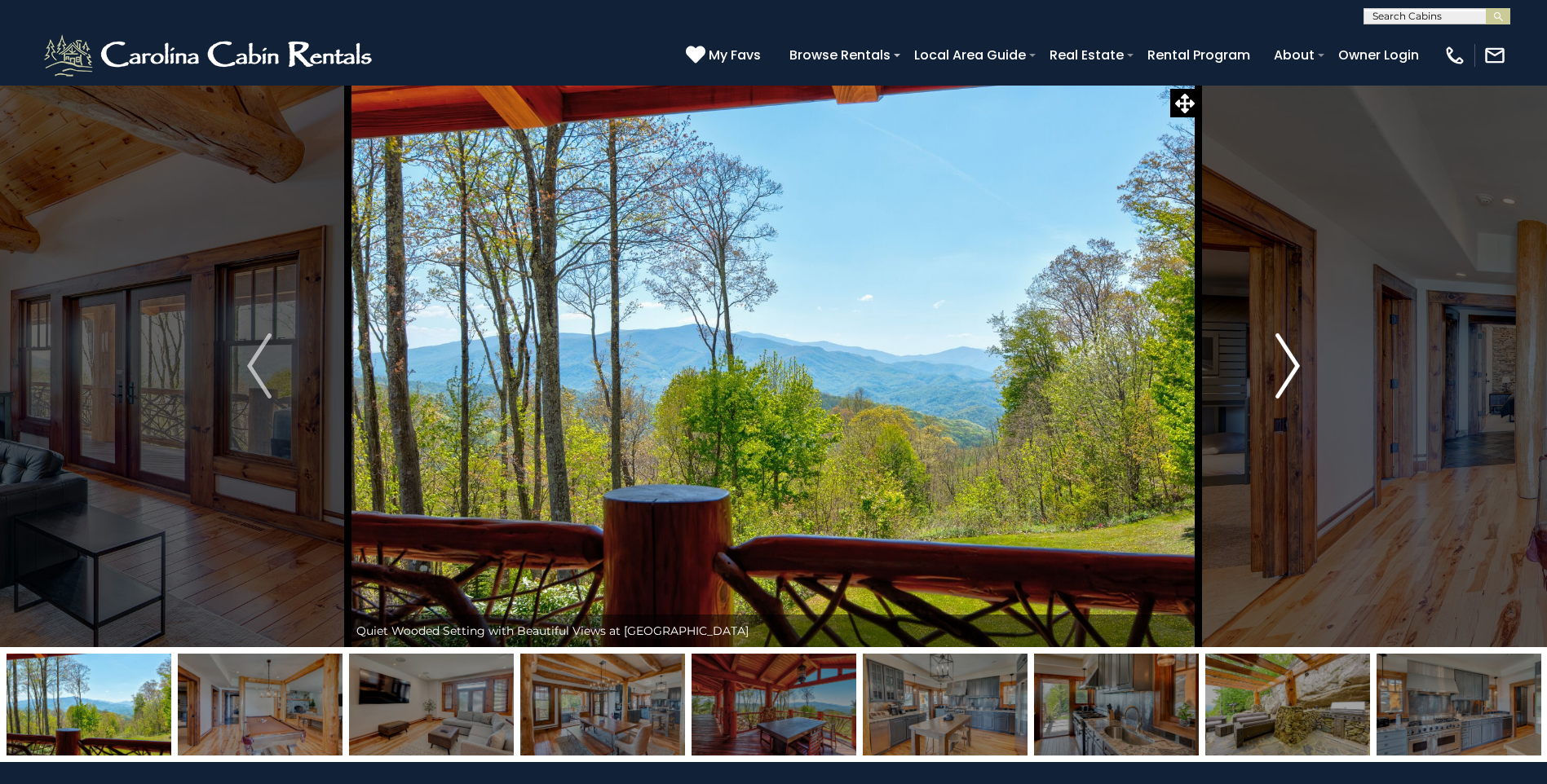
click at [1292, 367] on img "Next" at bounding box center [1288, 366] width 24 height 65
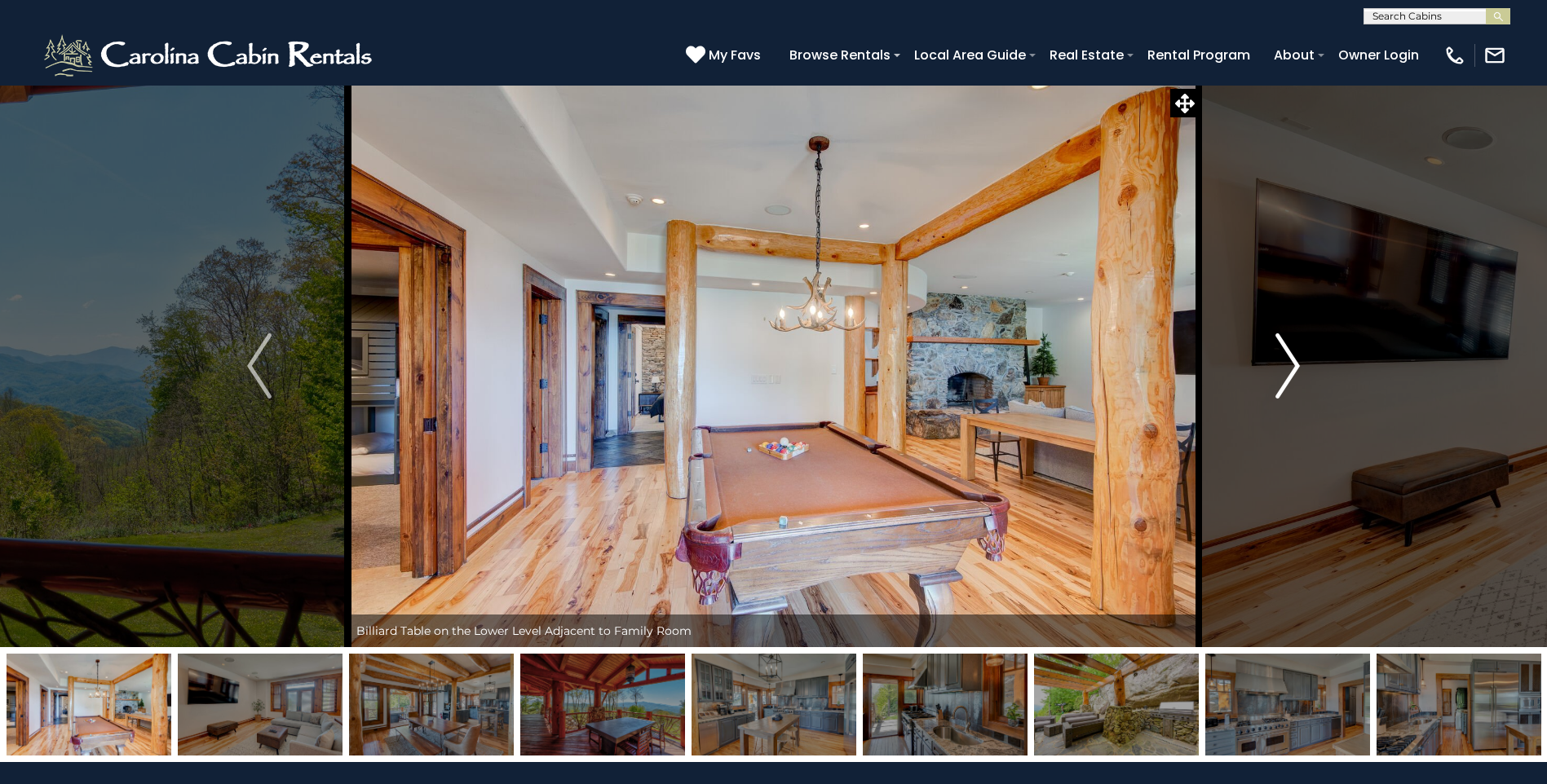
click at [1292, 367] on img "Next" at bounding box center [1288, 366] width 24 height 65
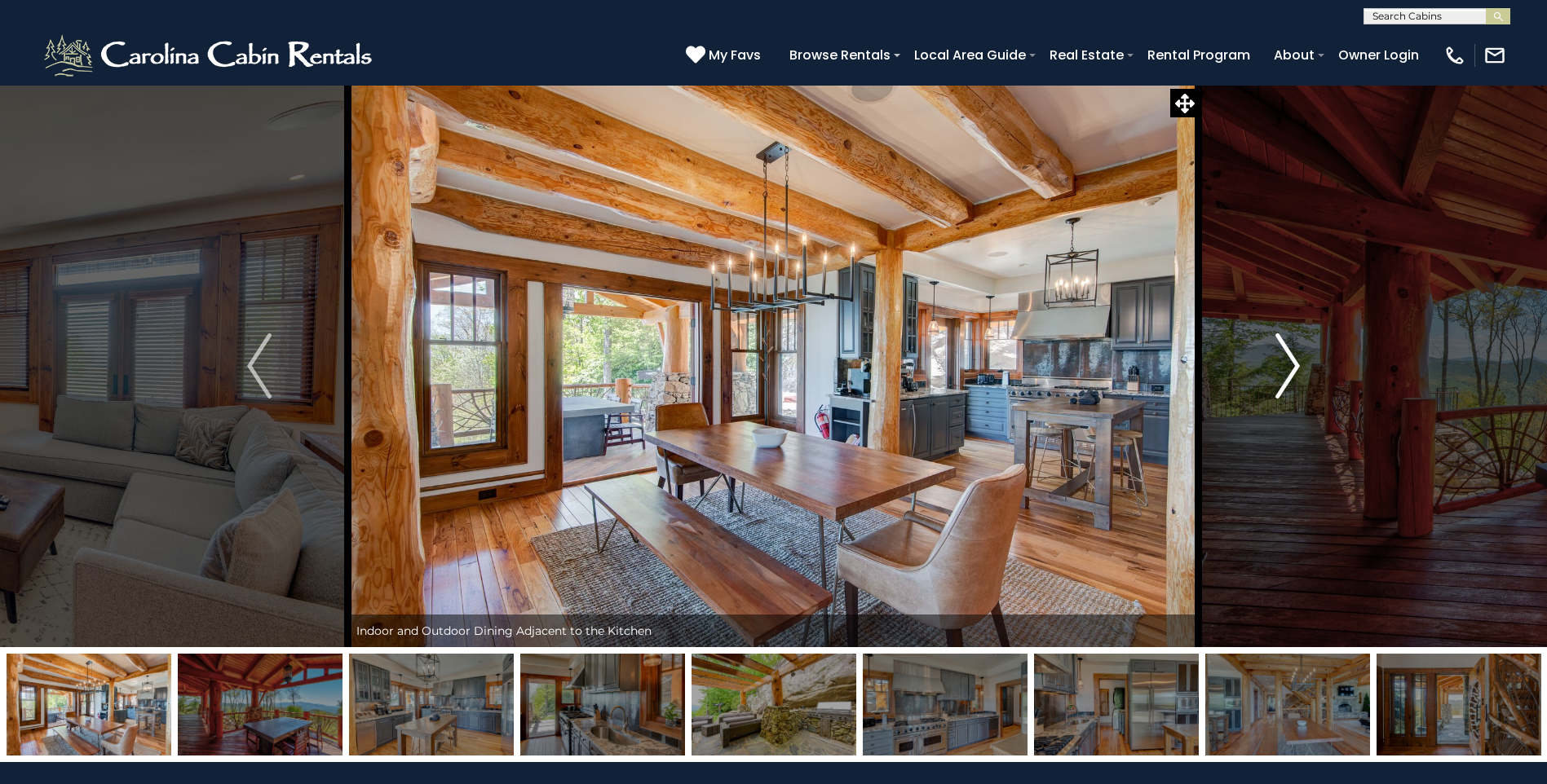
click at [1292, 367] on img "Next" at bounding box center [1288, 366] width 24 height 65
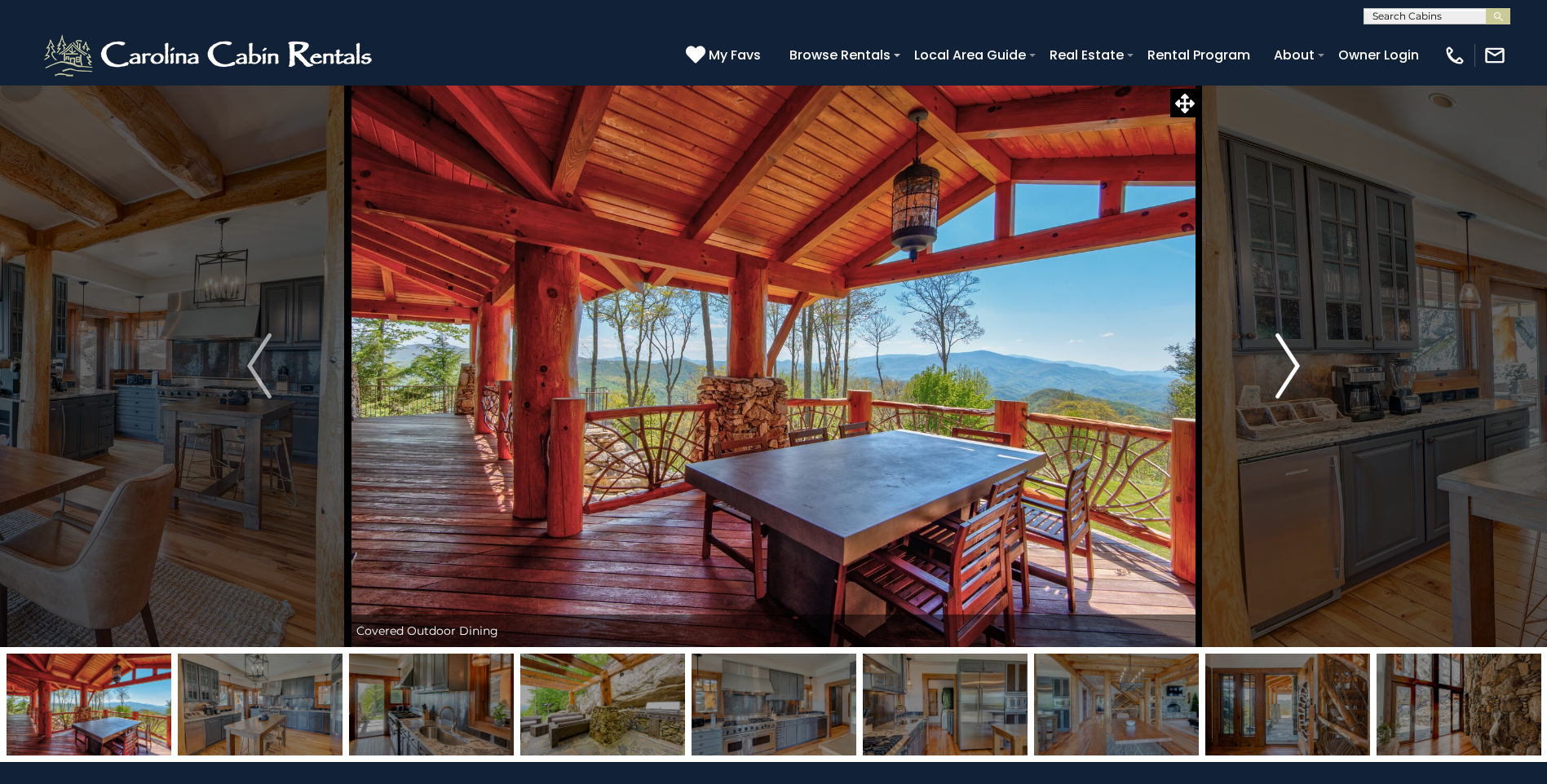
click at [1292, 367] on img "Next" at bounding box center [1288, 366] width 24 height 65
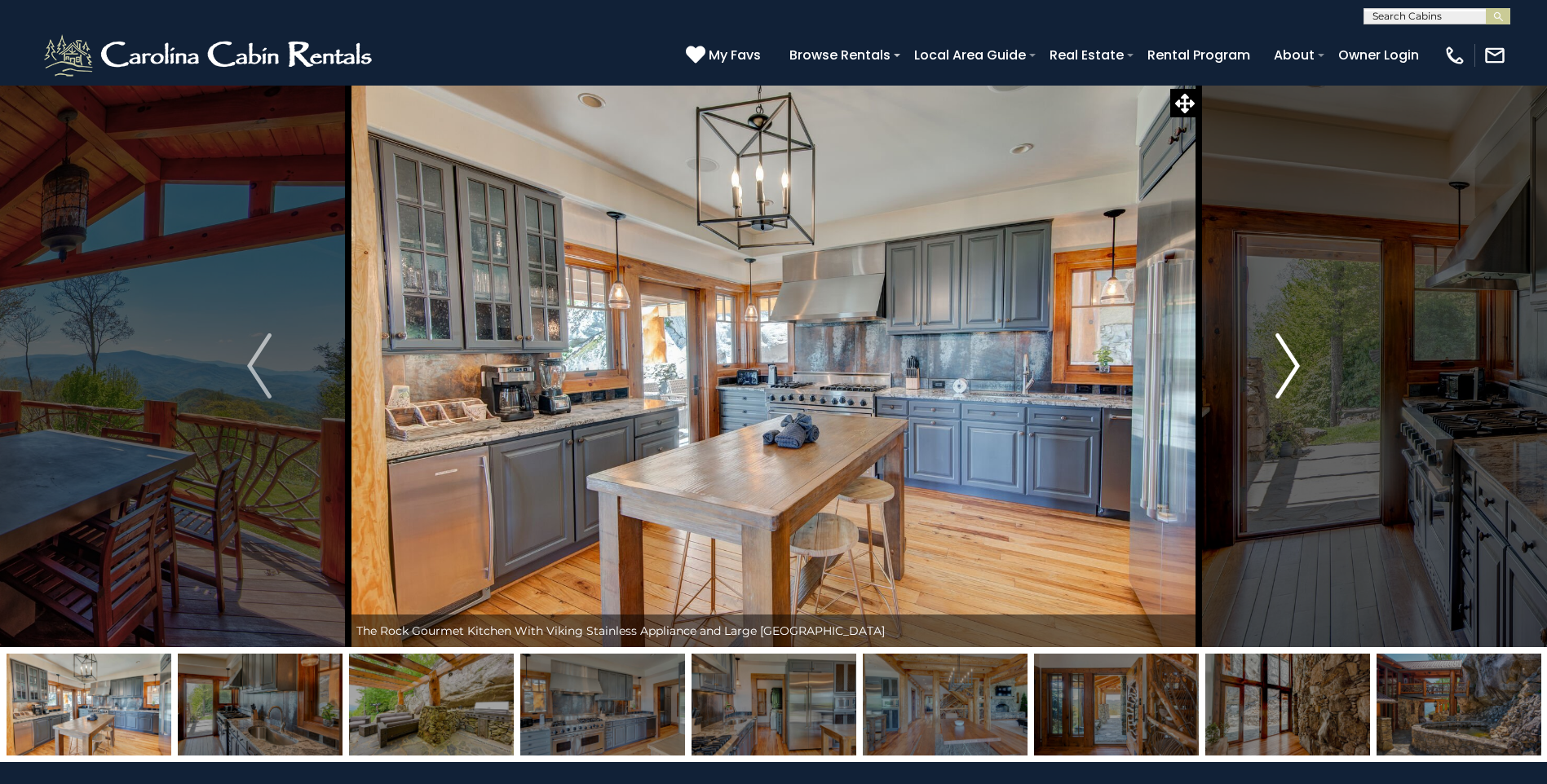
click at [1292, 367] on img "Next" at bounding box center [1288, 366] width 24 height 65
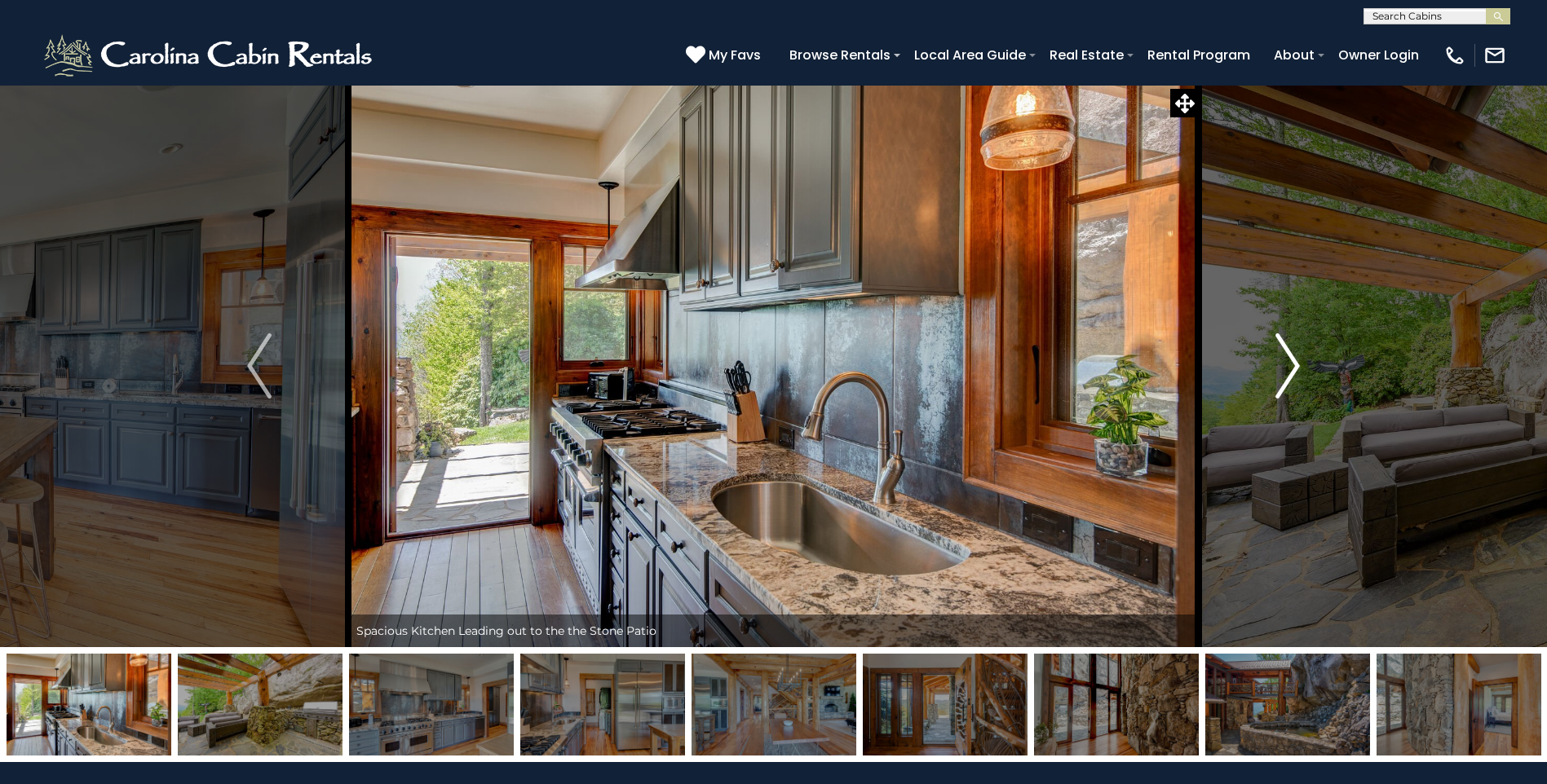
click at [1292, 367] on img "Next" at bounding box center [1288, 366] width 24 height 65
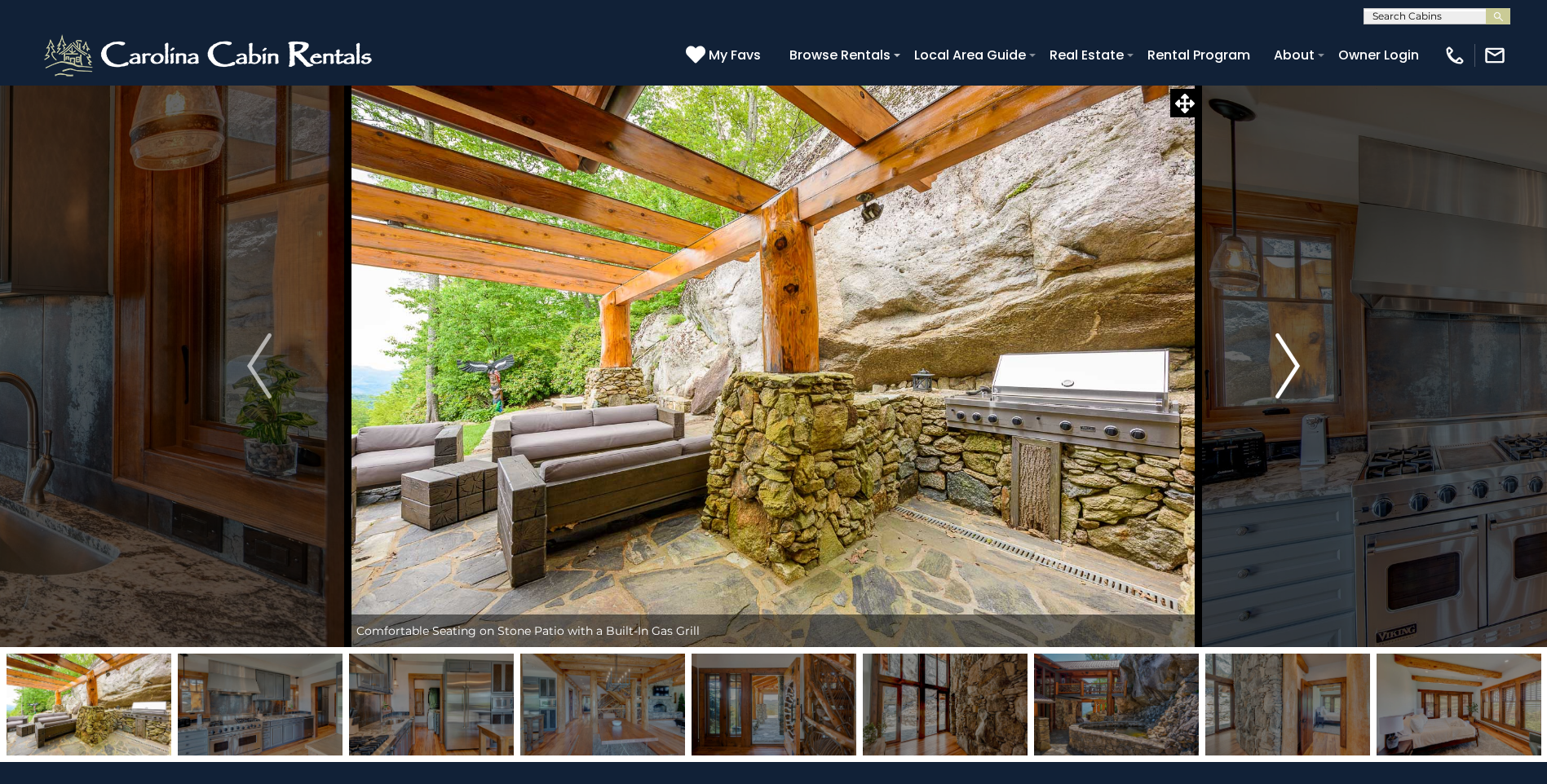
click at [1292, 367] on img "Next" at bounding box center [1288, 366] width 24 height 65
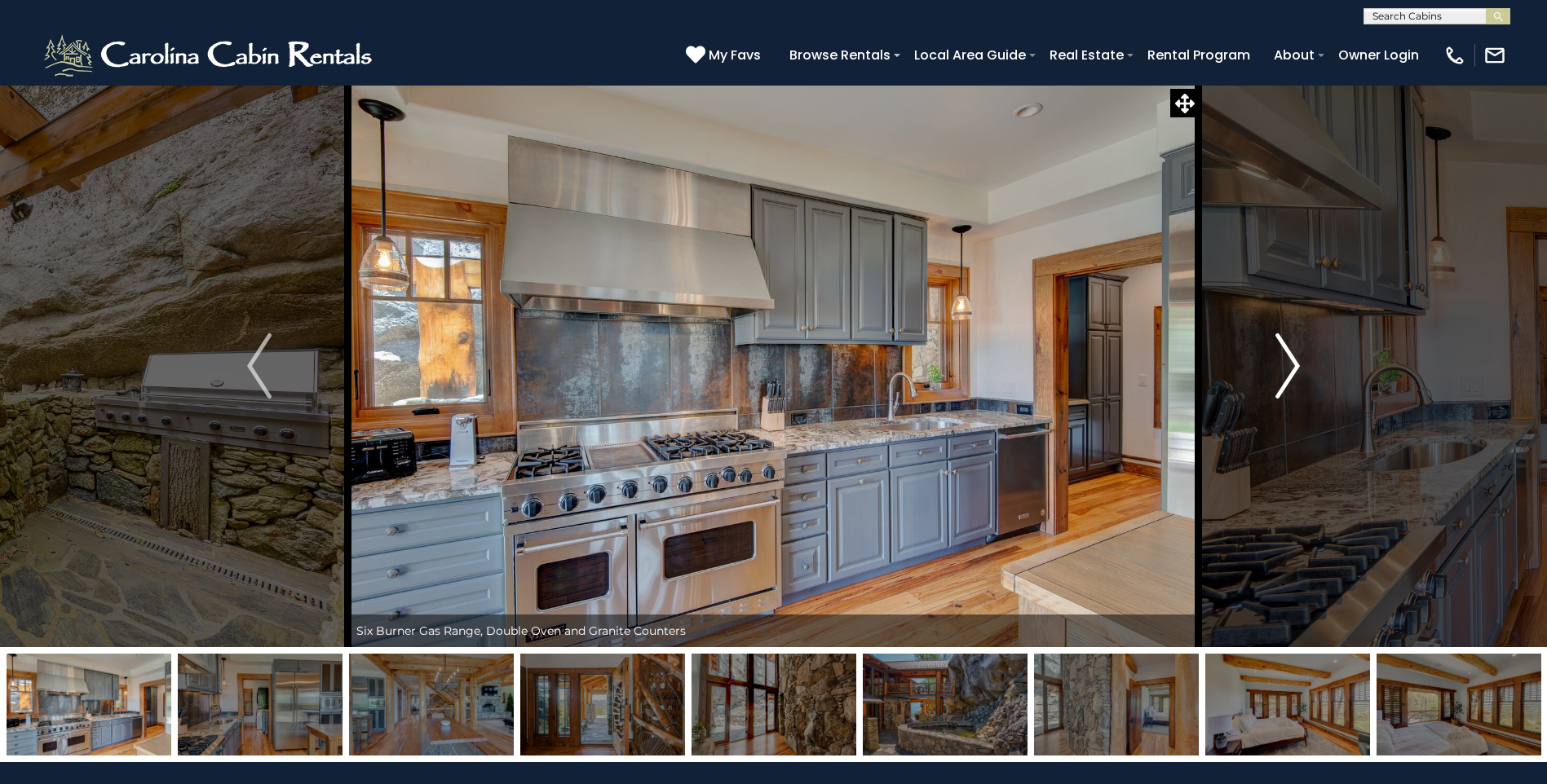
click at [1292, 367] on img "Next" at bounding box center [1288, 366] width 24 height 65
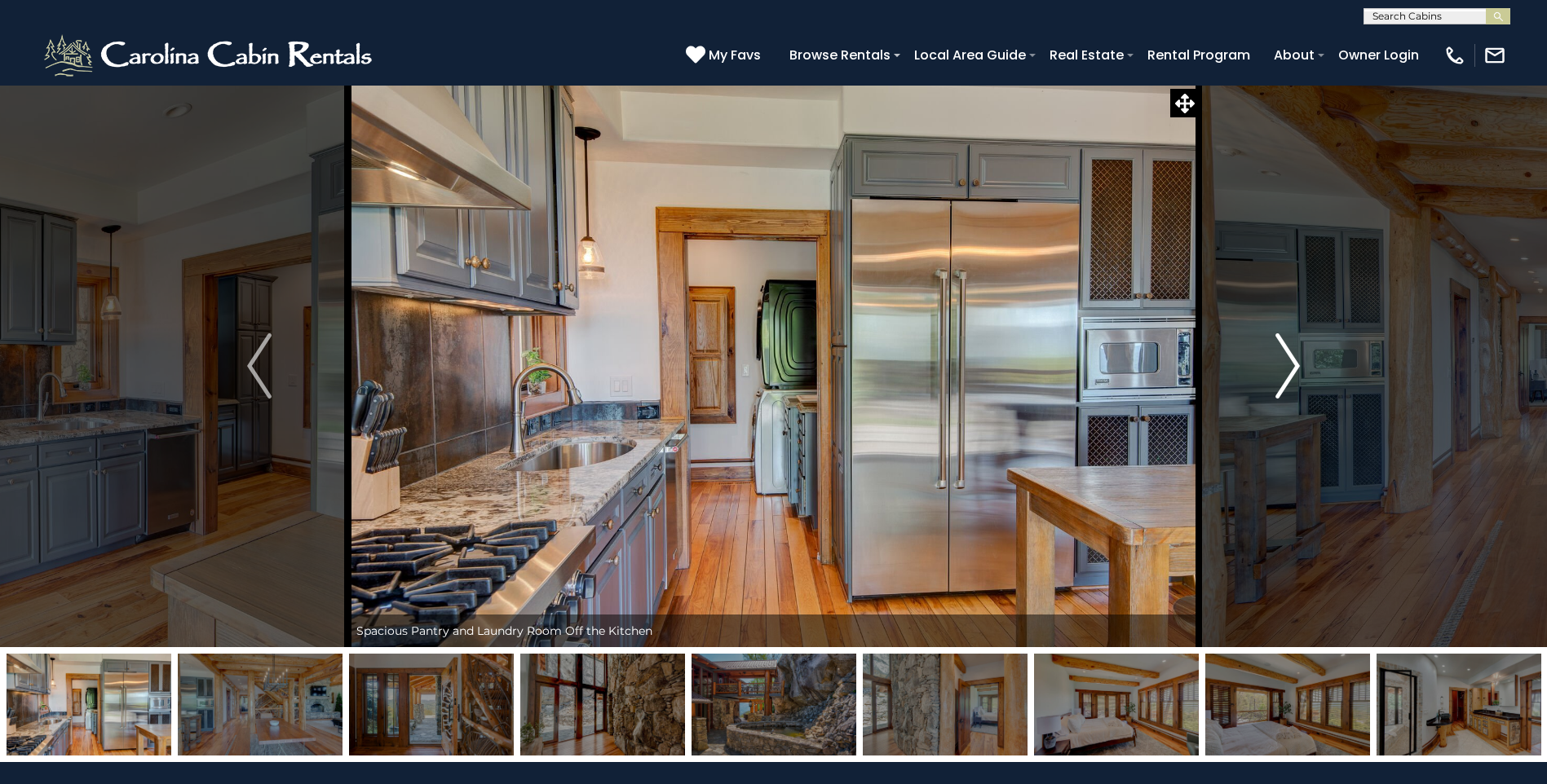
click at [1292, 367] on img "Next" at bounding box center [1288, 366] width 24 height 65
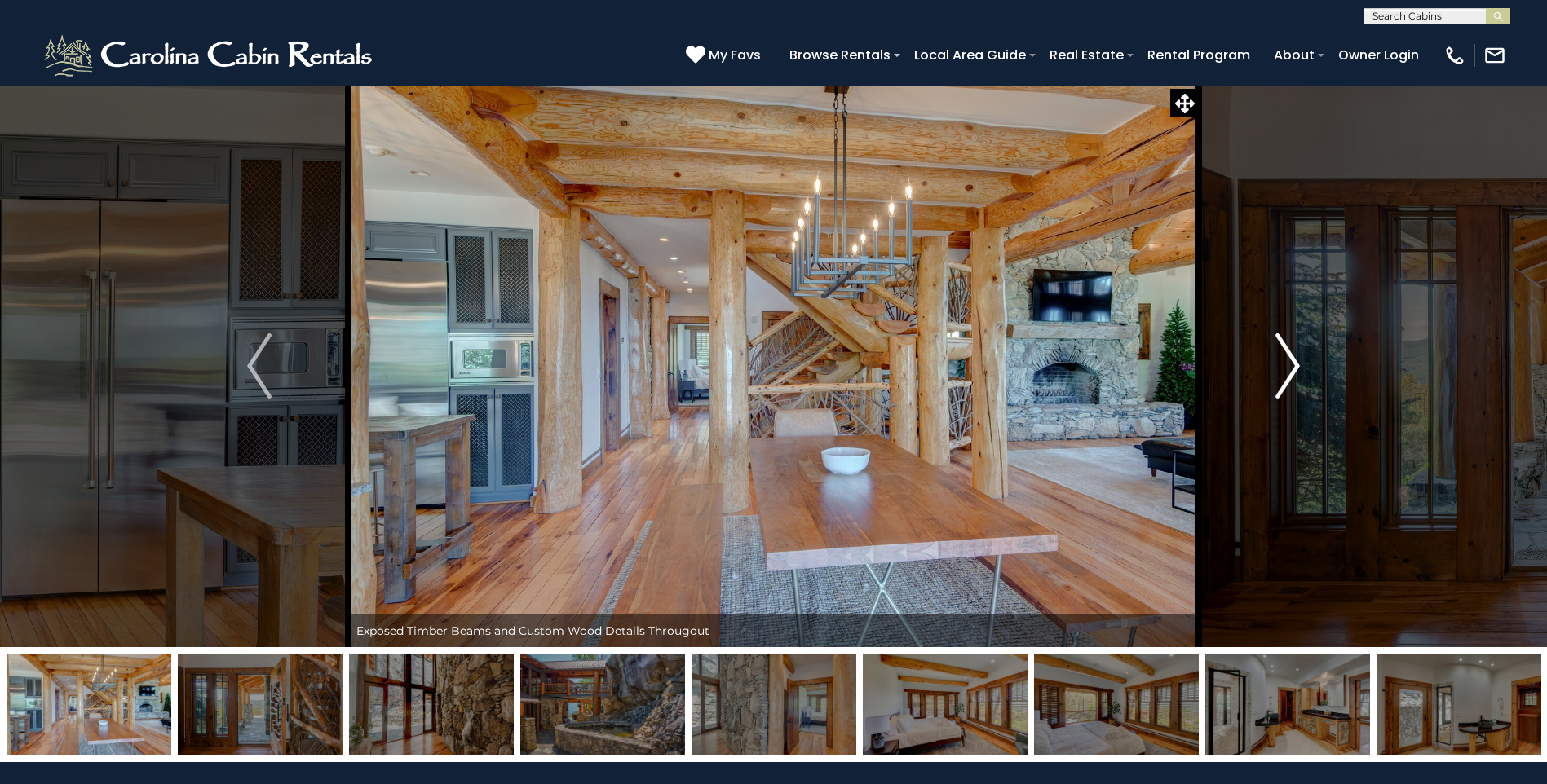
click at [1292, 367] on img "Next" at bounding box center [1288, 366] width 24 height 65
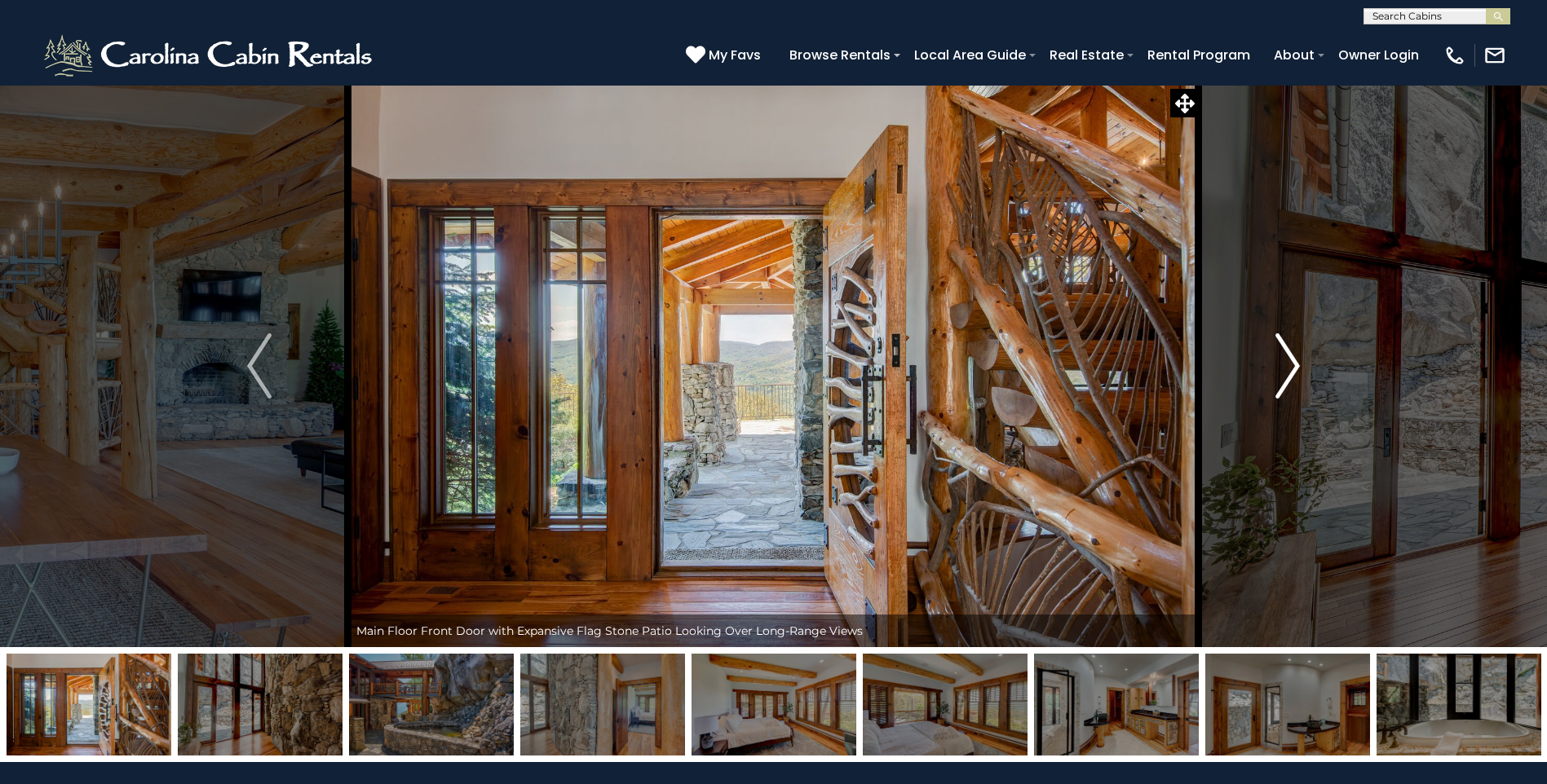
click at [1292, 367] on img "Next" at bounding box center [1288, 366] width 24 height 65
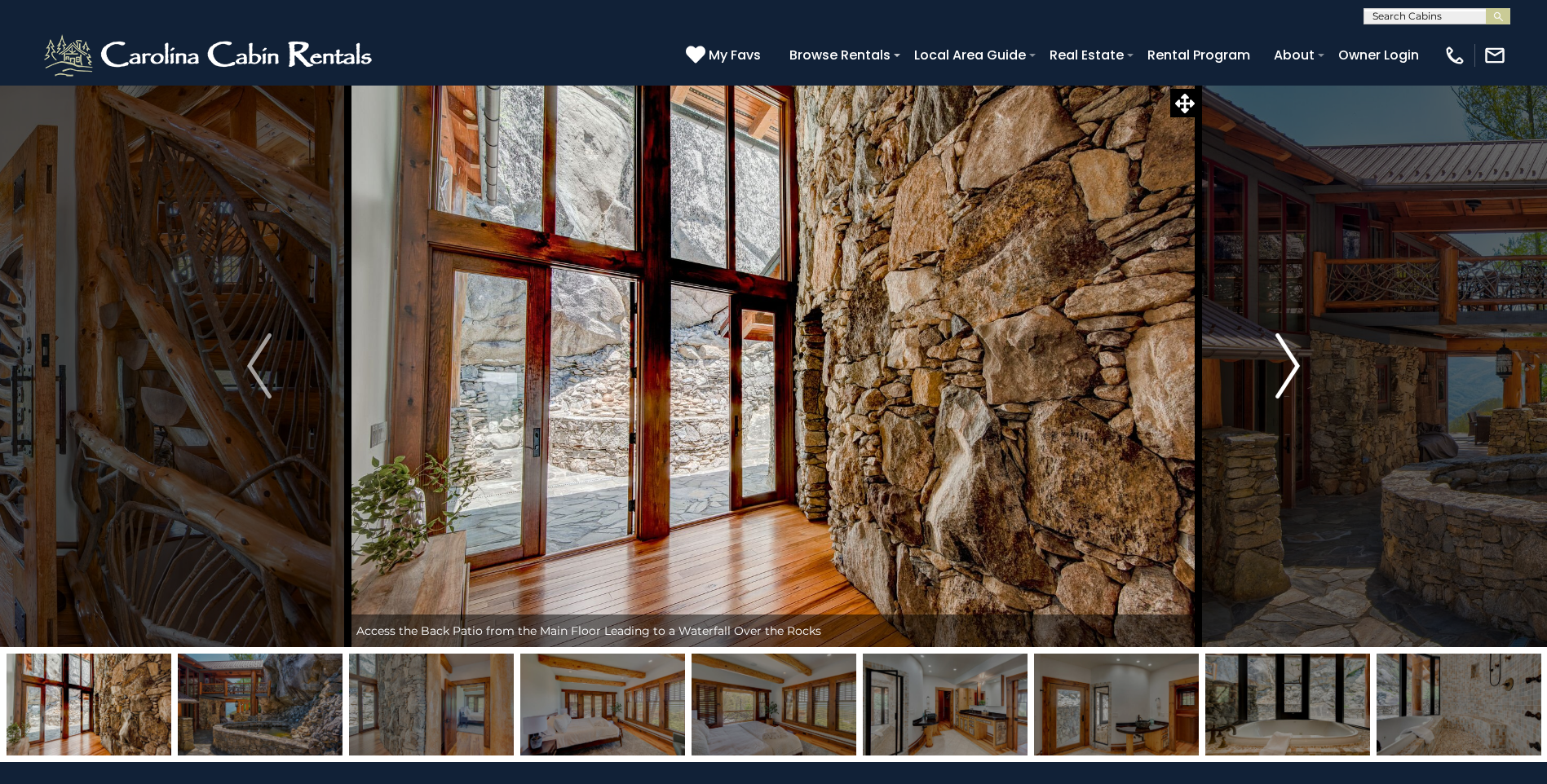
click at [1292, 367] on img "Next" at bounding box center [1288, 366] width 24 height 65
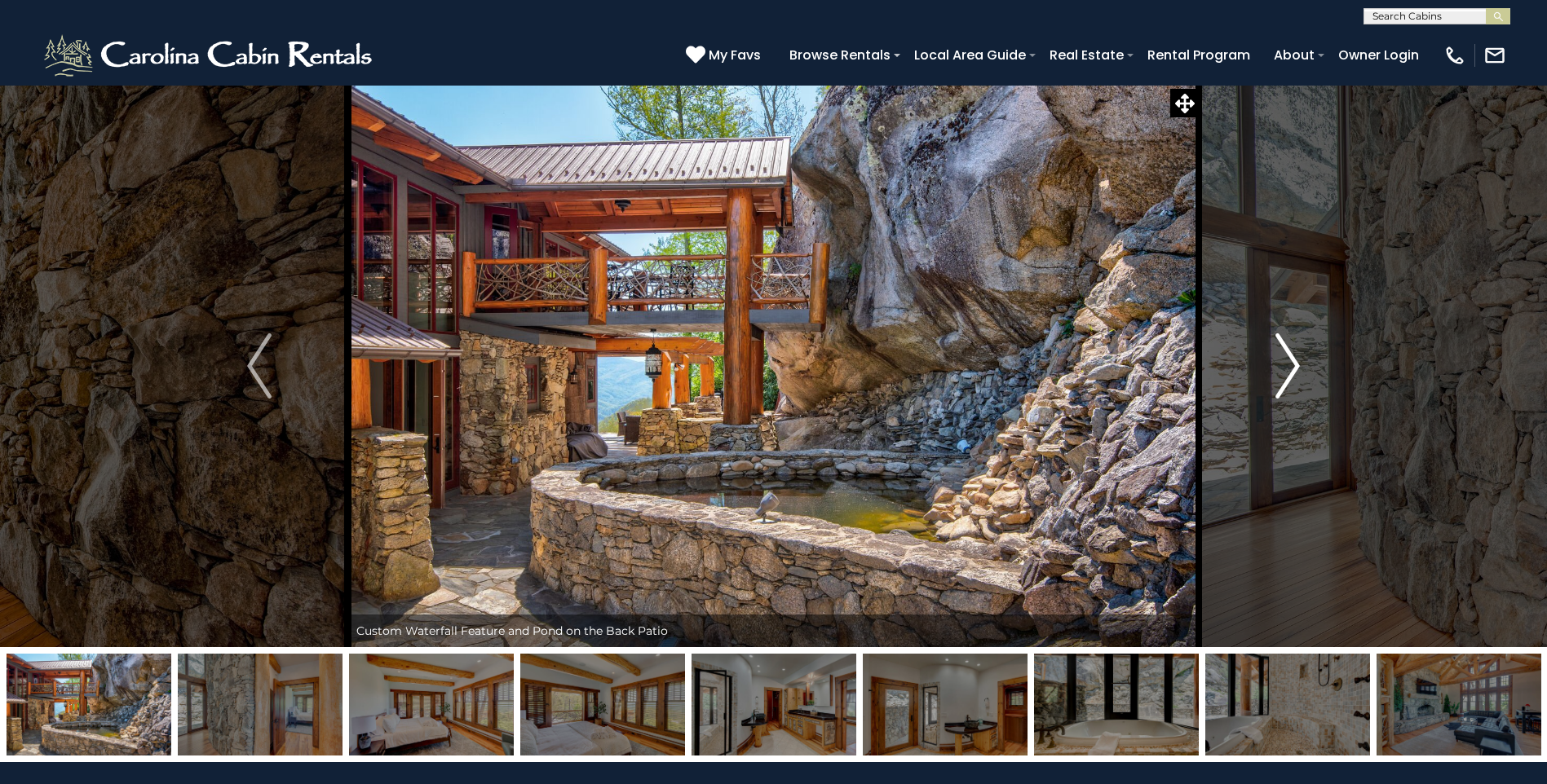
click at [1292, 367] on img "Next" at bounding box center [1288, 366] width 24 height 65
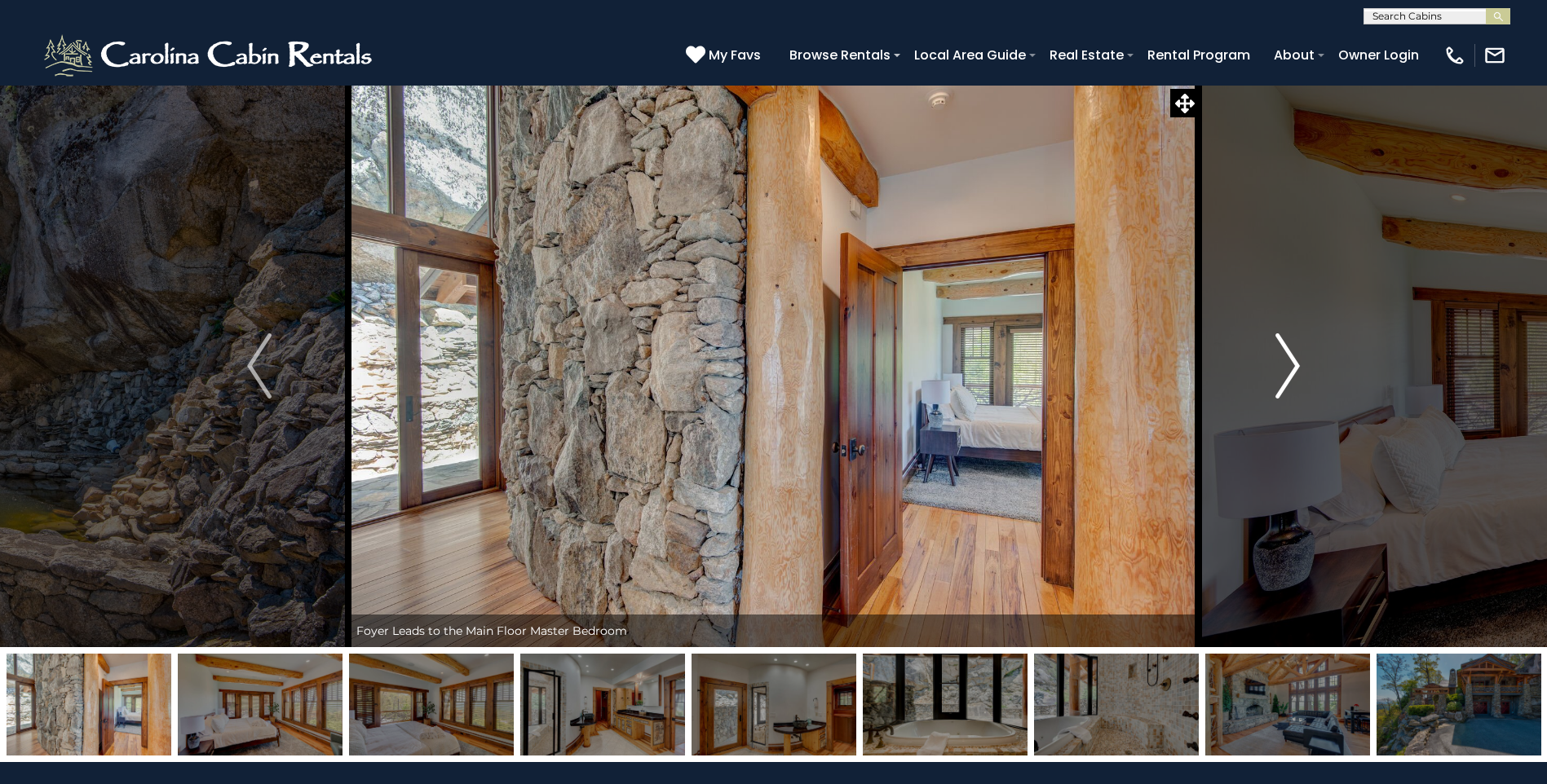
click at [1292, 367] on img "Next" at bounding box center [1288, 366] width 24 height 65
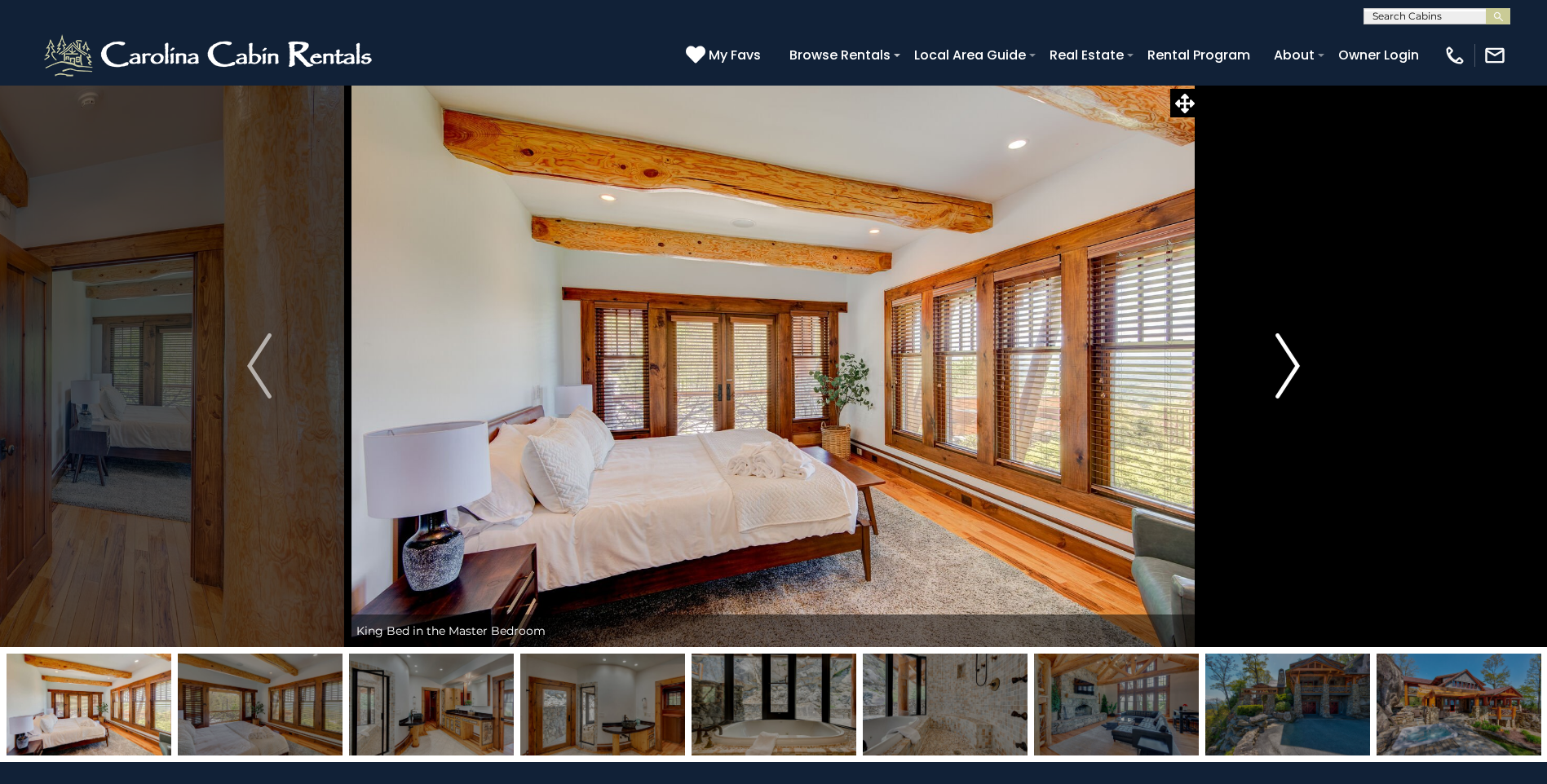
click at [1292, 367] on img "Next" at bounding box center [1288, 366] width 24 height 65
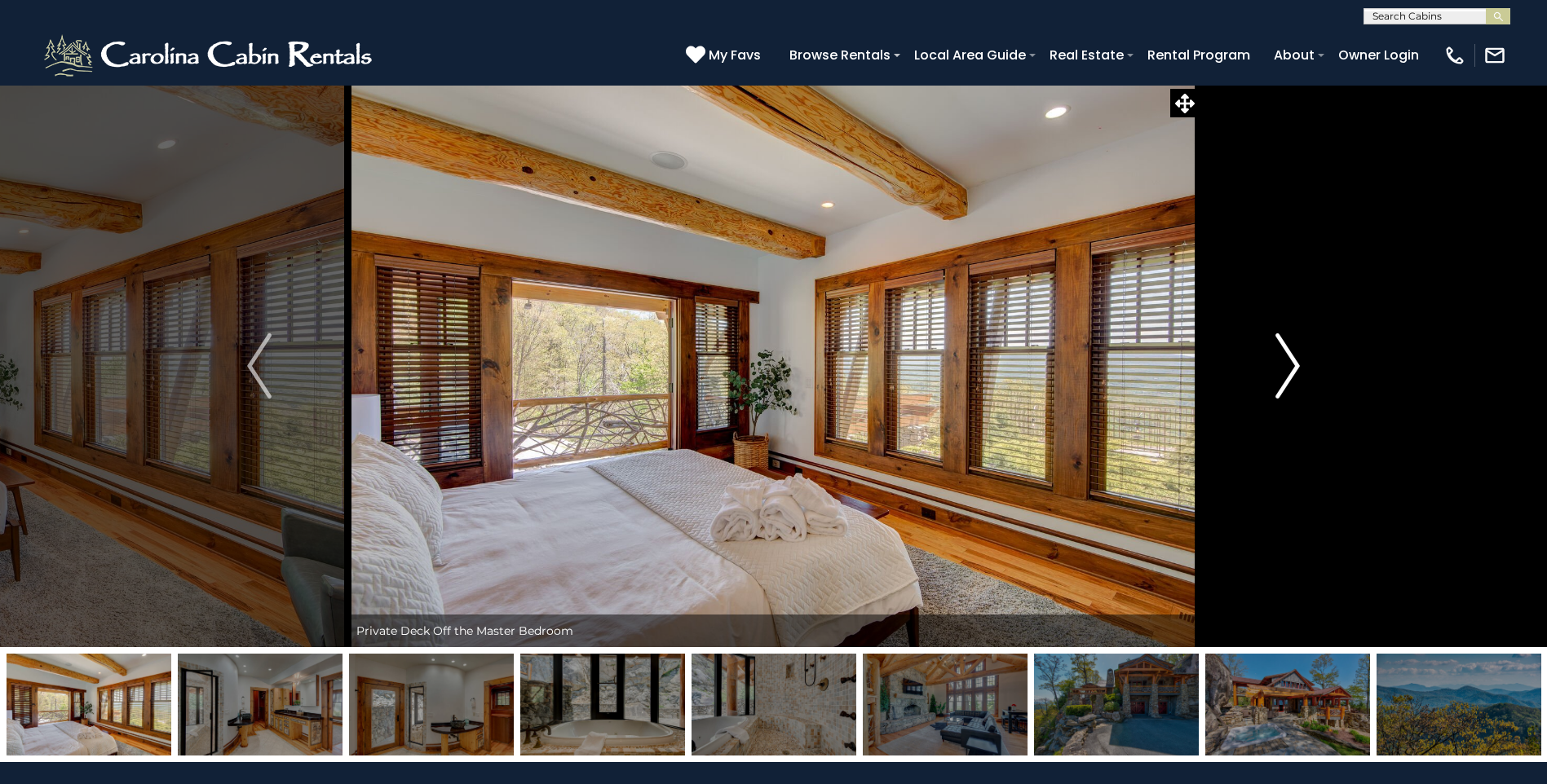
click at [1292, 367] on img "Next" at bounding box center [1288, 366] width 24 height 65
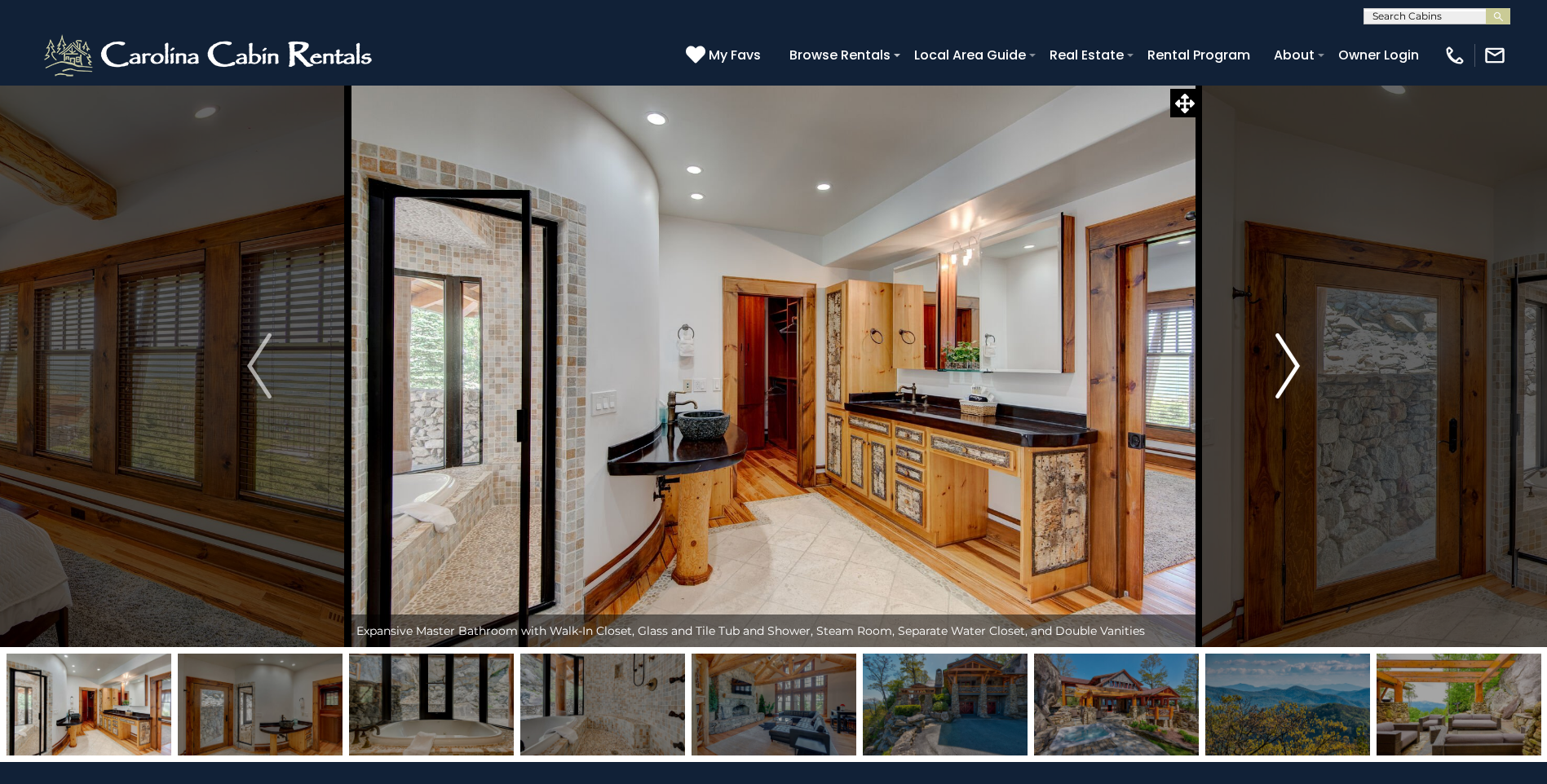
click at [1292, 367] on img "Next" at bounding box center [1288, 366] width 24 height 65
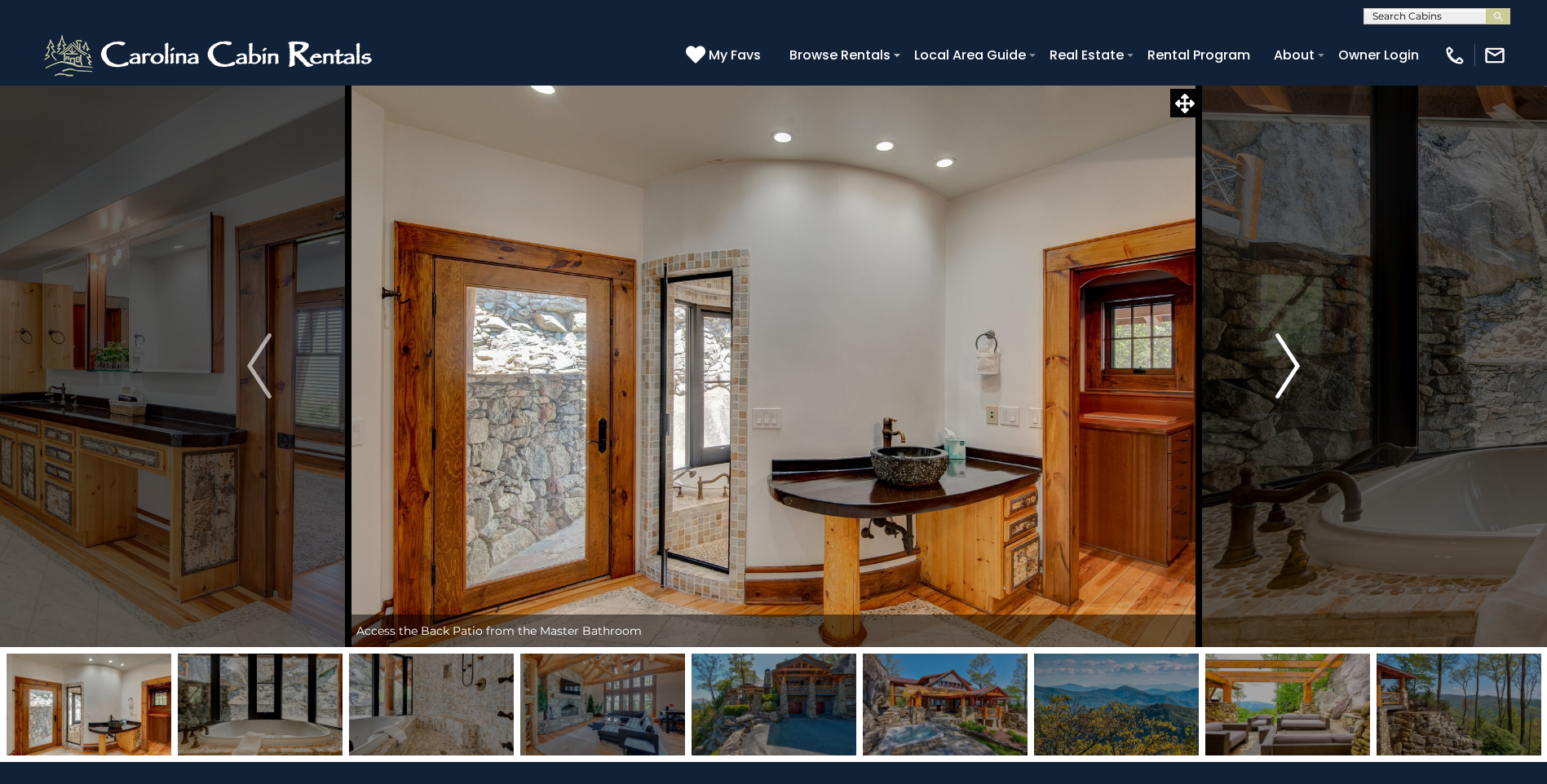
click at [1292, 367] on img "Next" at bounding box center [1288, 366] width 24 height 65
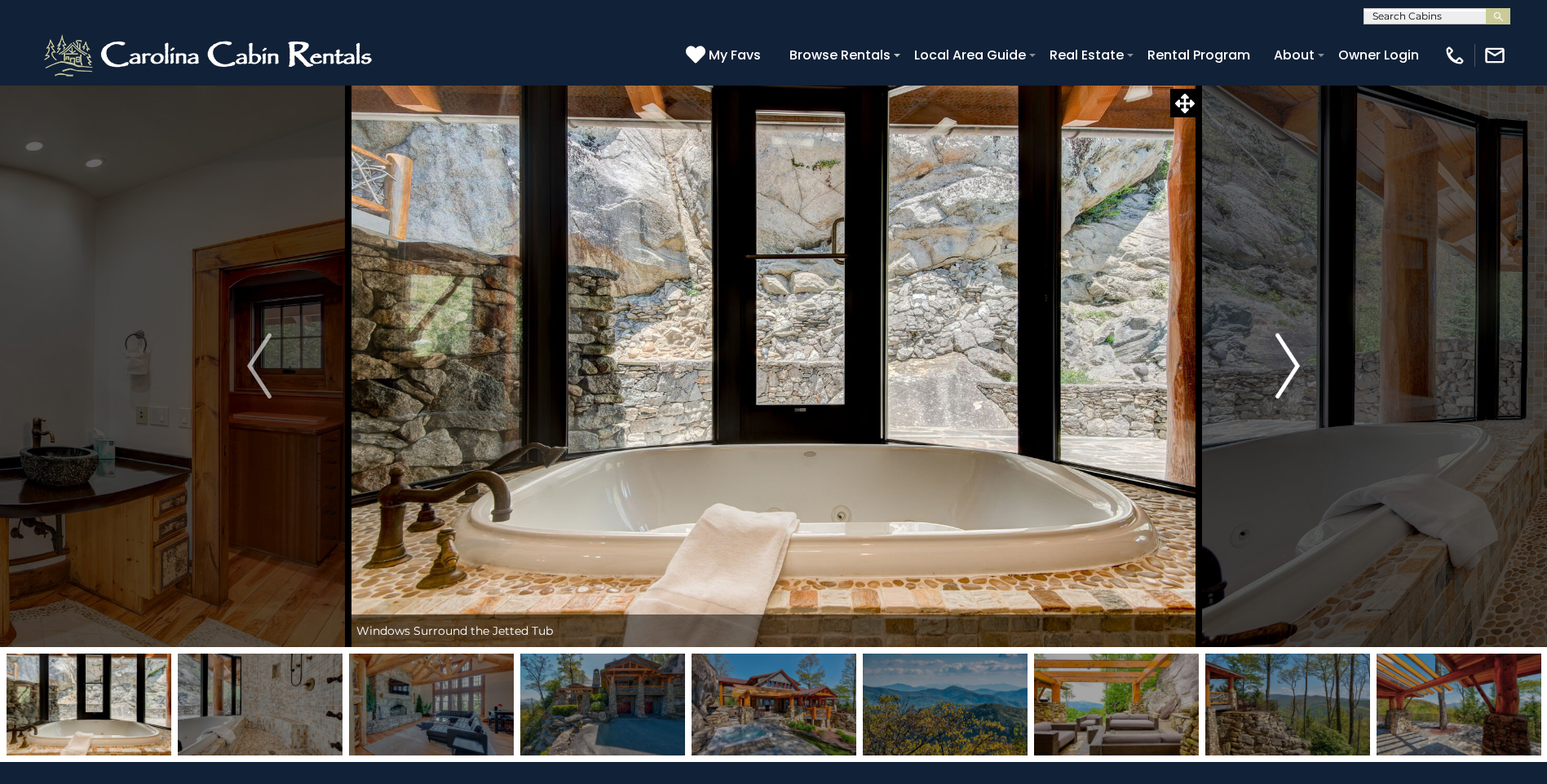
click at [1292, 367] on img "Next" at bounding box center [1288, 366] width 24 height 65
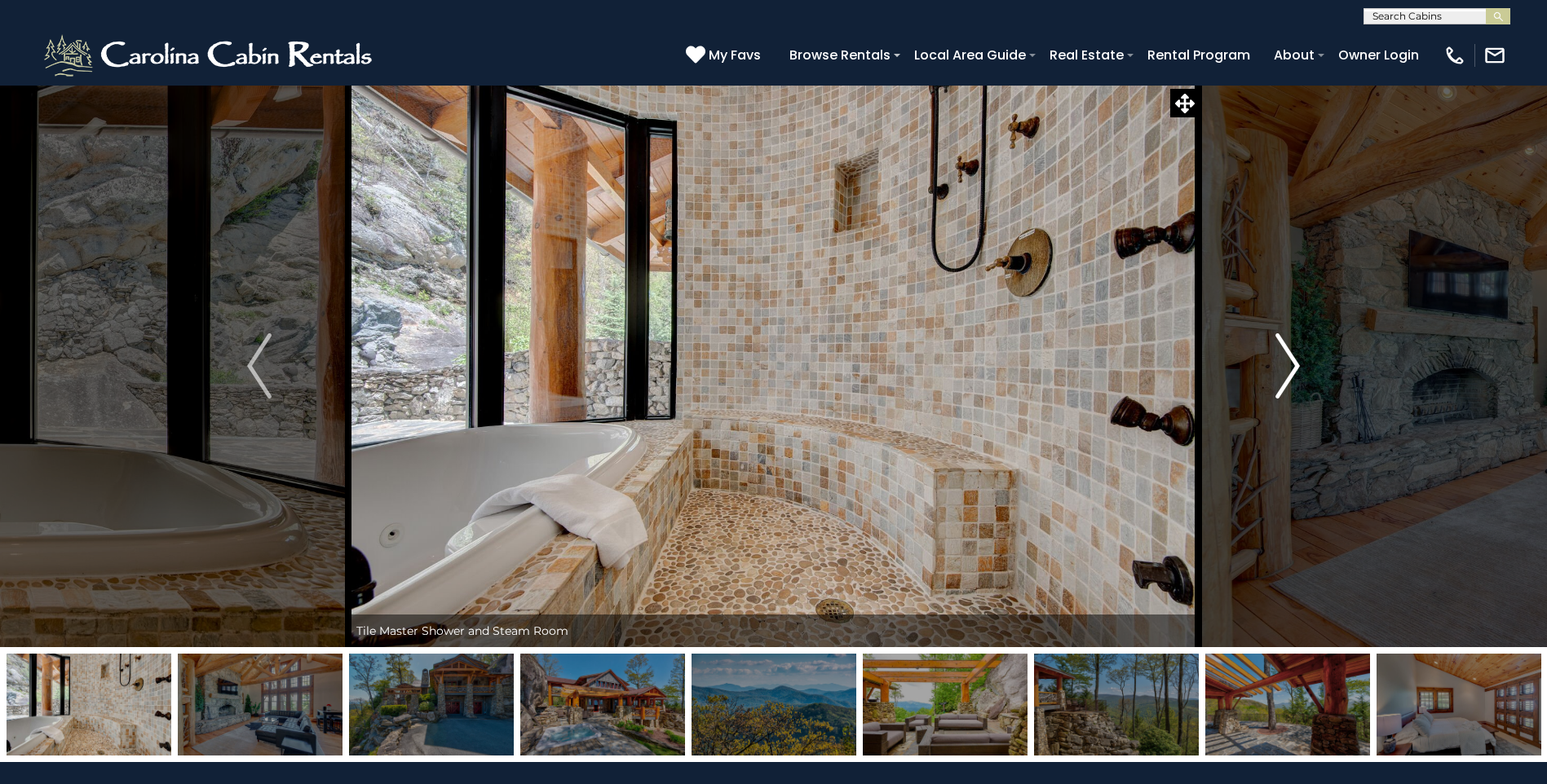
click at [1292, 367] on img "Next" at bounding box center [1288, 366] width 24 height 65
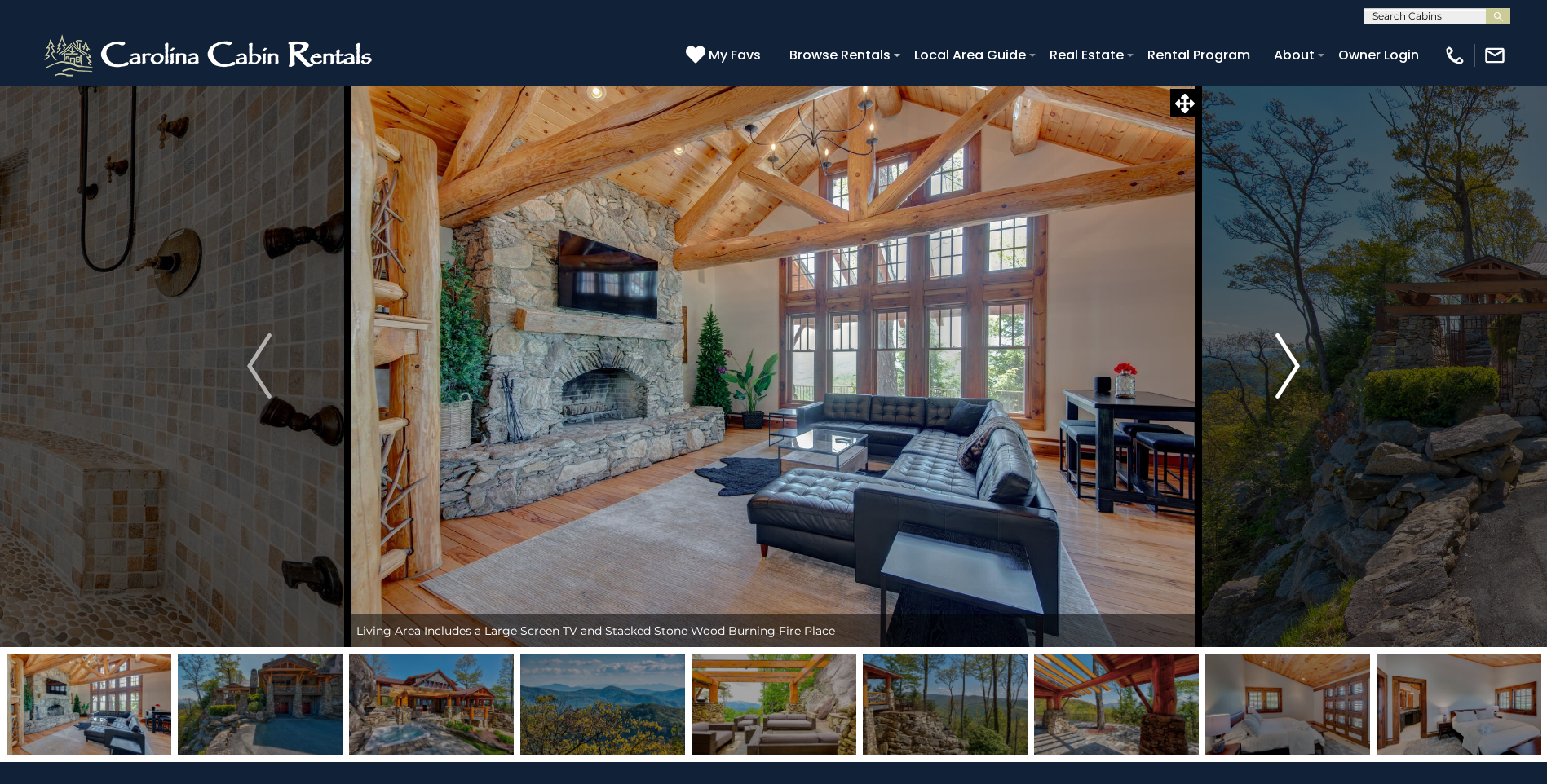
click at [1292, 367] on img "Next" at bounding box center [1288, 366] width 24 height 65
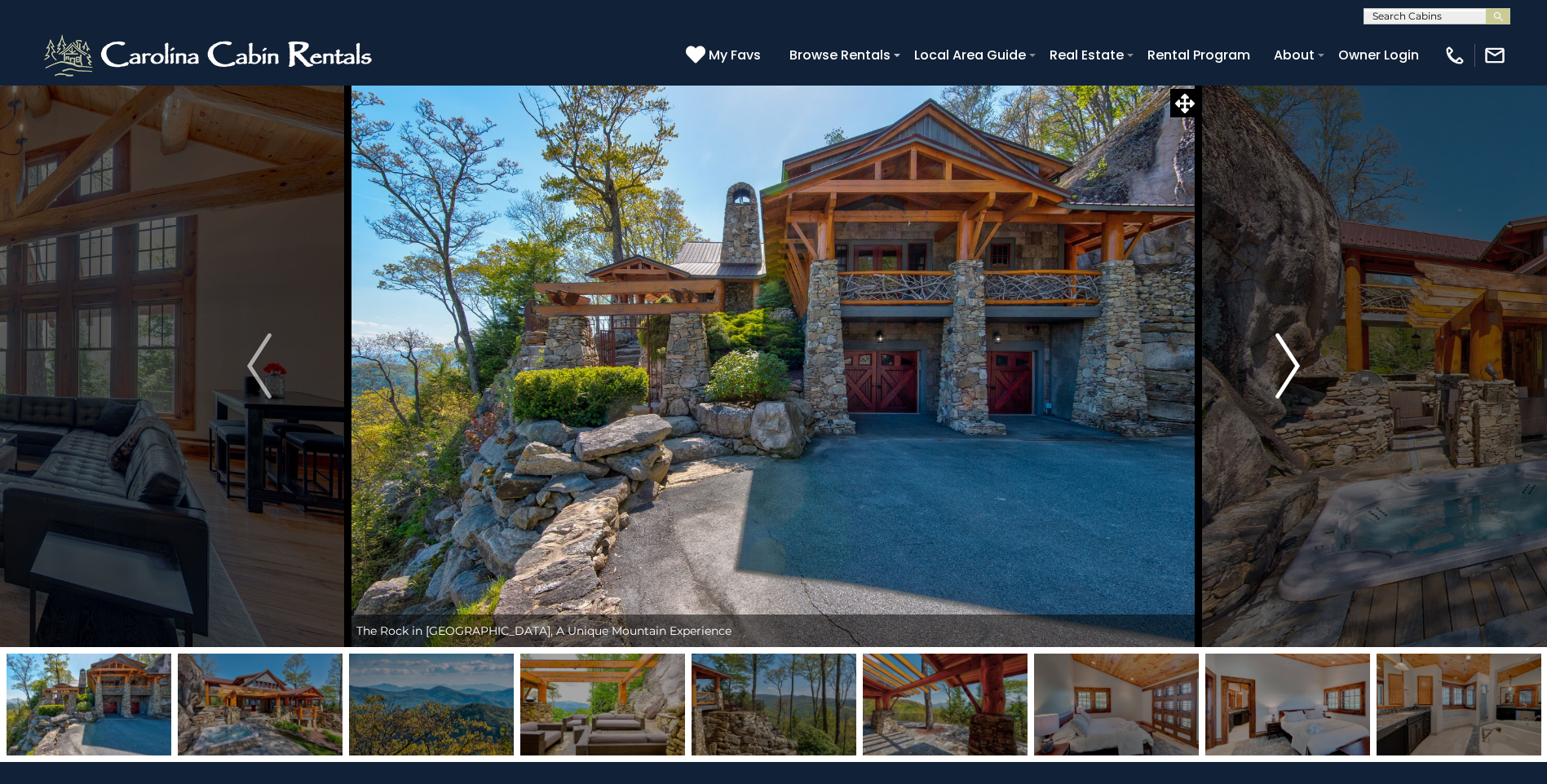
click at [1292, 367] on img "Next" at bounding box center [1288, 366] width 24 height 65
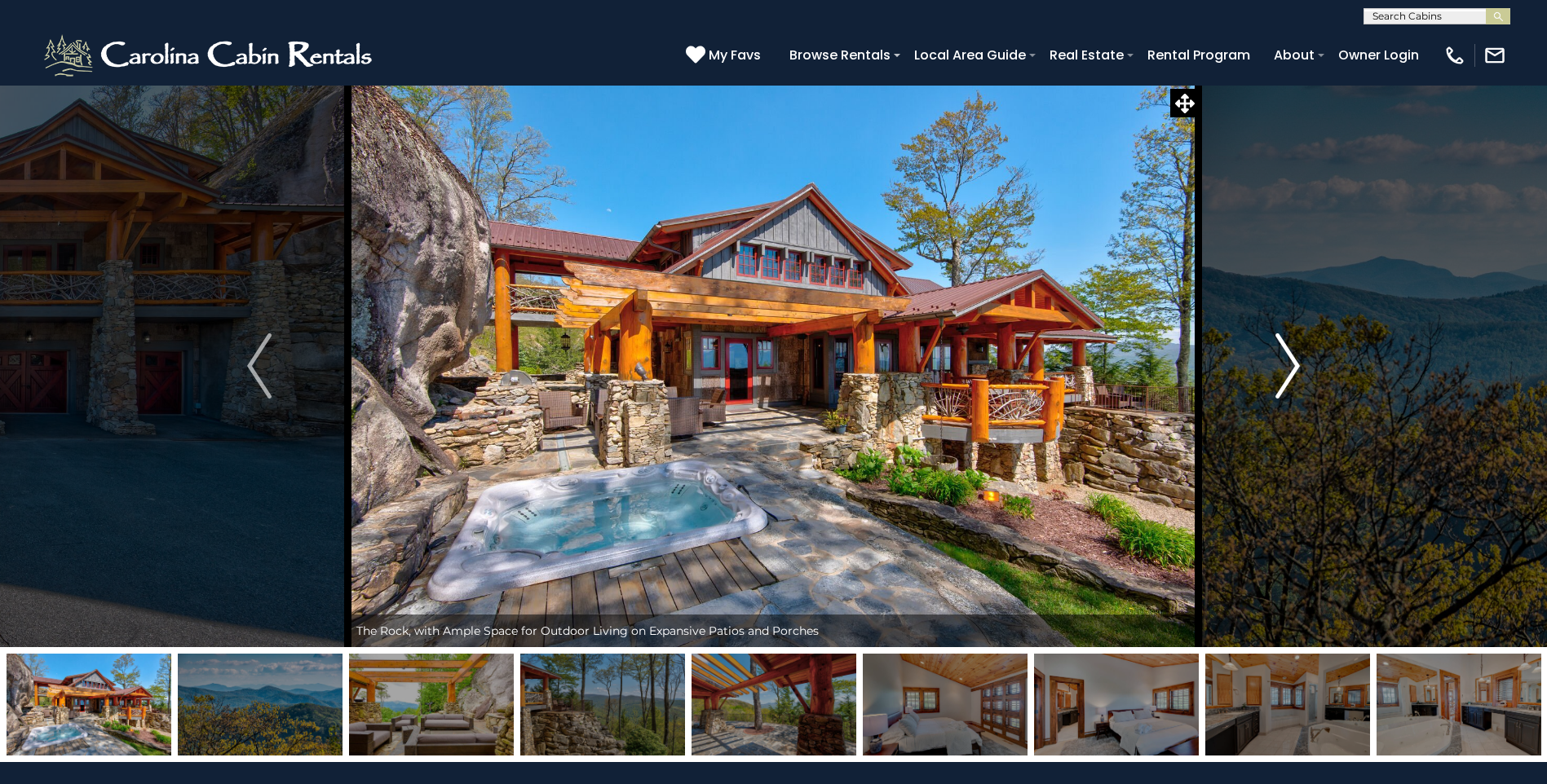
click at [1292, 367] on img "Next" at bounding box center [1288, 366] width 24 height 65
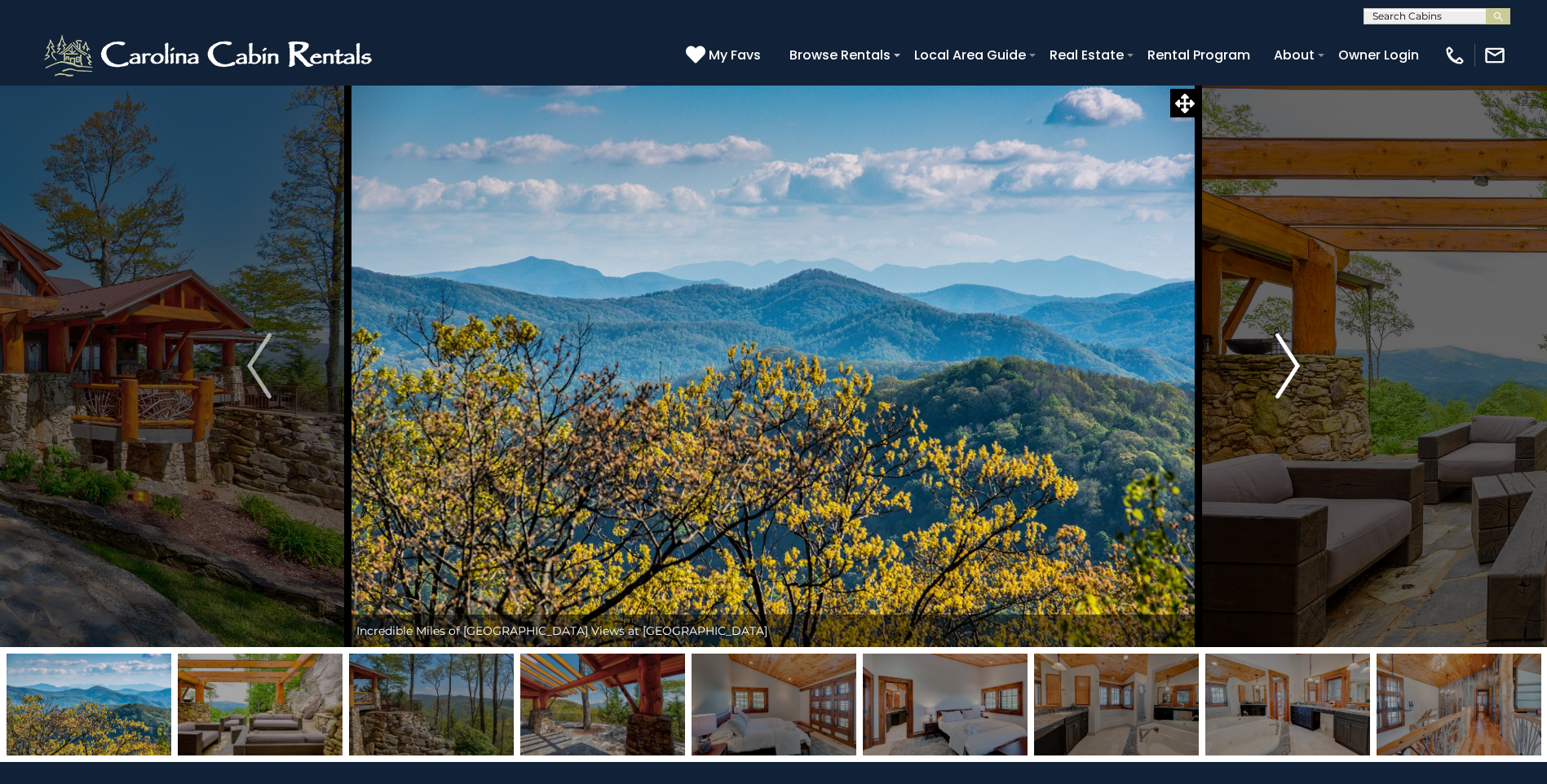
click at [1292, 367] on img "Next" at bounding box center [1288, 366] width 24 height 65
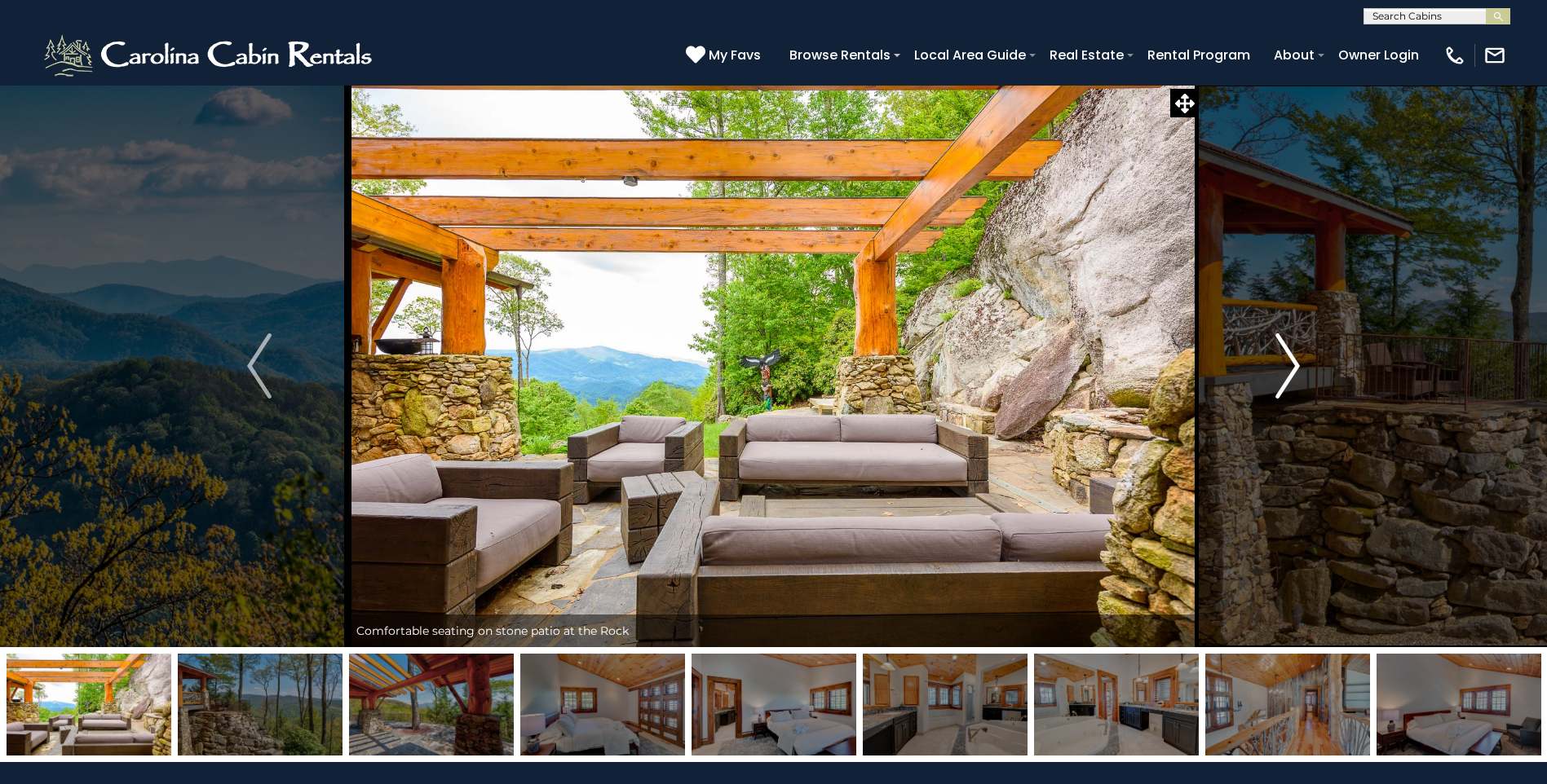
click at [1292, 367] on img "Next" at bounding box center [1288, 366] width 24 height 65
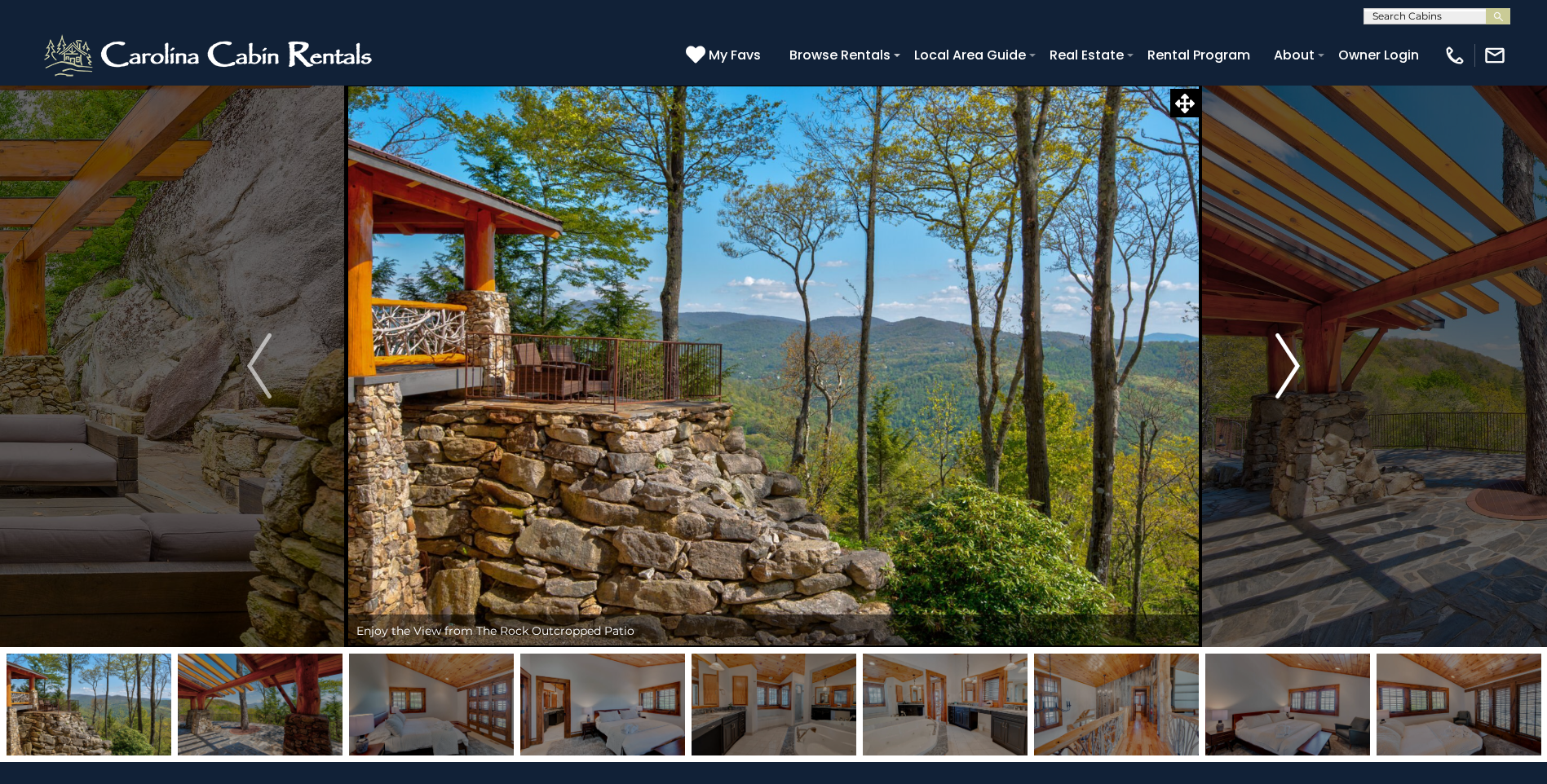
click at [1292, 367] on img "Next" at bounding box center [1288, 366] width 24 height 65
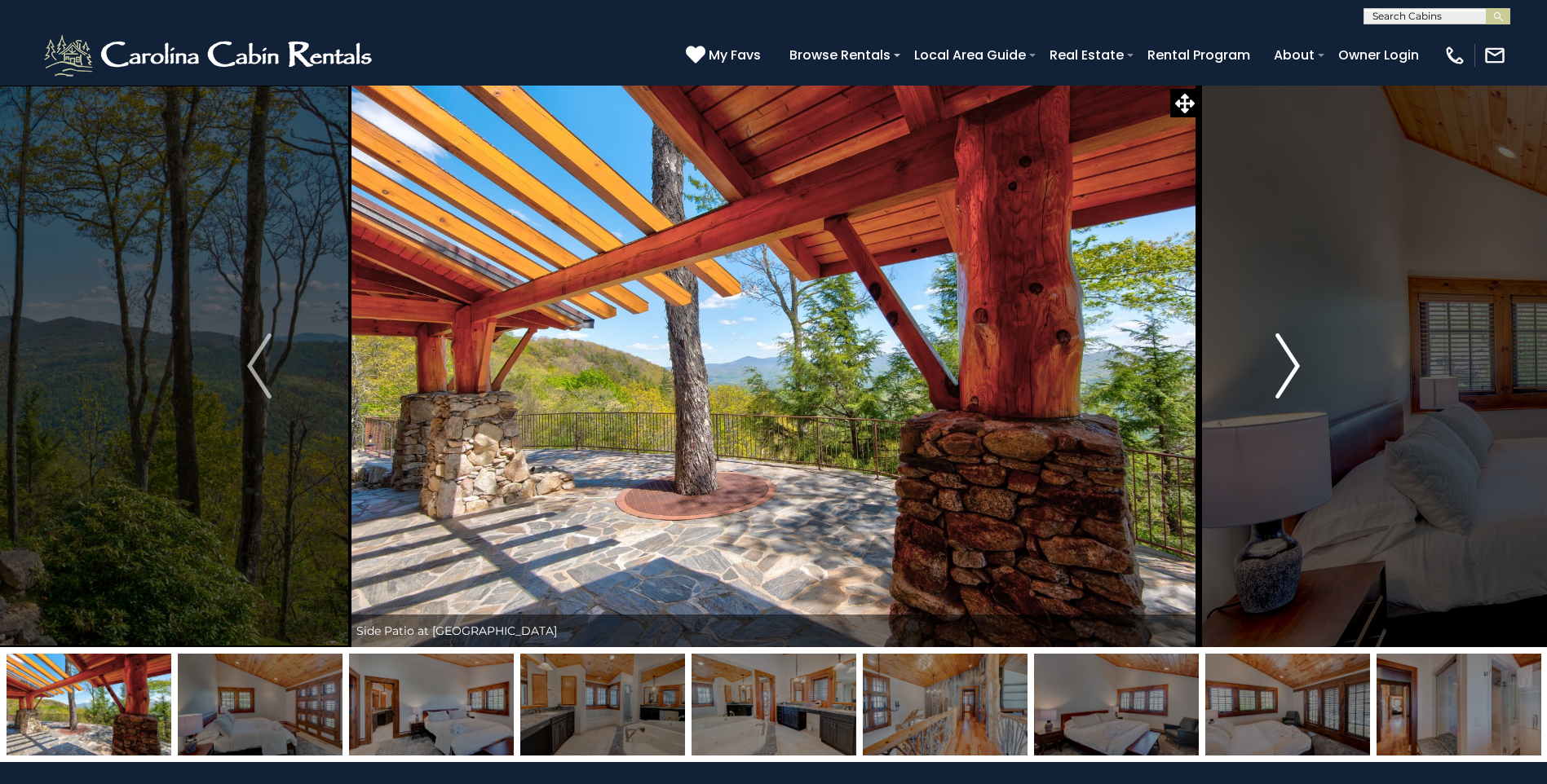
click at [1292, 367] on img "Next" at bounding box center [1288, 366] width 24 height 65
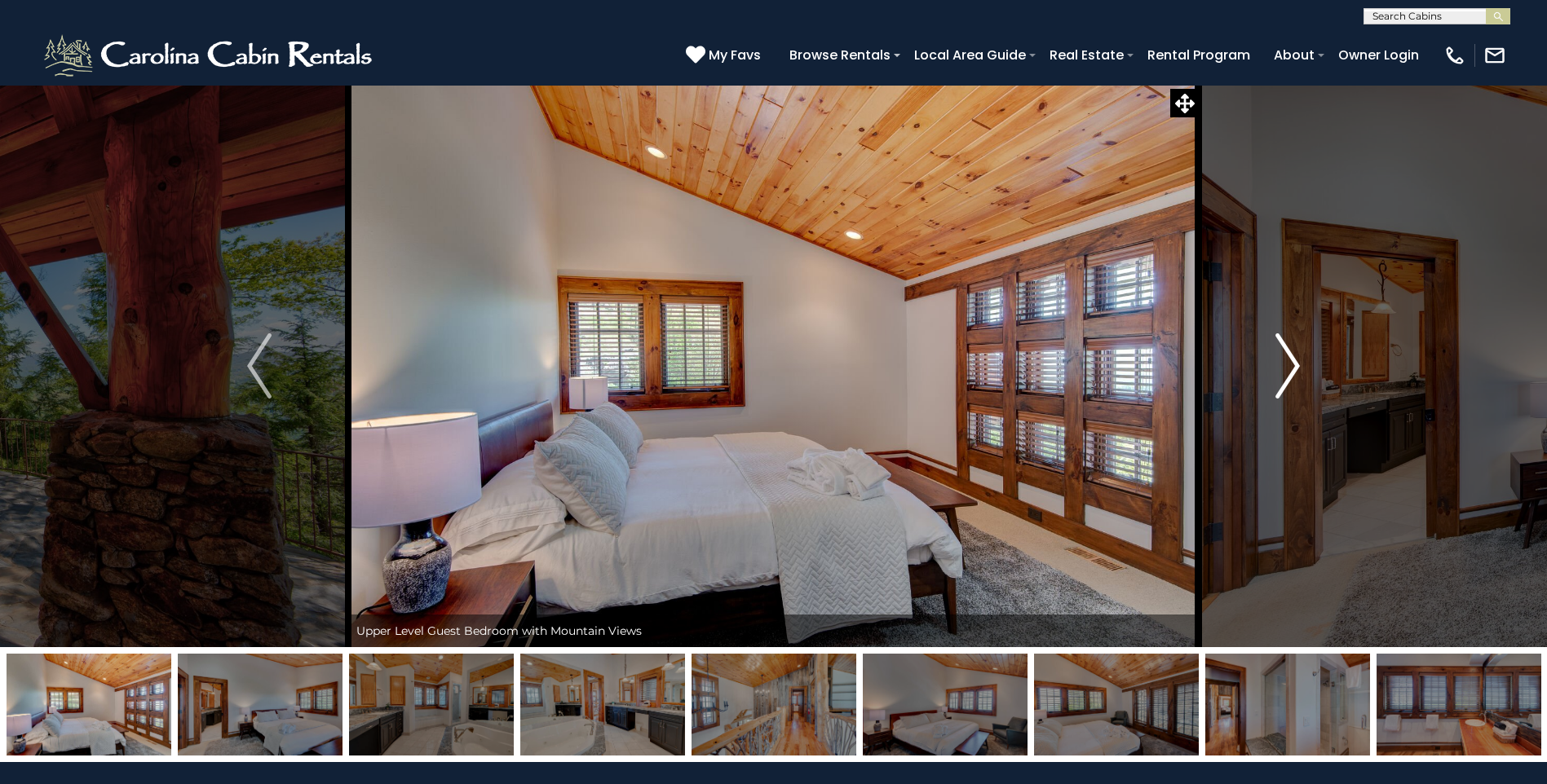
click at [1292, 367] on img "Next" at bounding box center [1288, 366] width 24 height 65
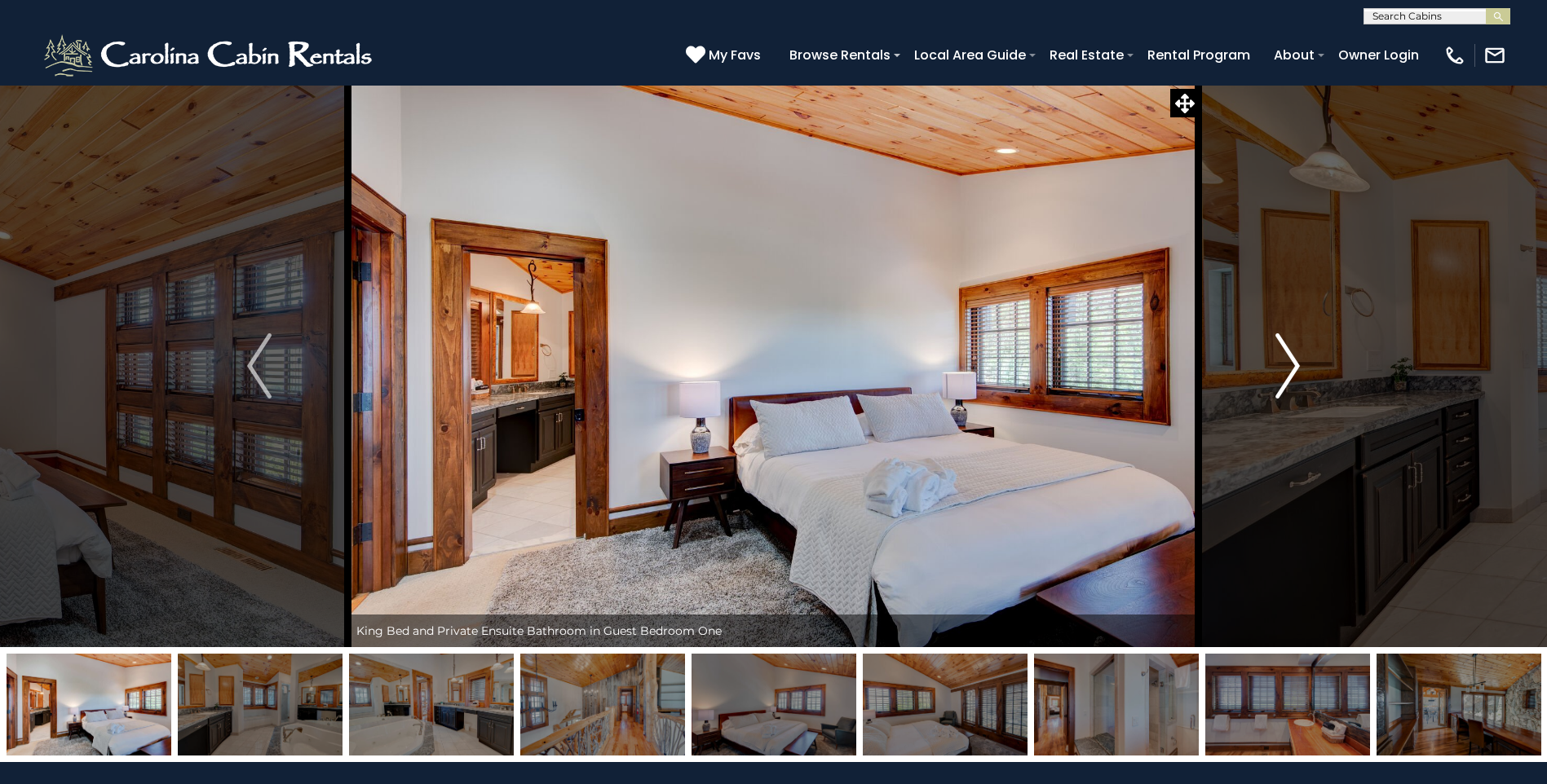
click at [1292, 367] on img "Next" at bounding box center [1288, 366] width 24 height 65
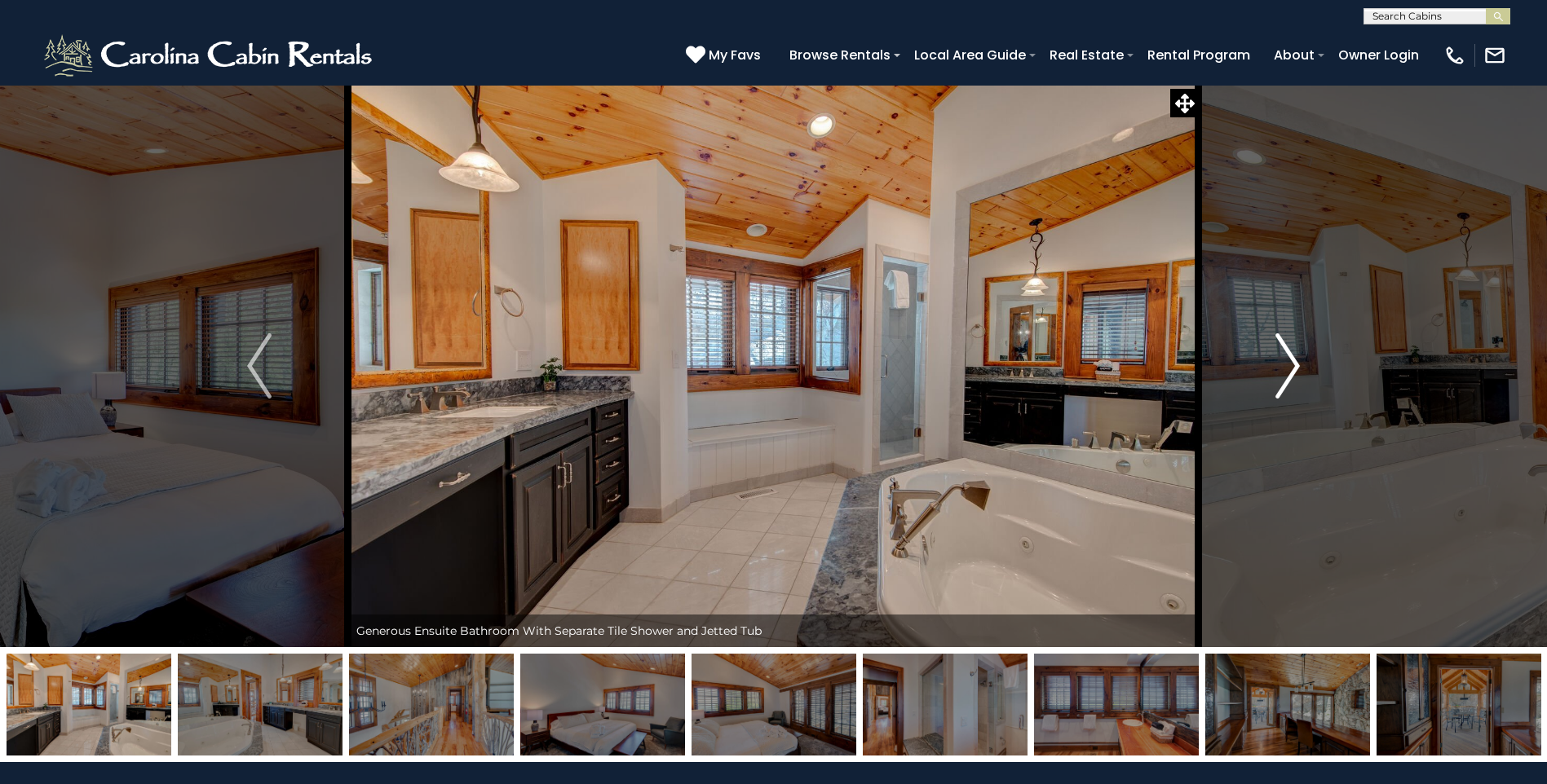
click at [1292, 367] on img "Next" at bounding box center [1288, 366] width 24 height 65
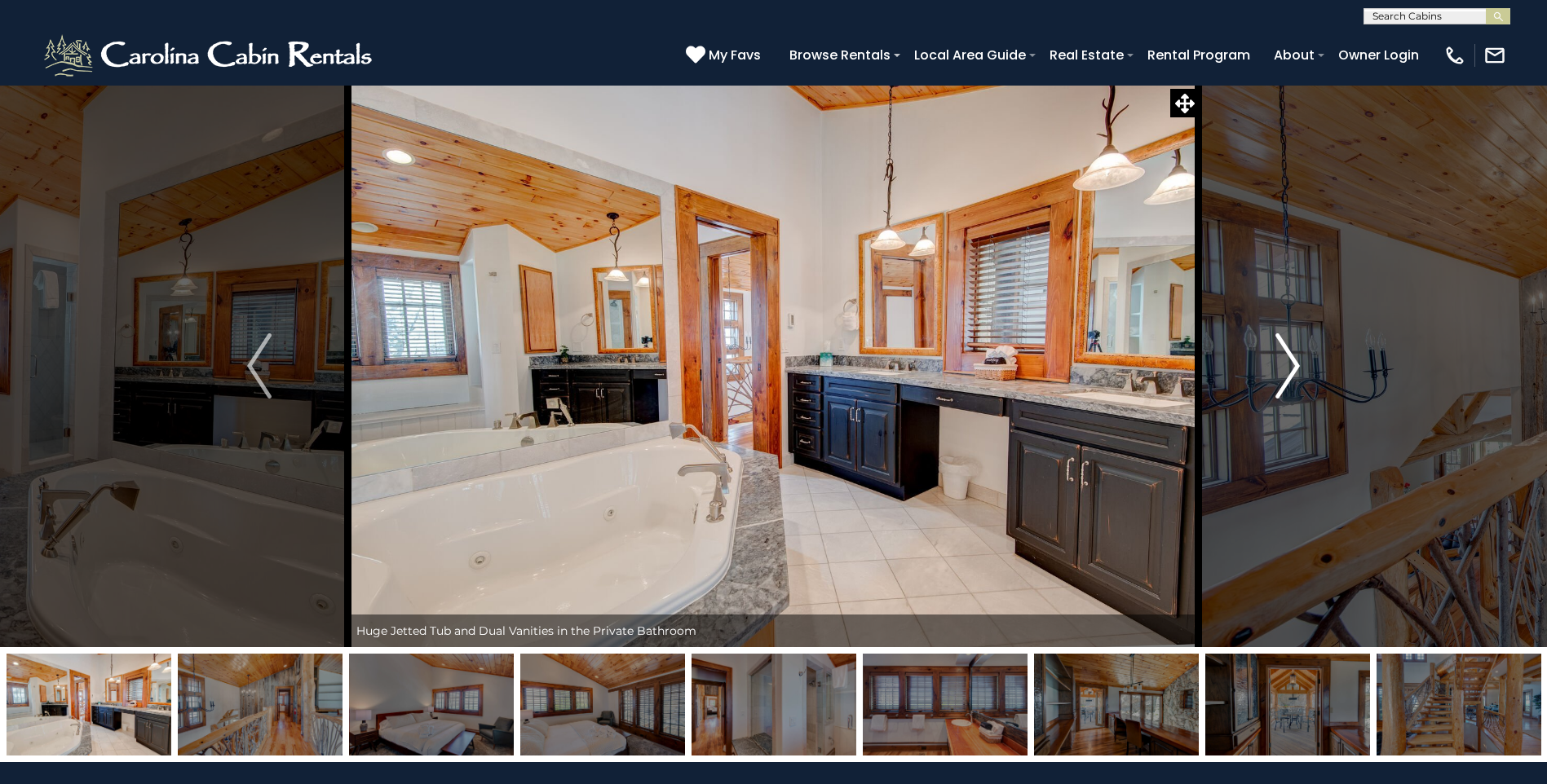
click at [1292, 367] on img "Next" at bounding box center [1288, 366] width 24 height 65
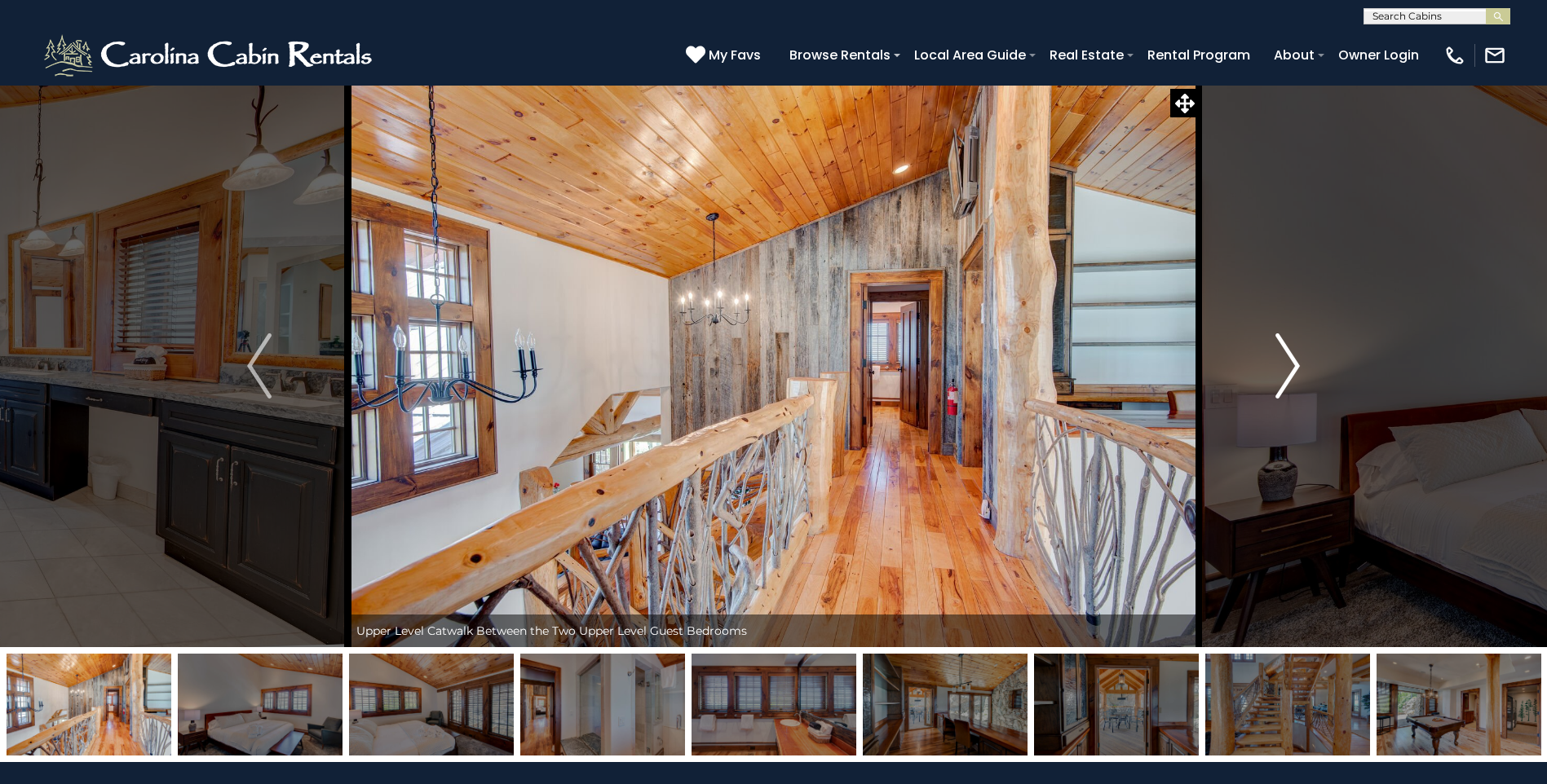
click at [1292, 367] on img "Next" at bounding box center [1288, 366] width 24 height 65
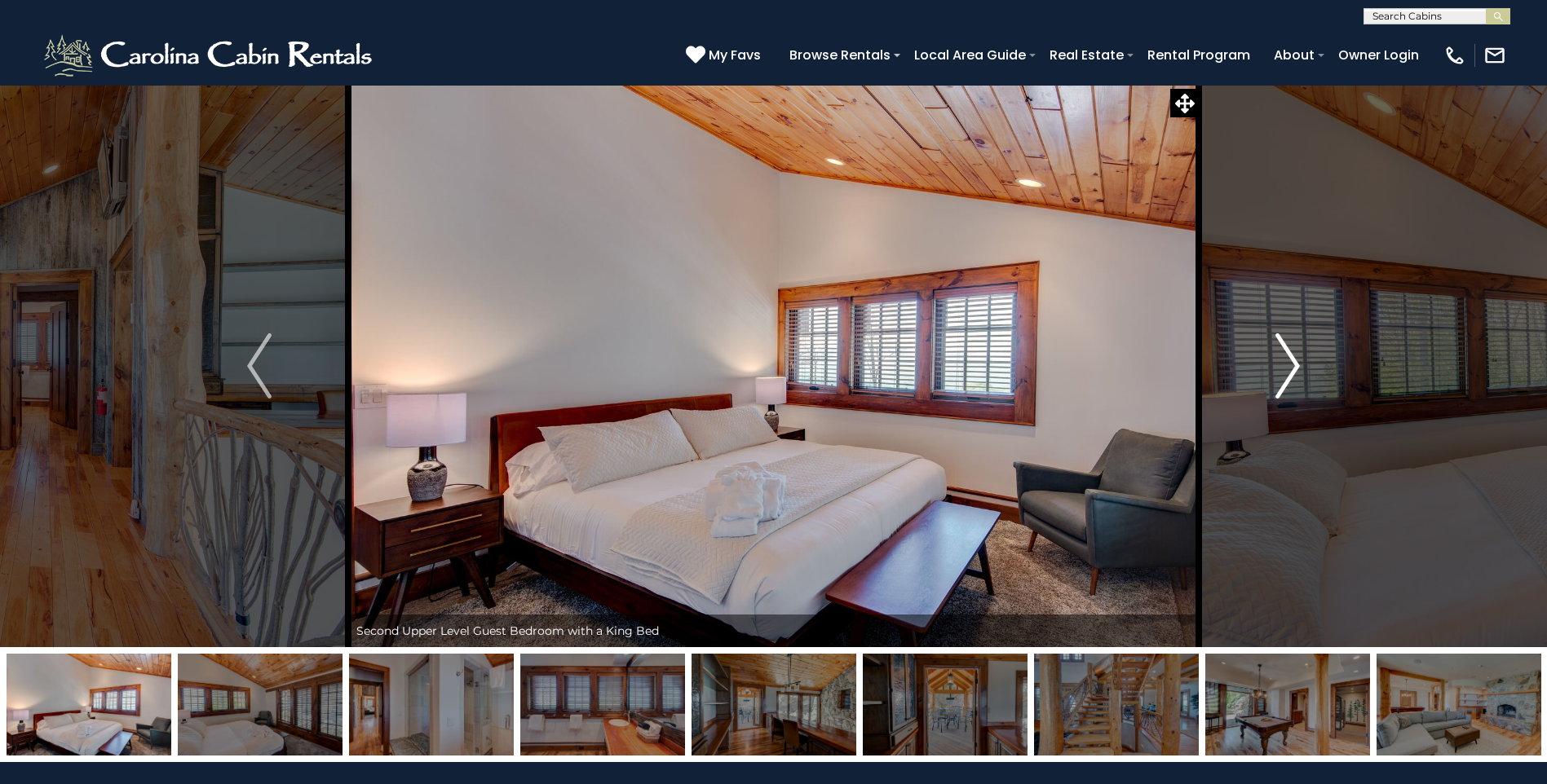
click at [1292, 367] on img "Next" at bounding box center [1288, 366] width 24 height 65
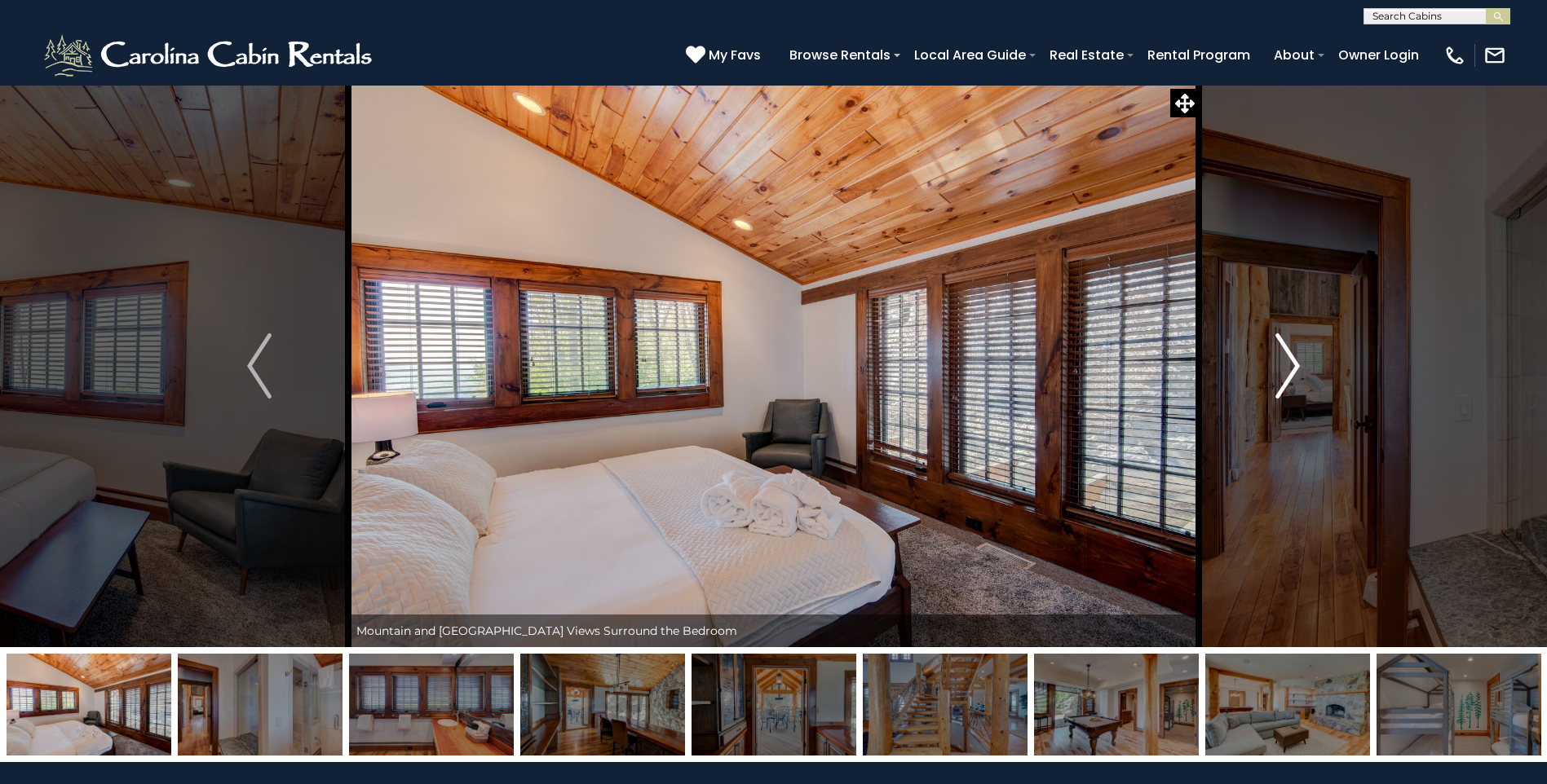
click at [1292, 367] on img "Next" at bounding box center [1288, 366] width 24 height 65
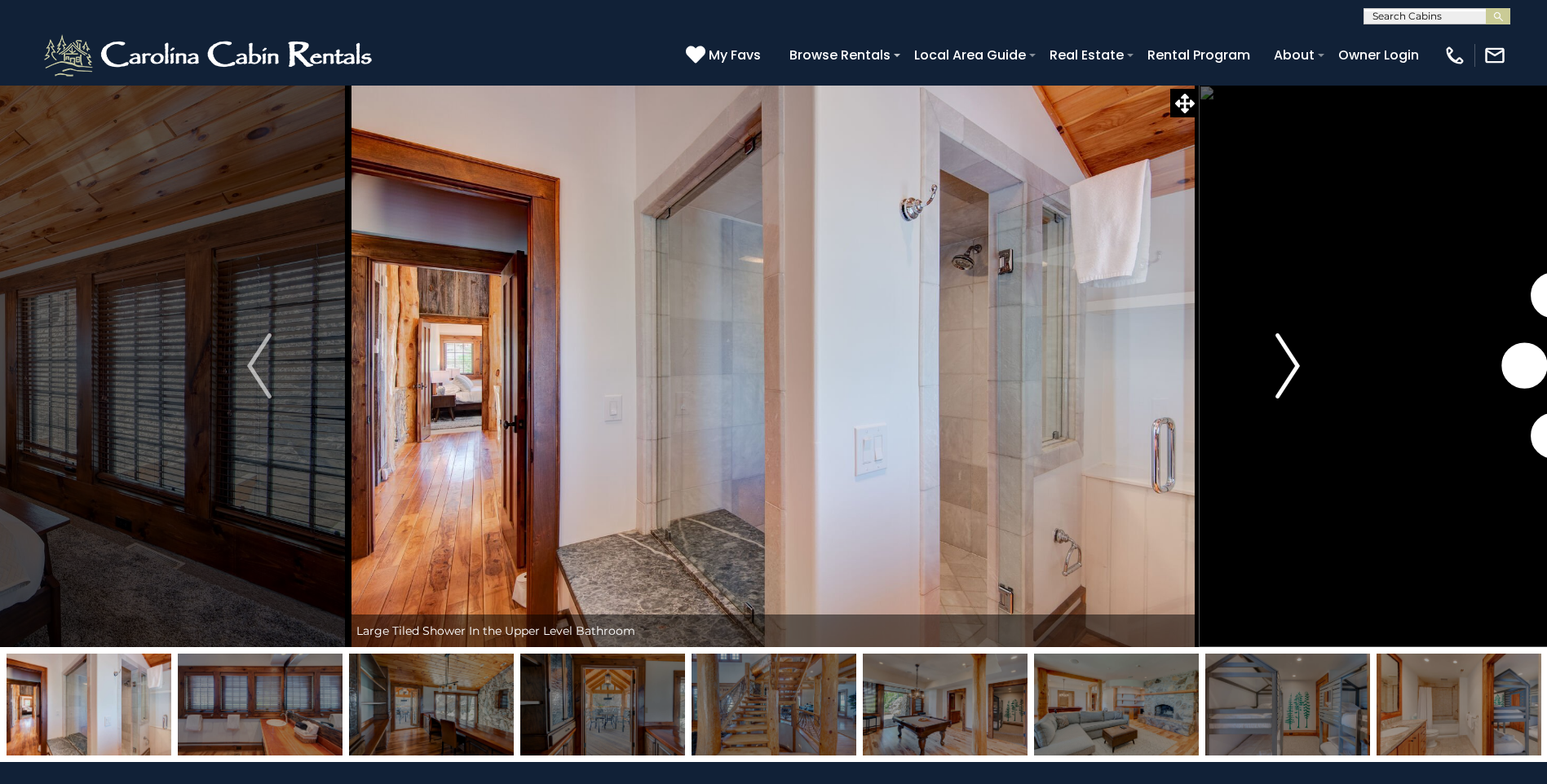
click at [1292, 367] on img "Next" at bounding box center [1288, 366] width 24 height 65
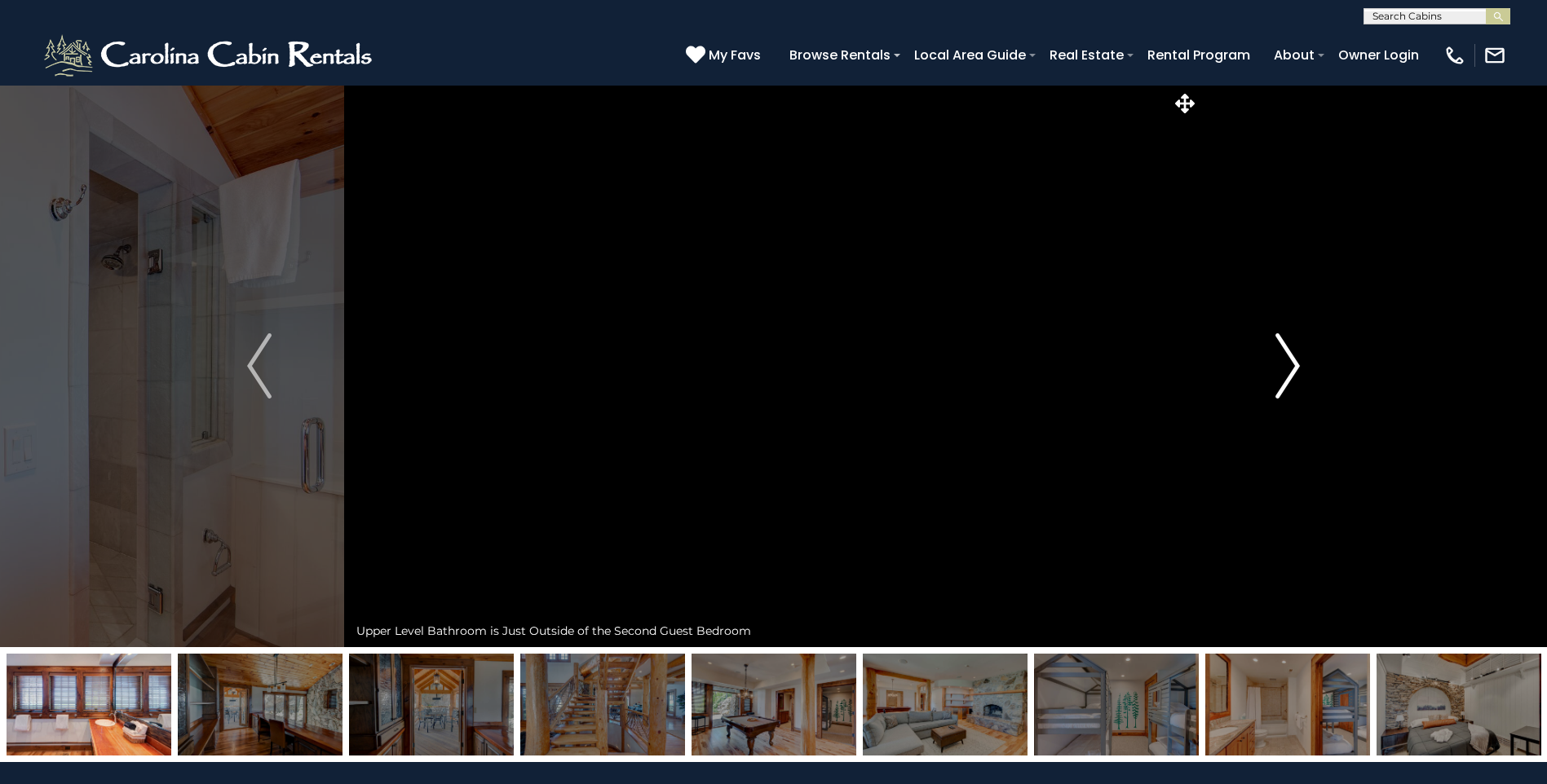
click at [1292, 367] on img "Next" at bounding box center [1288, 366] width 24 height 65
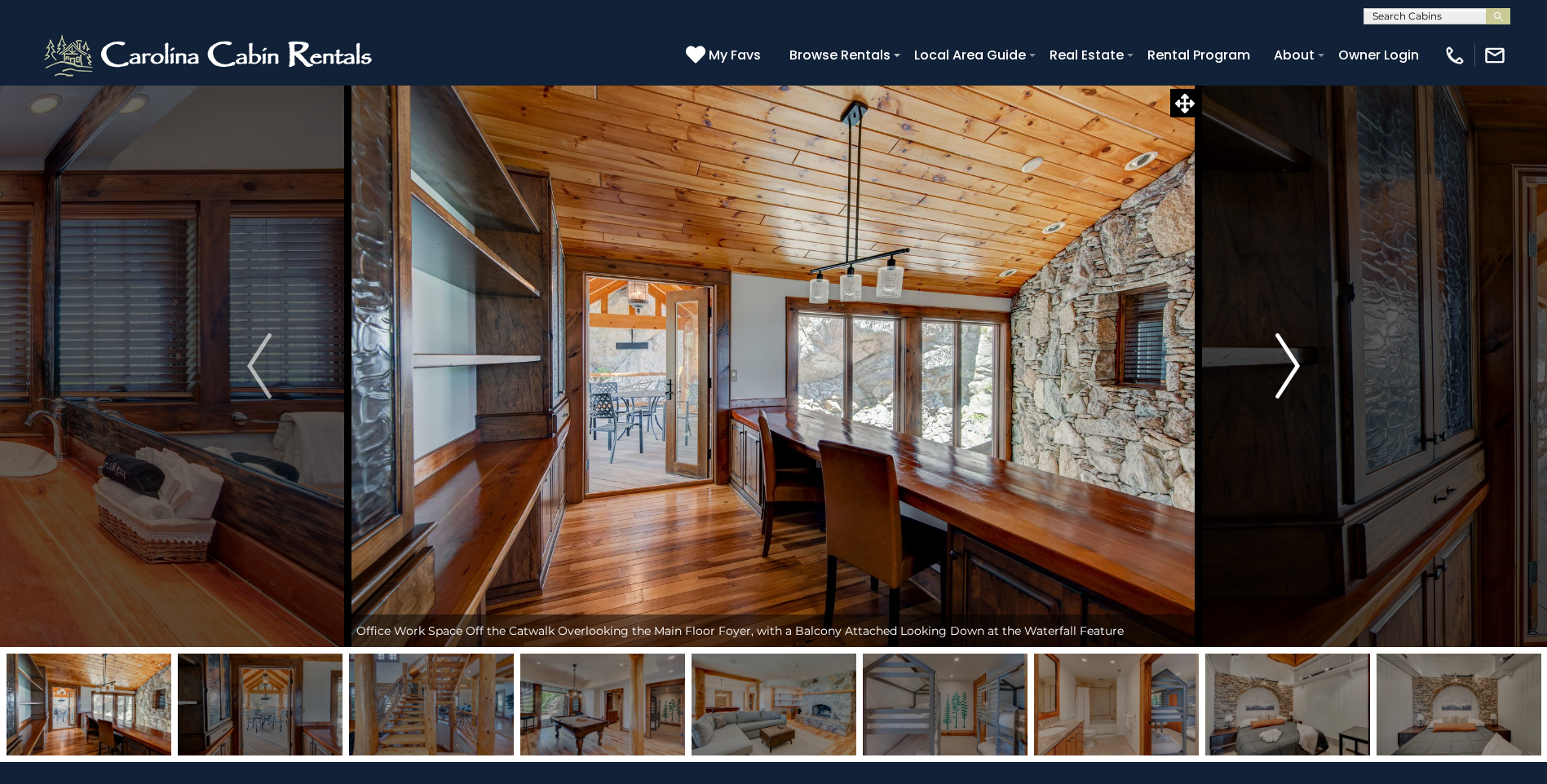
click at [1292, 367] on img "Next" at bounding box center [1288, 366] width 24 height 65
